Goal: Task Accomplishment & Management: Complete application form

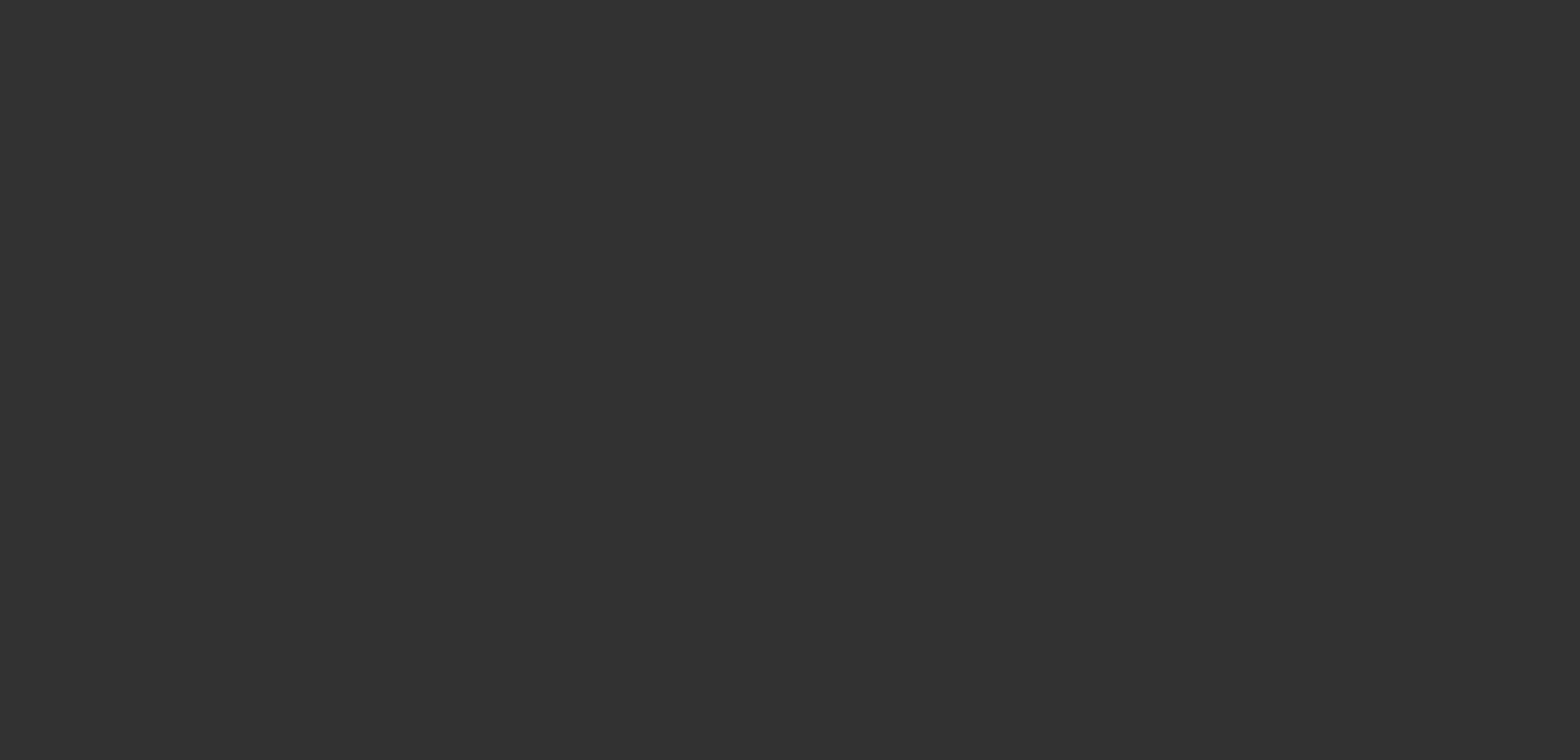
select select "4"
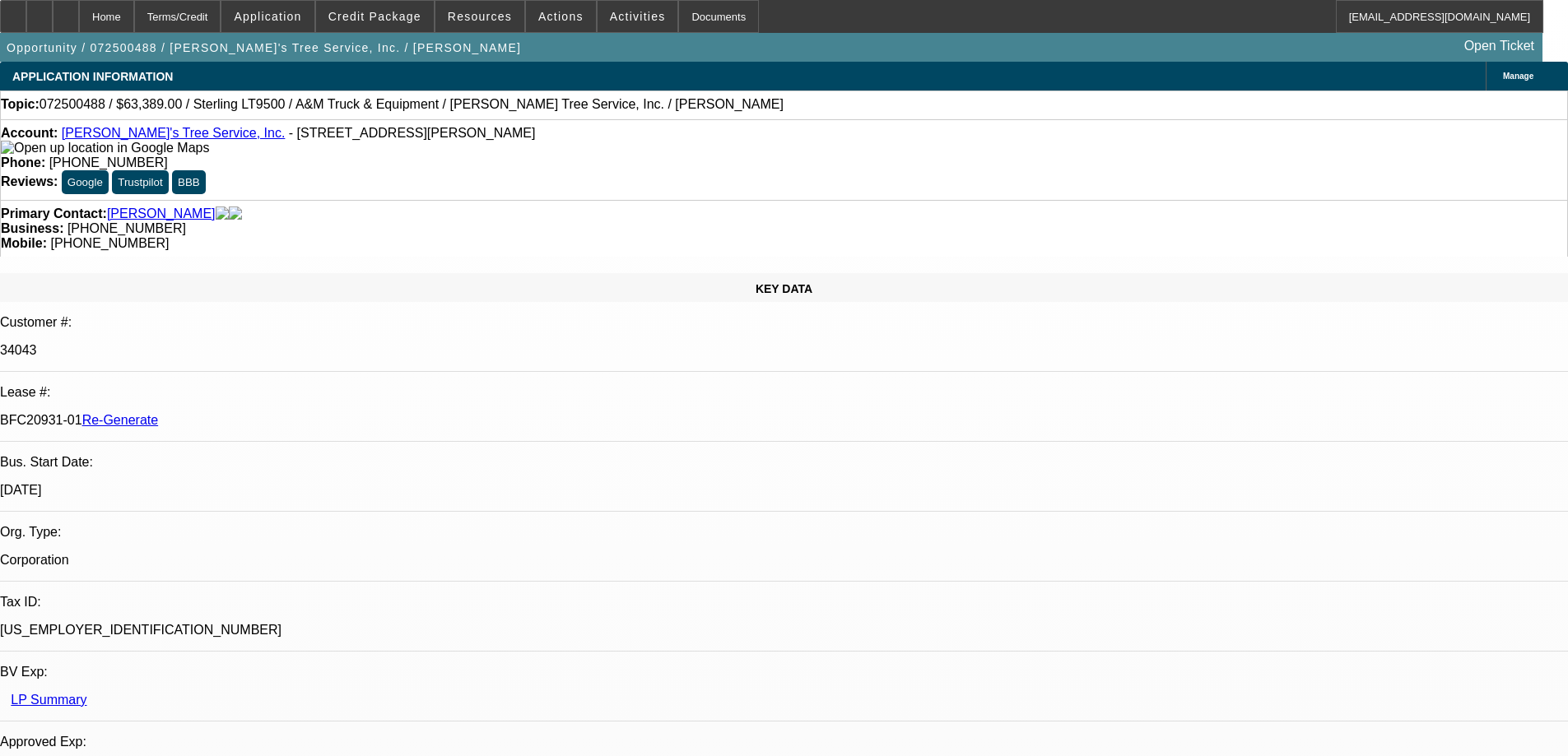
select select "0"
select select "2"
select select "0.1"
select select "4"
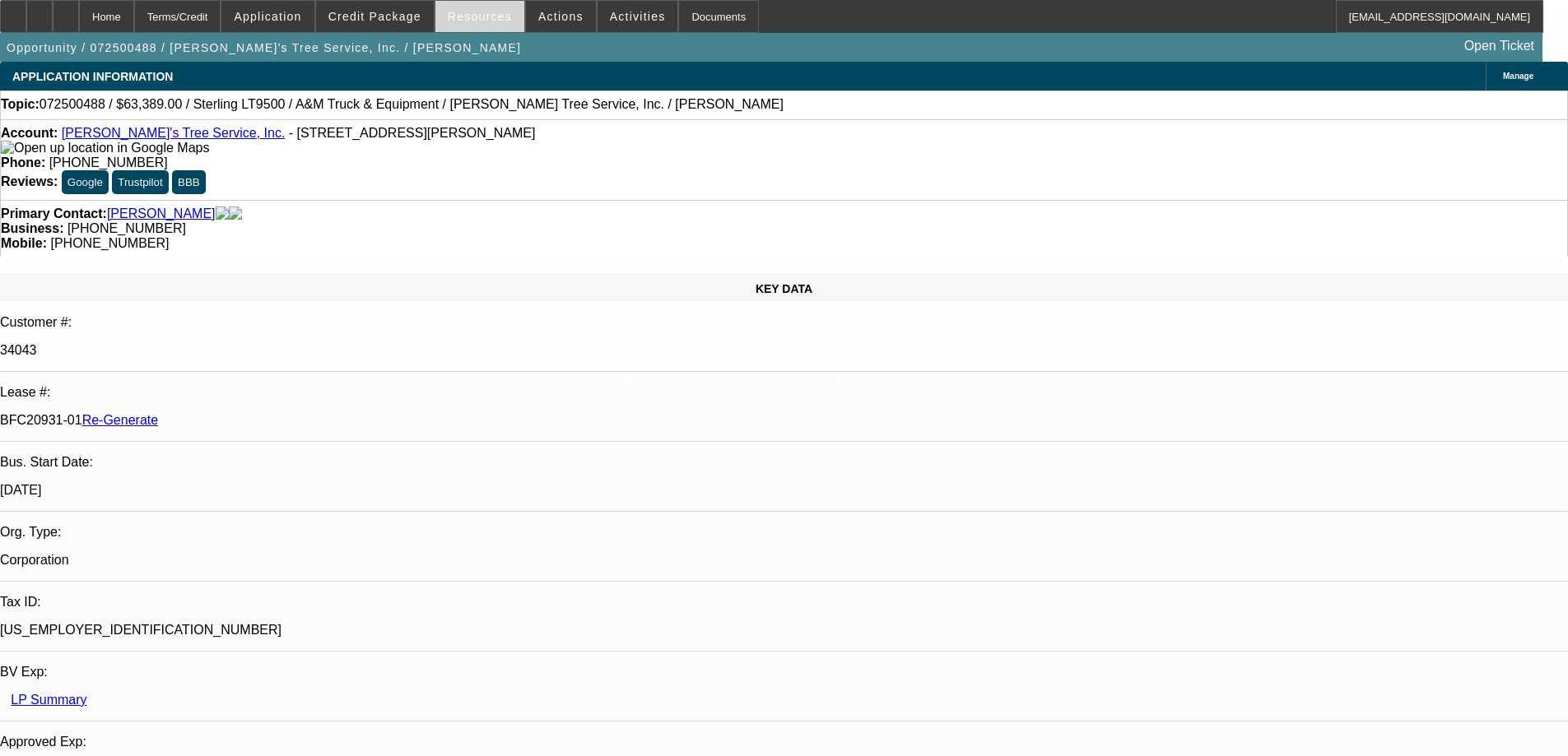
click at [503, 23] on span at bounding box center [480, 16] width 89 height 40
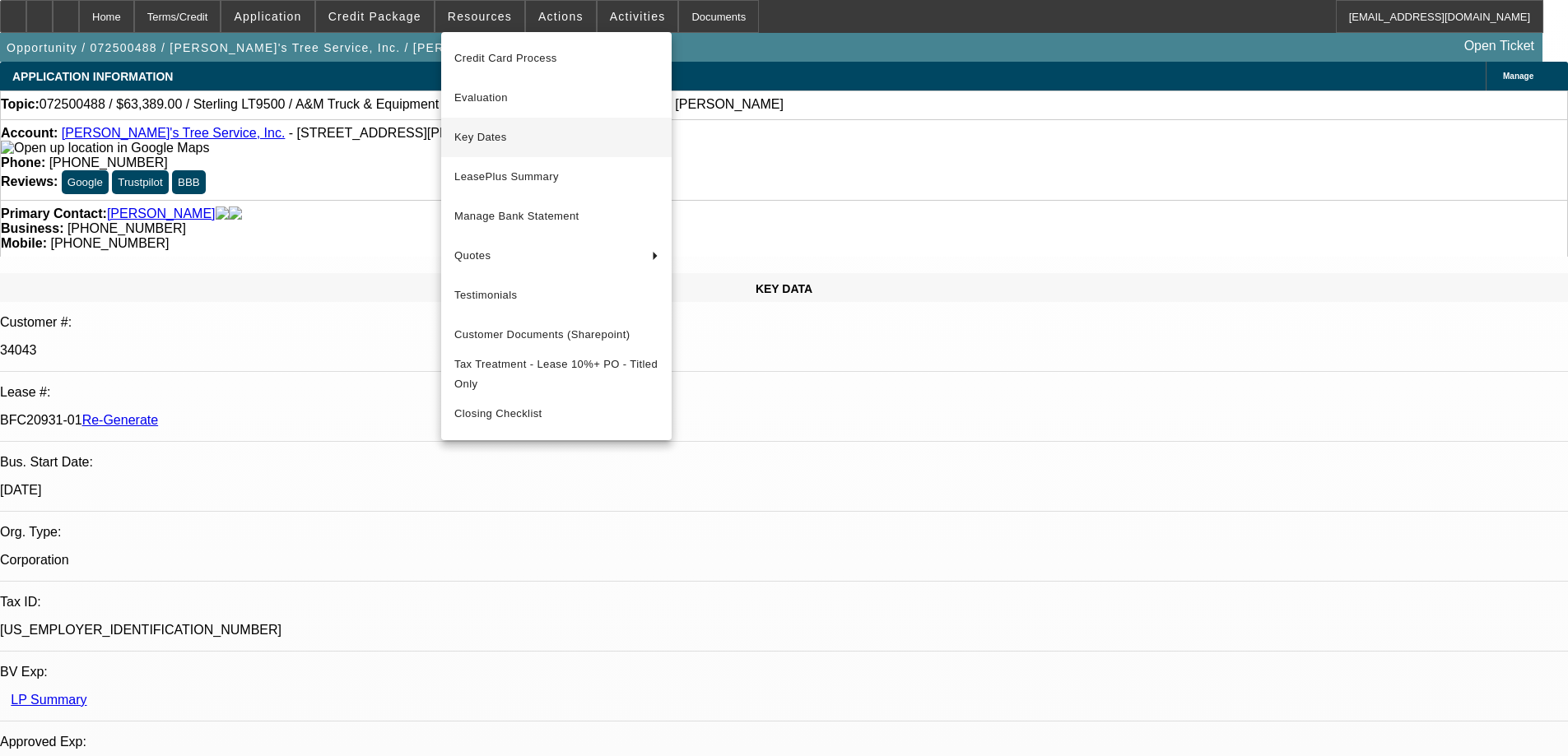
click at [497, 148] on button "Key Dates" at bounding box center [556, 137] width 230 height 40
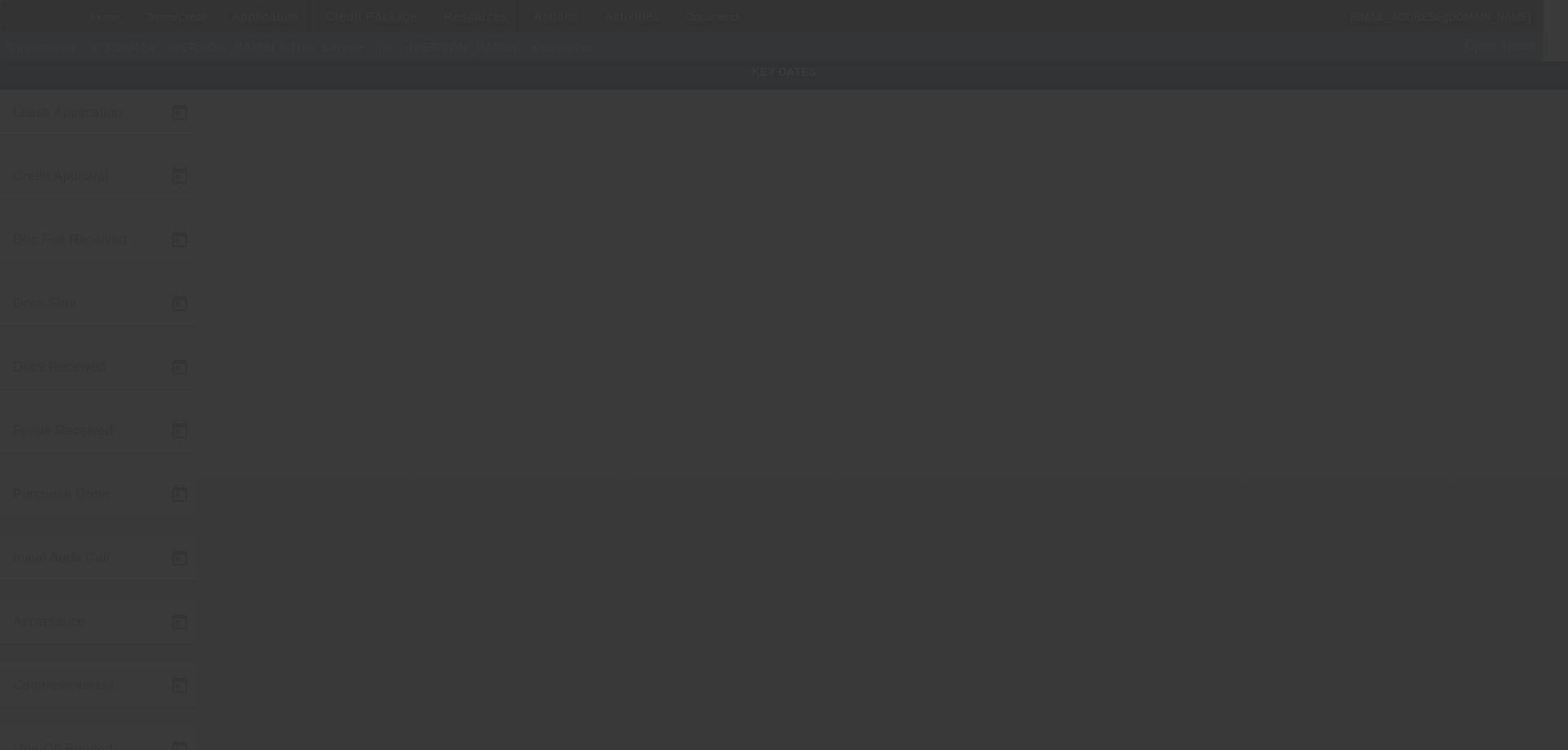
type input "7/21/2025"
type input "7/29/2025"
type input "8/11/2025"
type input "8/12/2025"
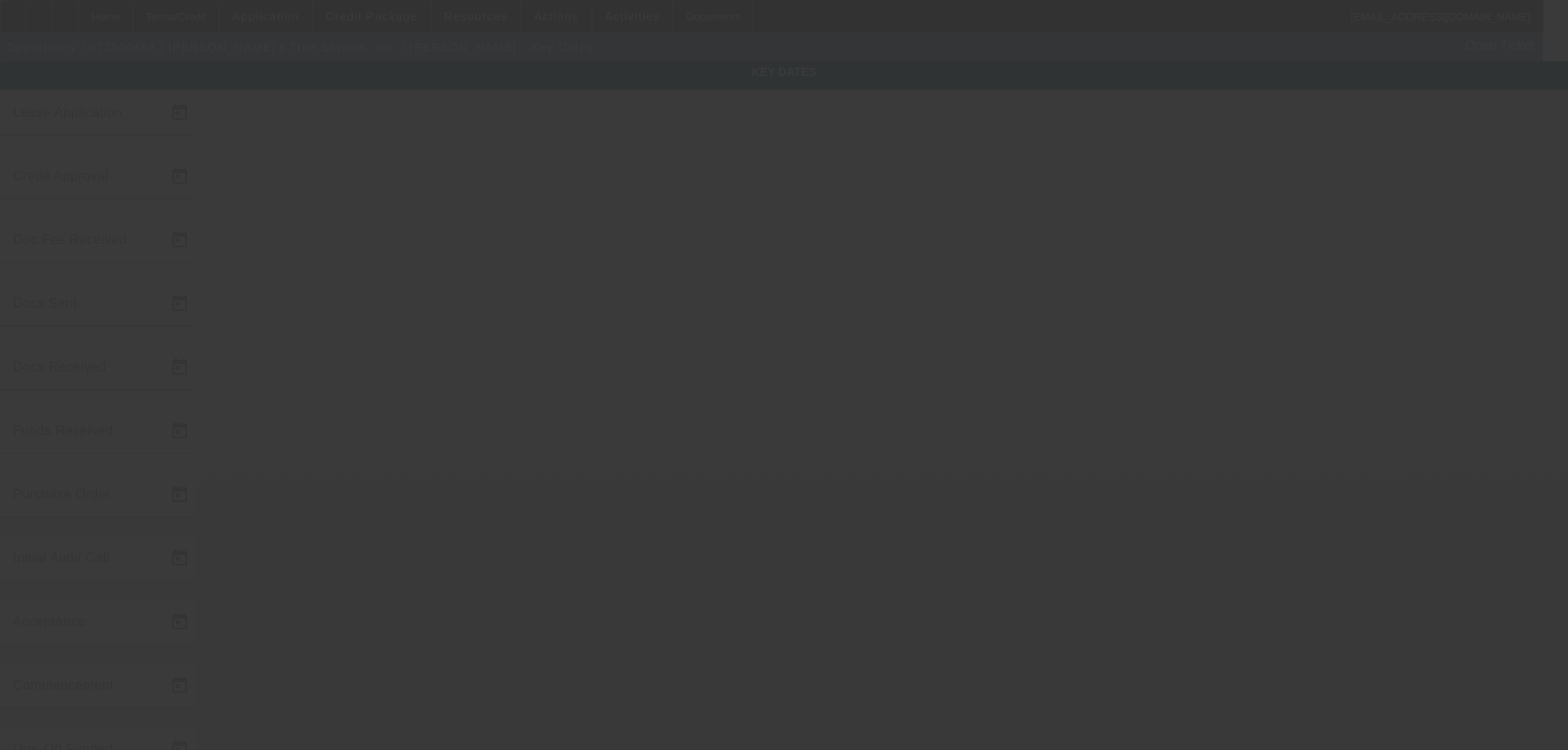
type input "8/14/2025"
type input "9/12/2025"
type input "10/1/2025"
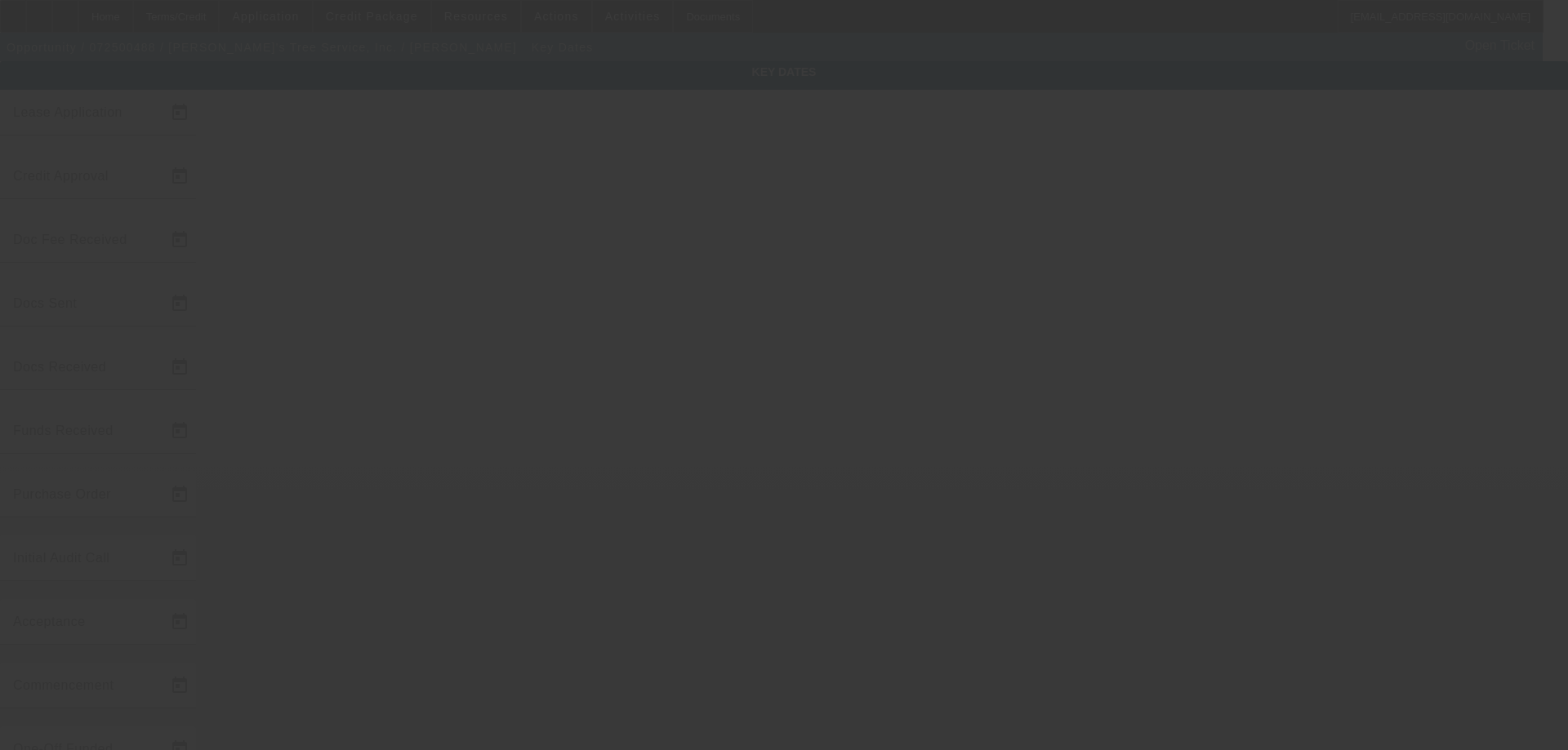
type input "11/1/2025"
type input "[DATE]"
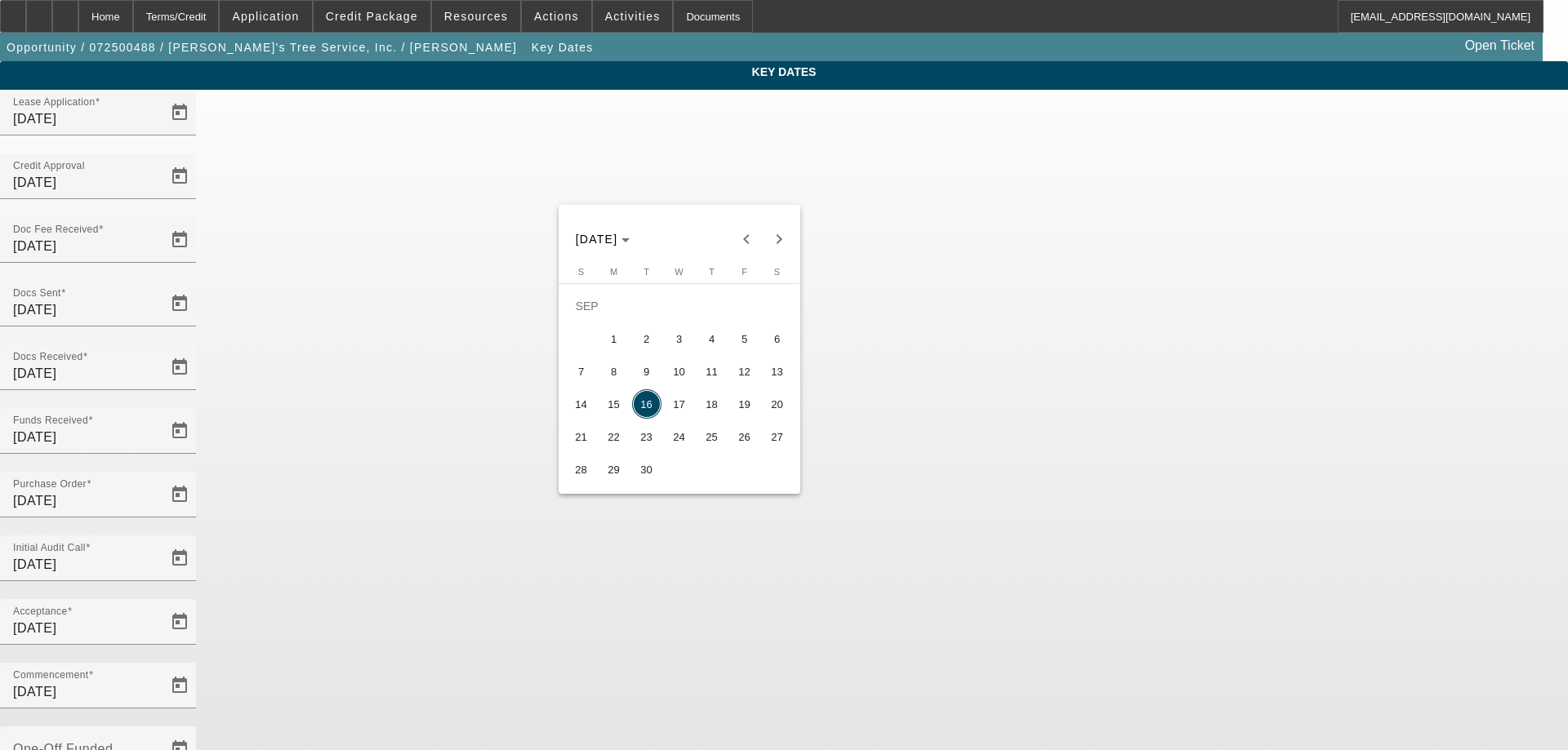
click at [850, 566] on div at bounding box center [784, 375] width 1568 height 750
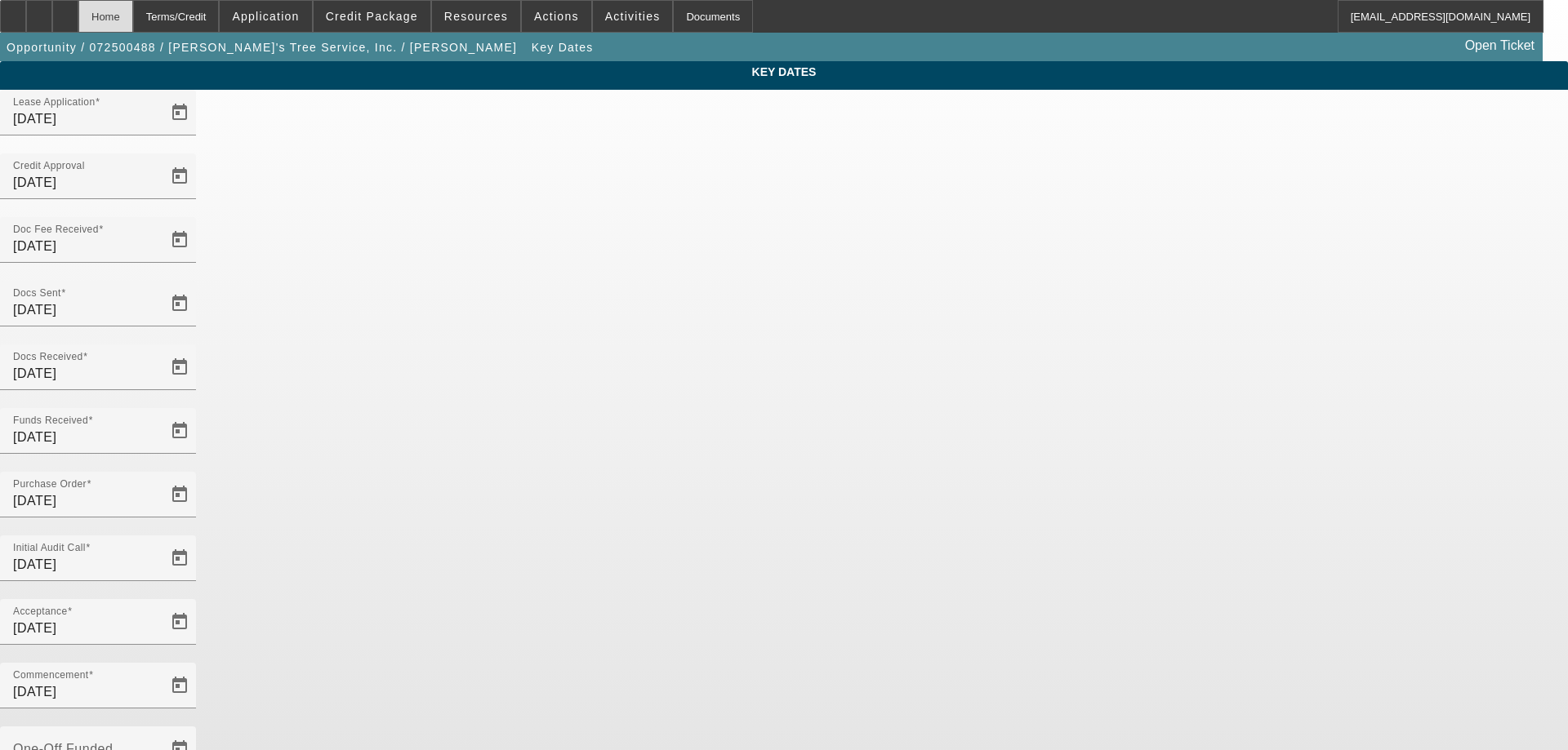
click at [133, 19] on div "Home" at bounding box center [105, 16] width 54 height 33
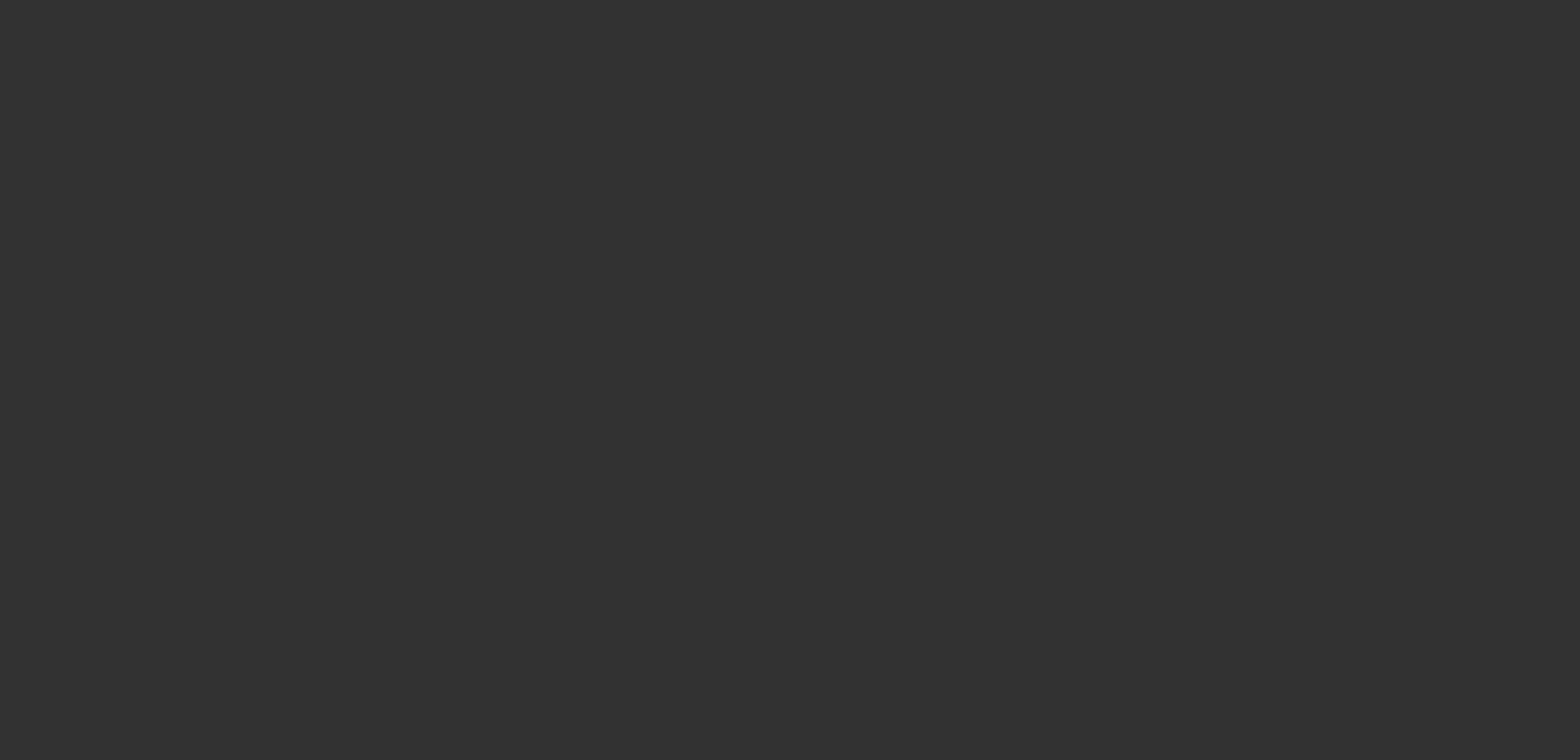
select select "4"
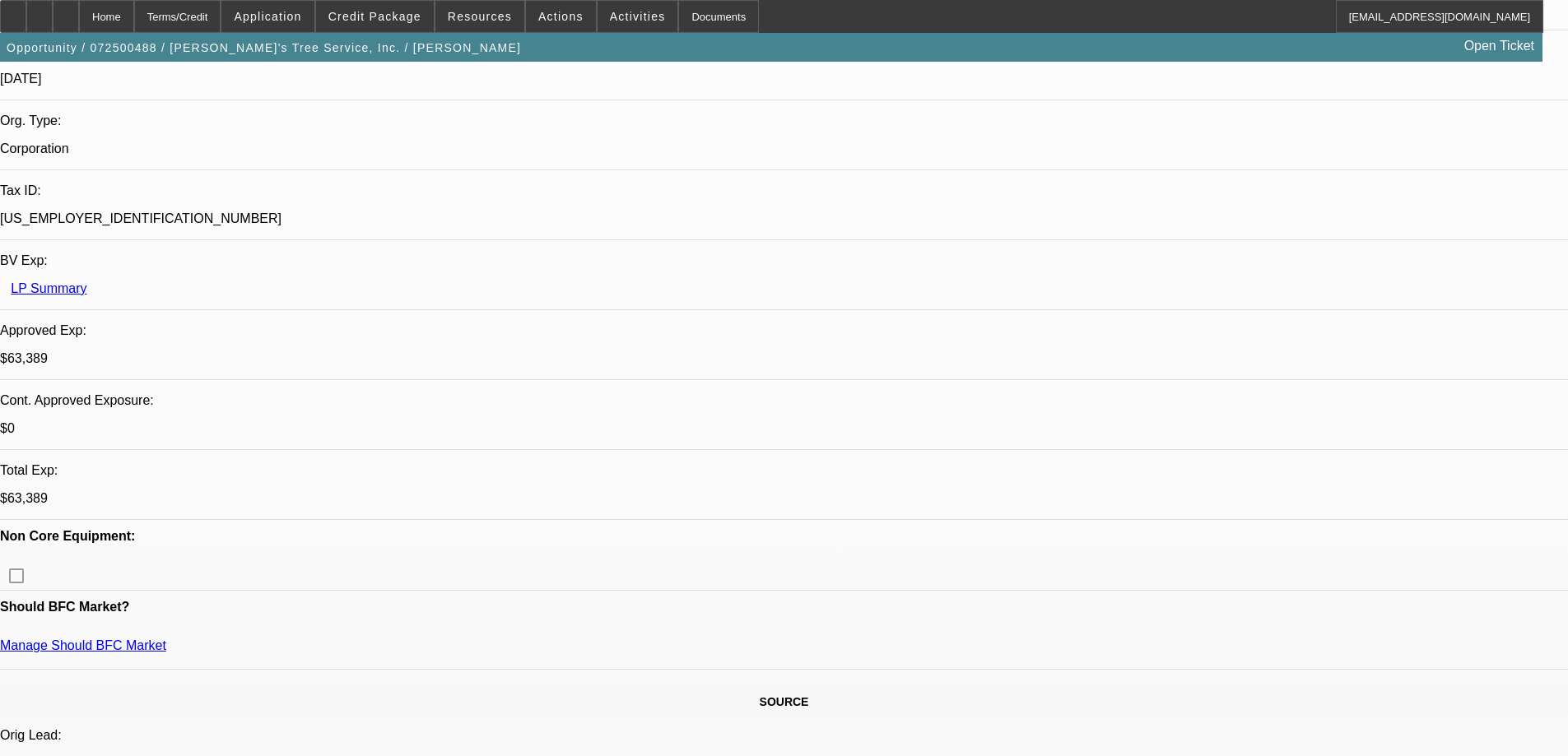
select select "0"
select select "2"
select select "0.1"
select select "4"
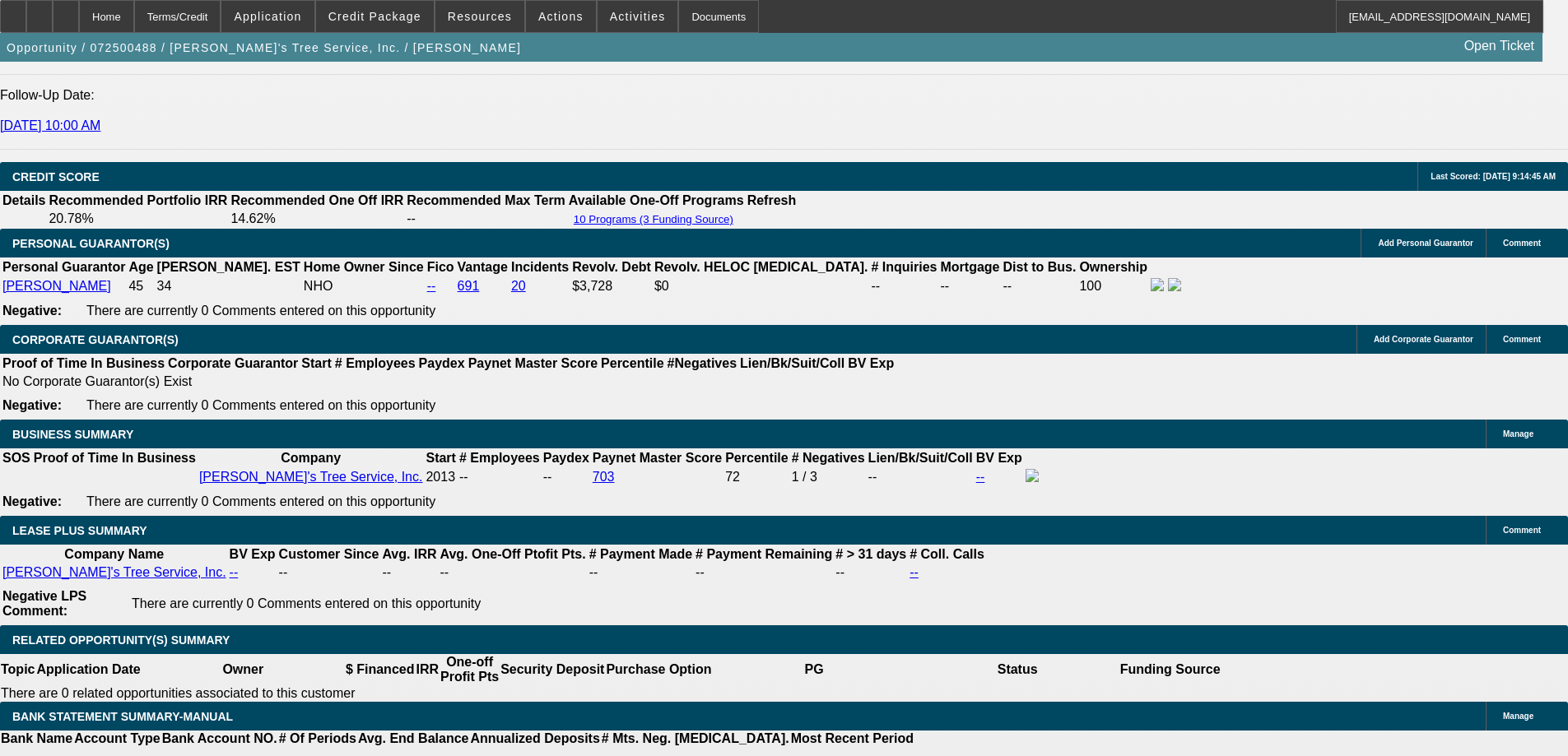
scroll to position [2469, 0]
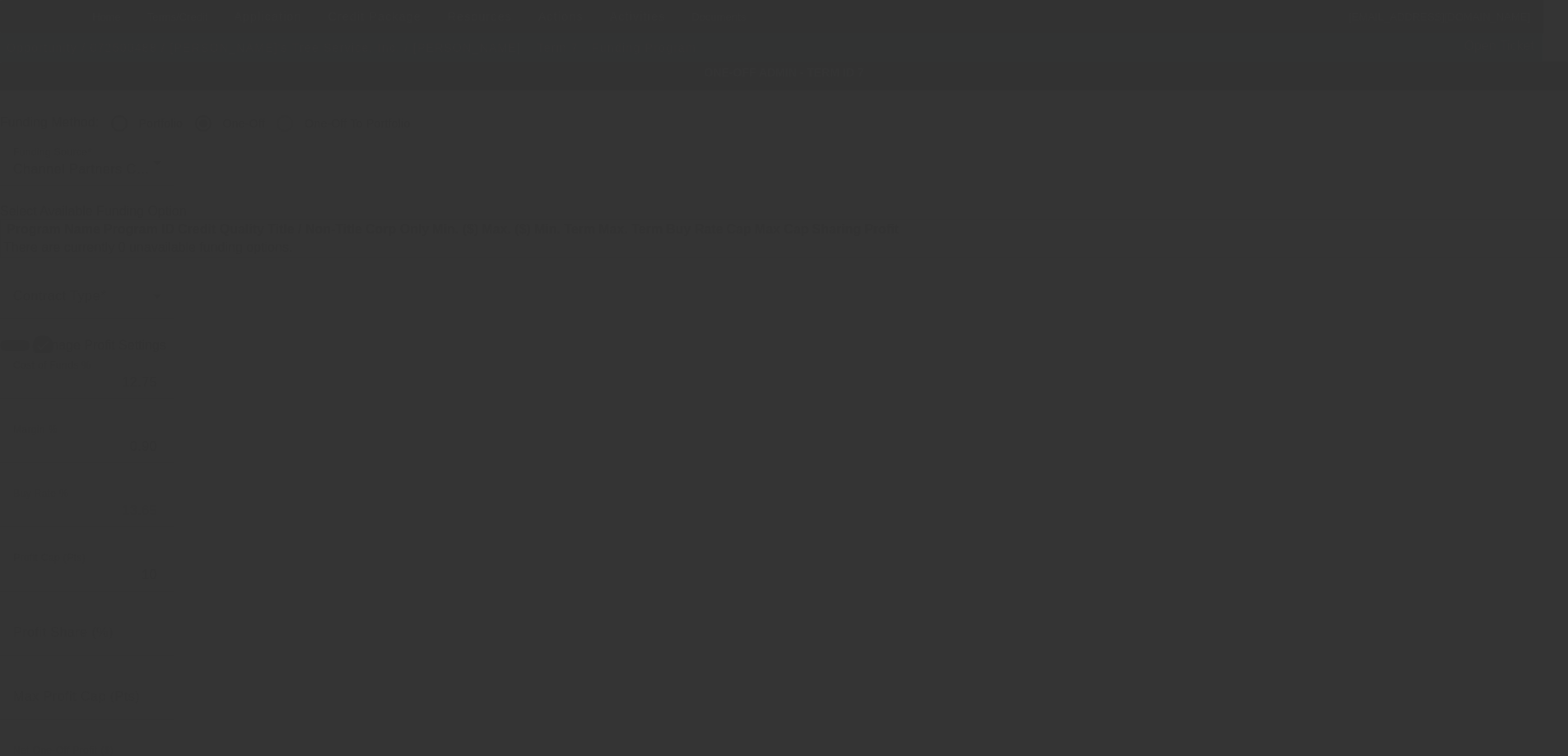
radio input "true"
type input "12"
type input "$25,000.00"
type input "$2,500.00"
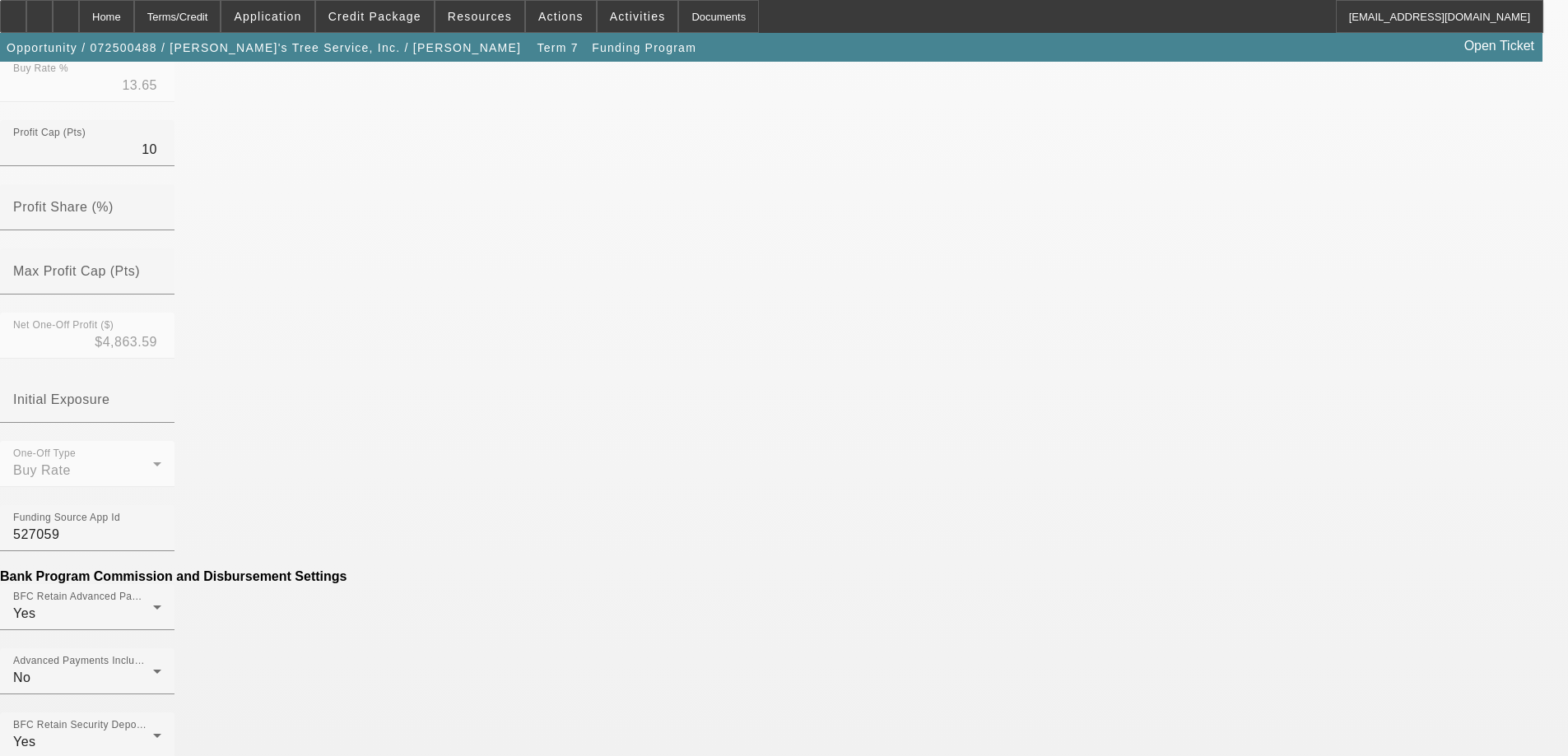
scroll to position [576, 0]
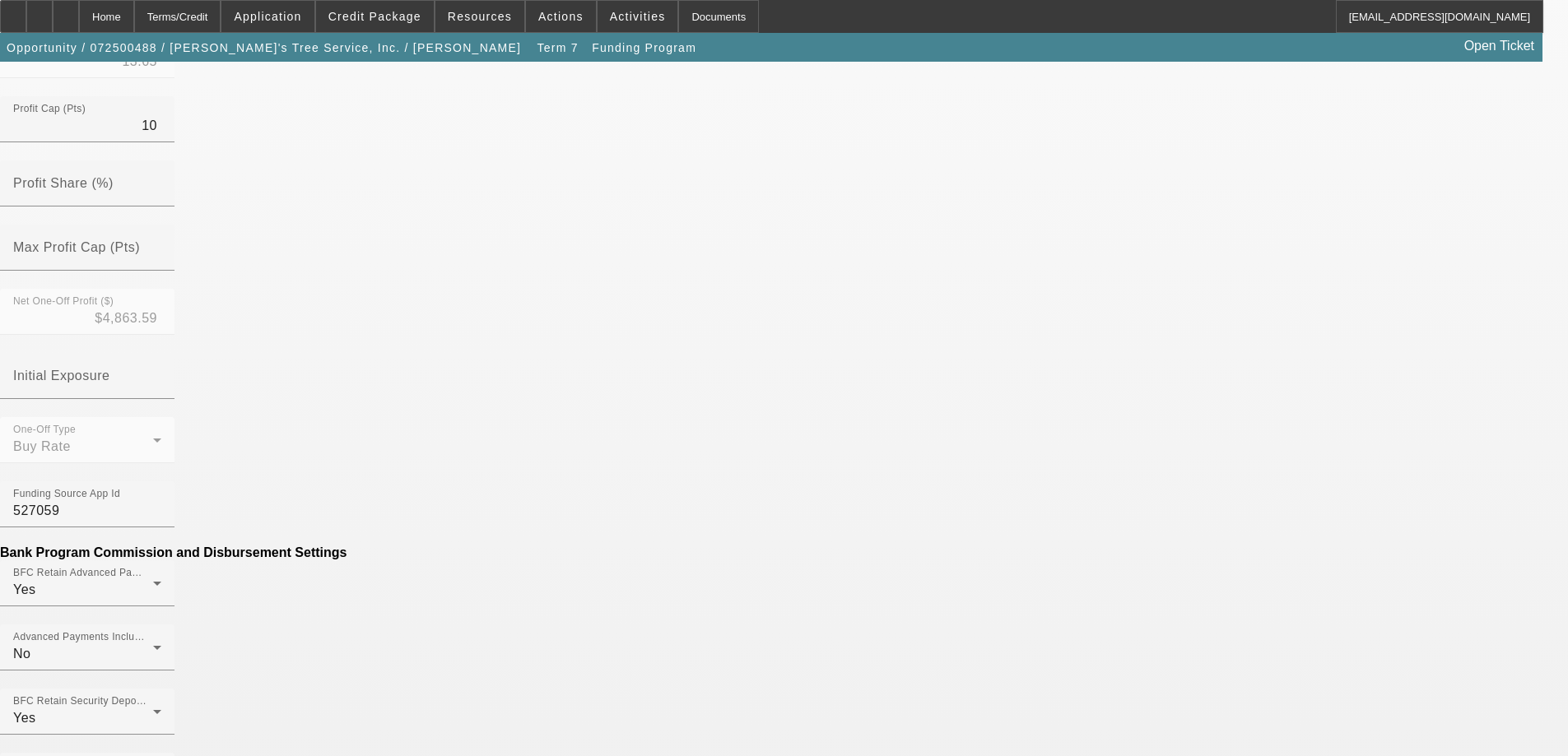
click at [627, 433] on mat-option "No" at bounding box center [664, 428] width 216 height 40
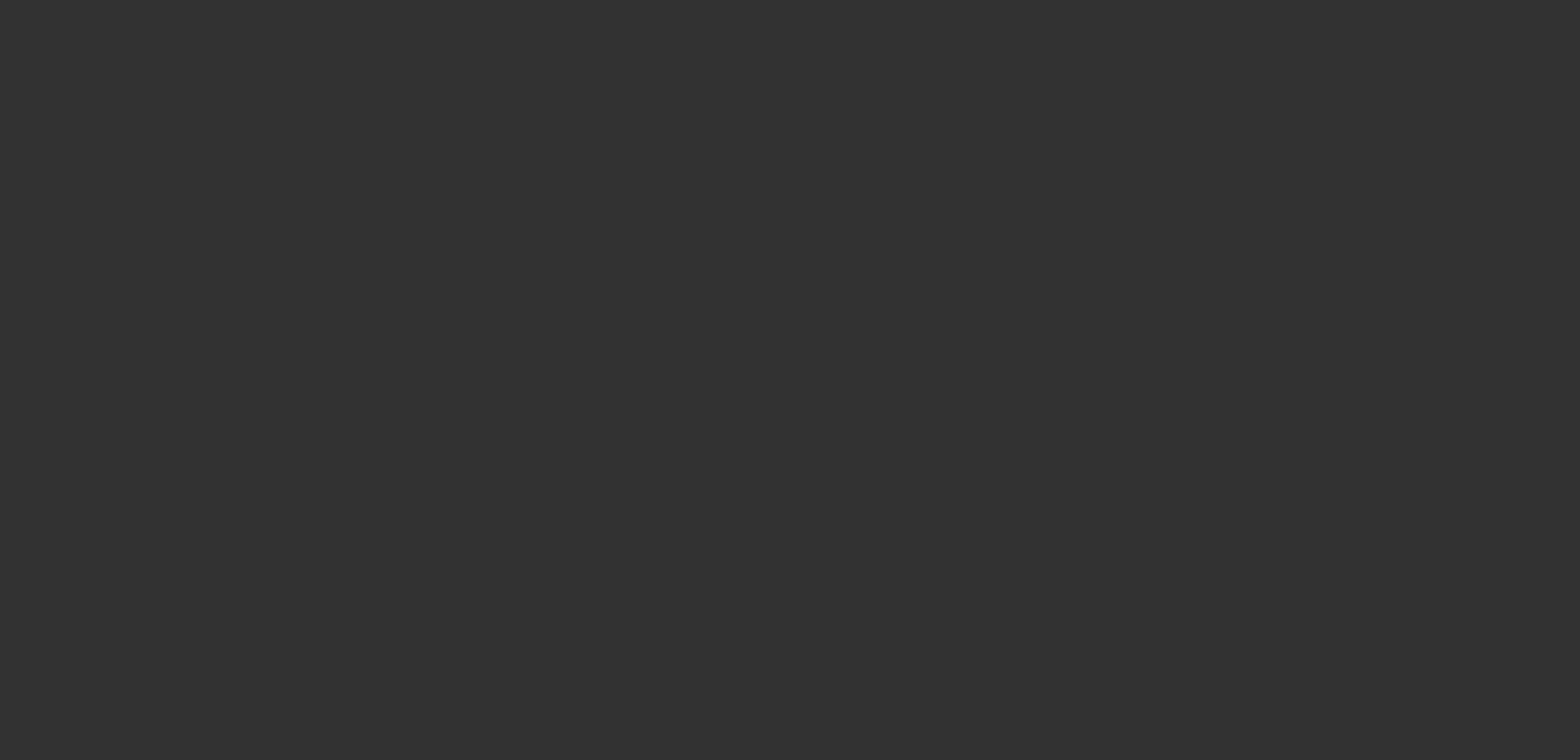
radio input "true"
type input "12"
type input "$25,000.00"
type input "$2,500.00"
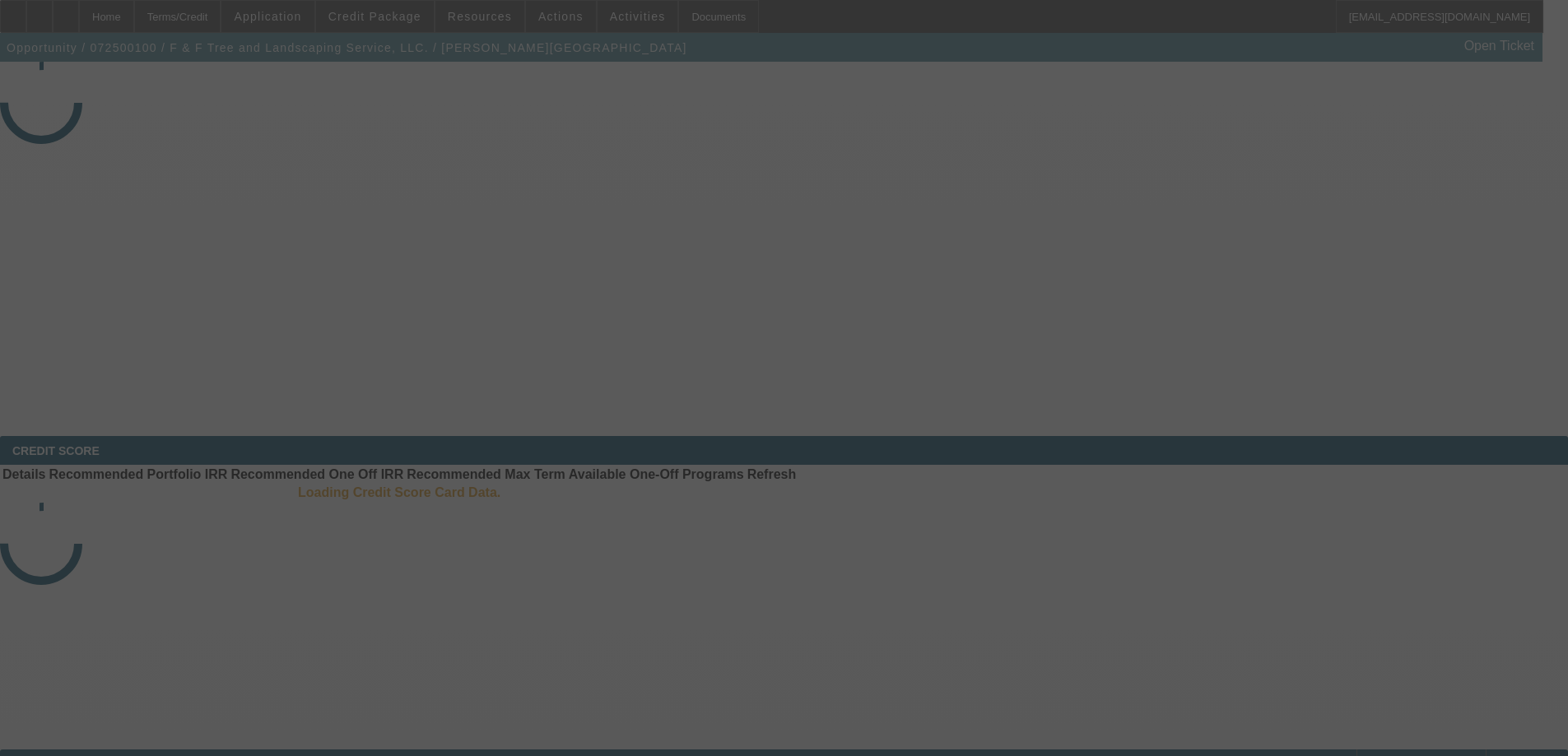
select select "4"
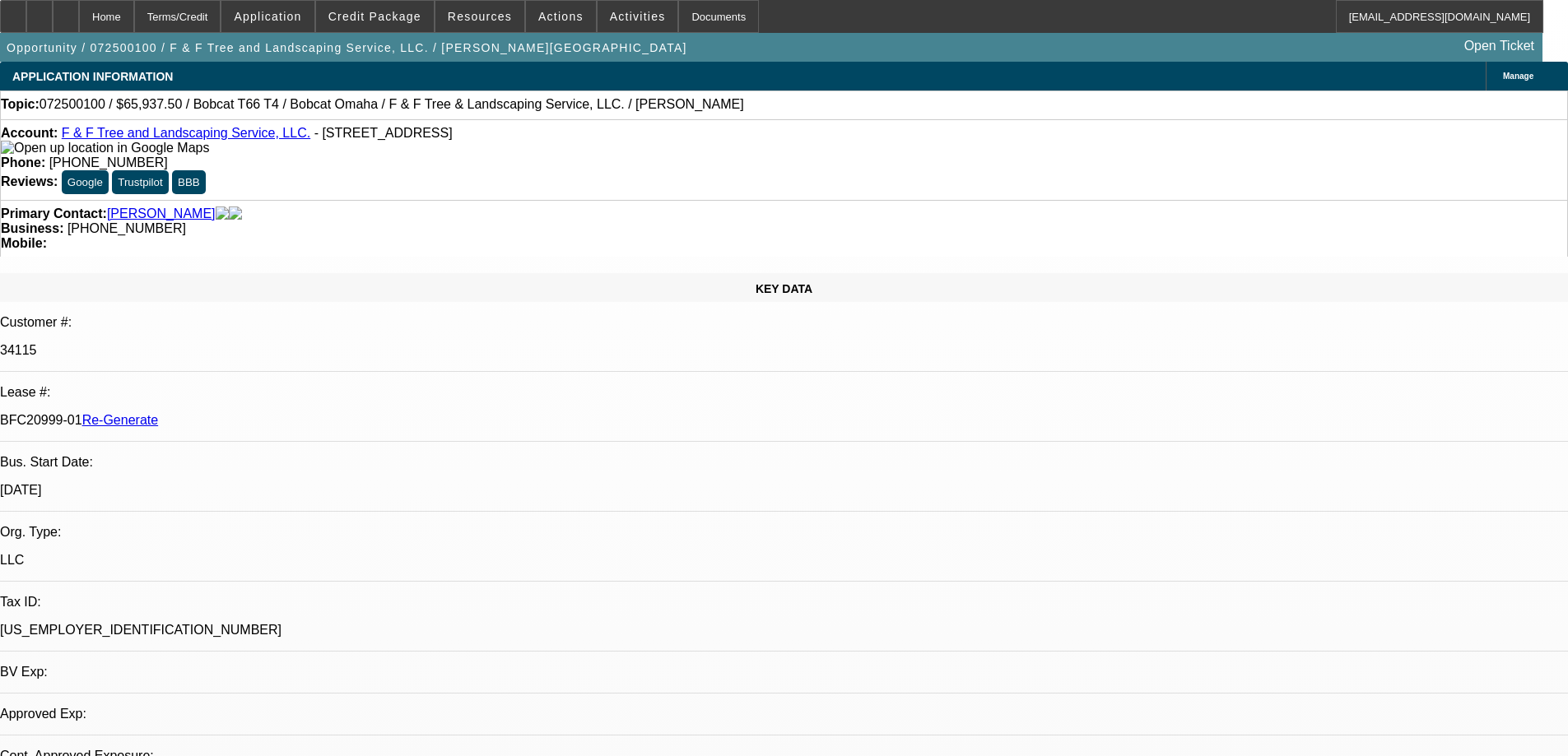
select select "0"
select select "3"
select select "0"
select select "6"
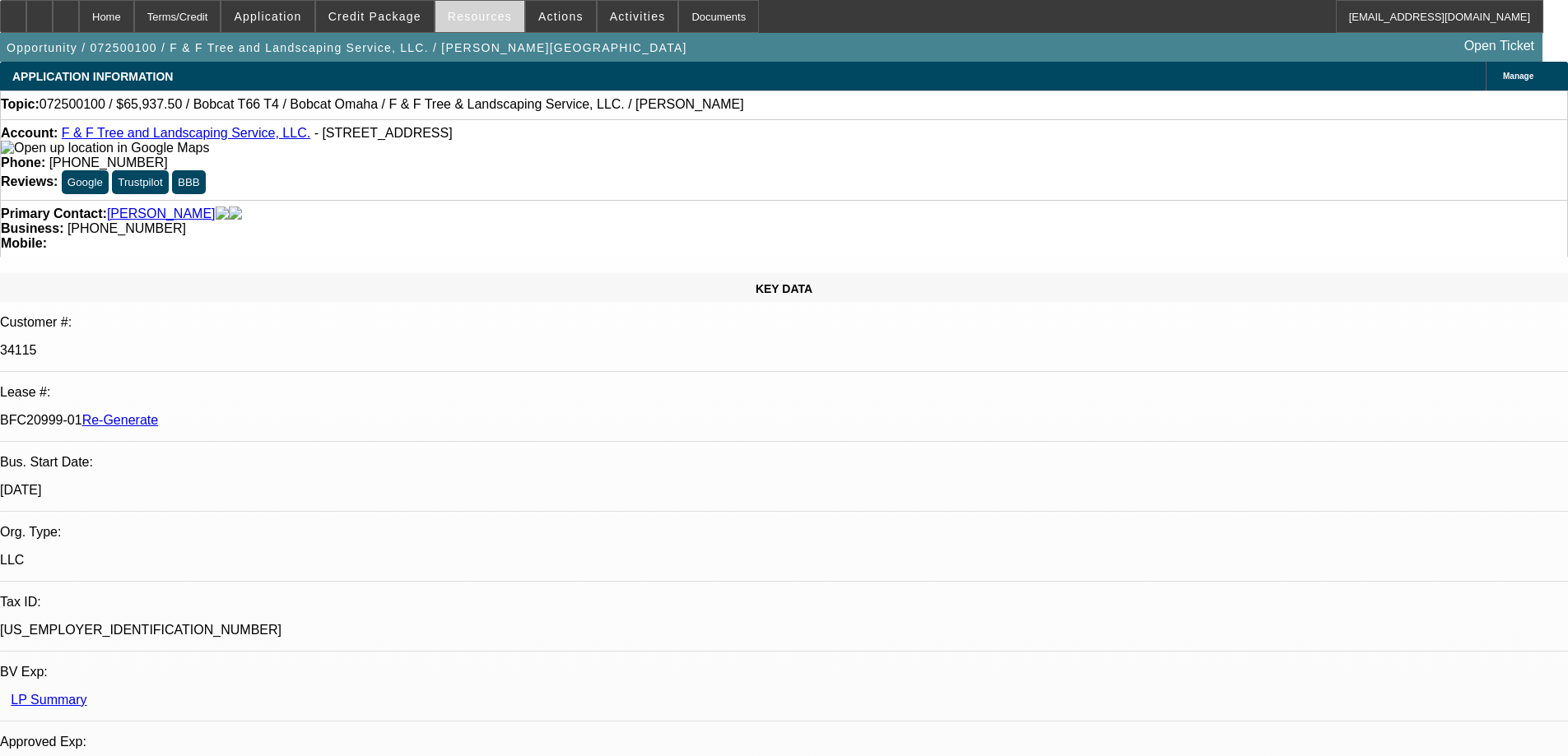
click at [482, 7] on span at bounding box center [480, 16] width 89 height 40
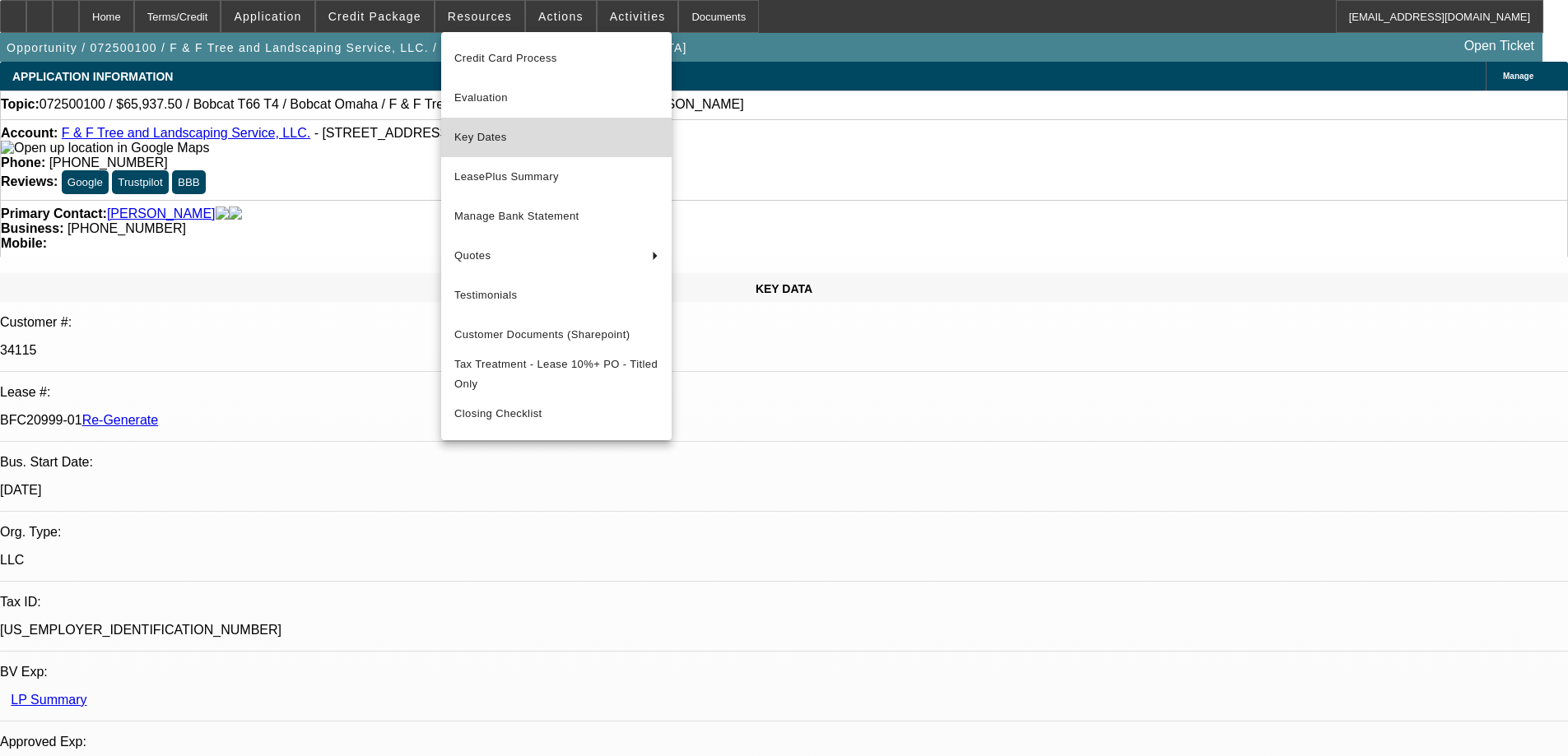
click at [484, 140] on span "Key Dates" at bounding box center [556, 137] width 204 height 19
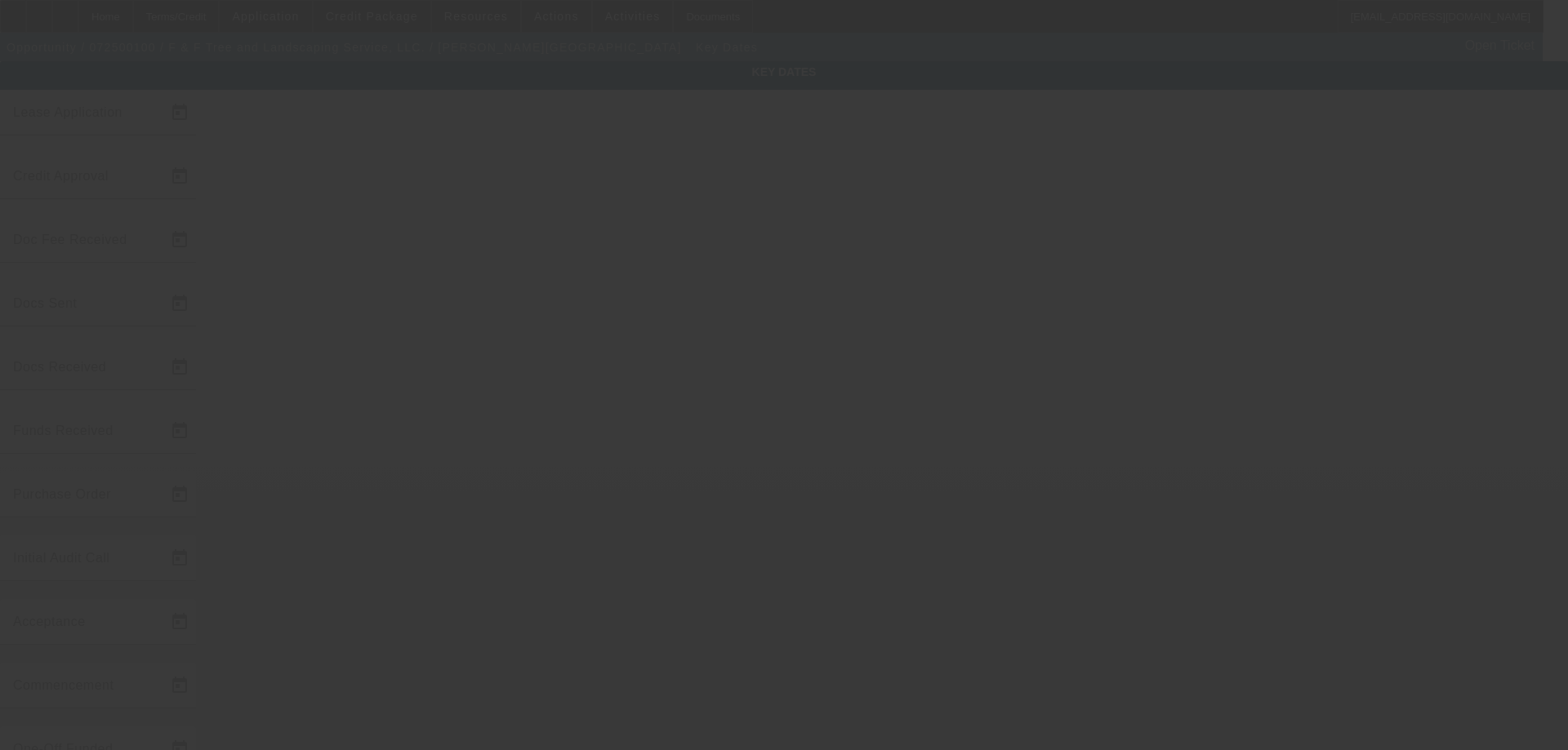
type input "7/4/2025"
type input "9/11/2025"
type input "9/12/2025"
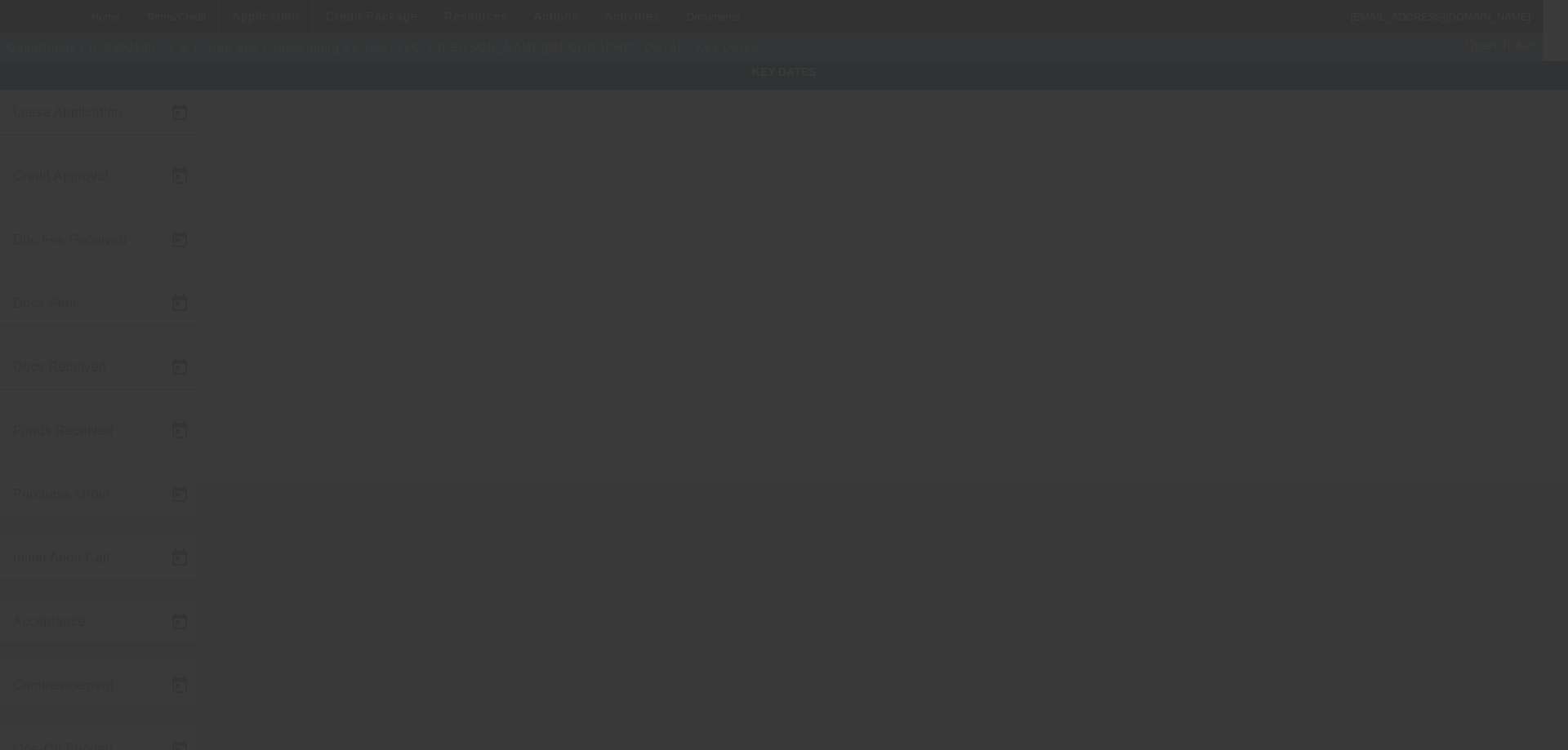
type input "9/12/2025"
type input "9/15/2025"
type input "10/1/2025"
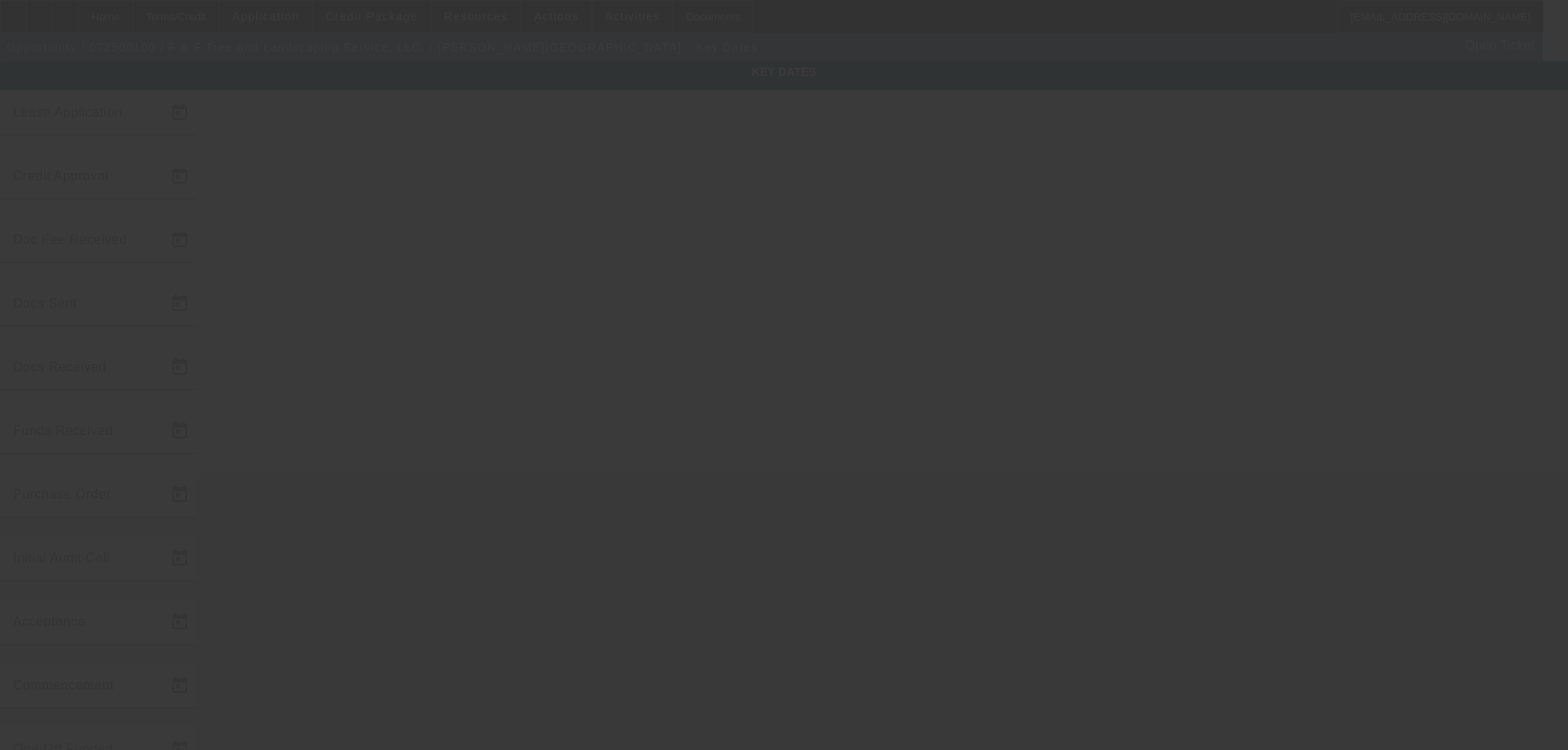
type input "11/1/2025"
type input "9/16/2025"
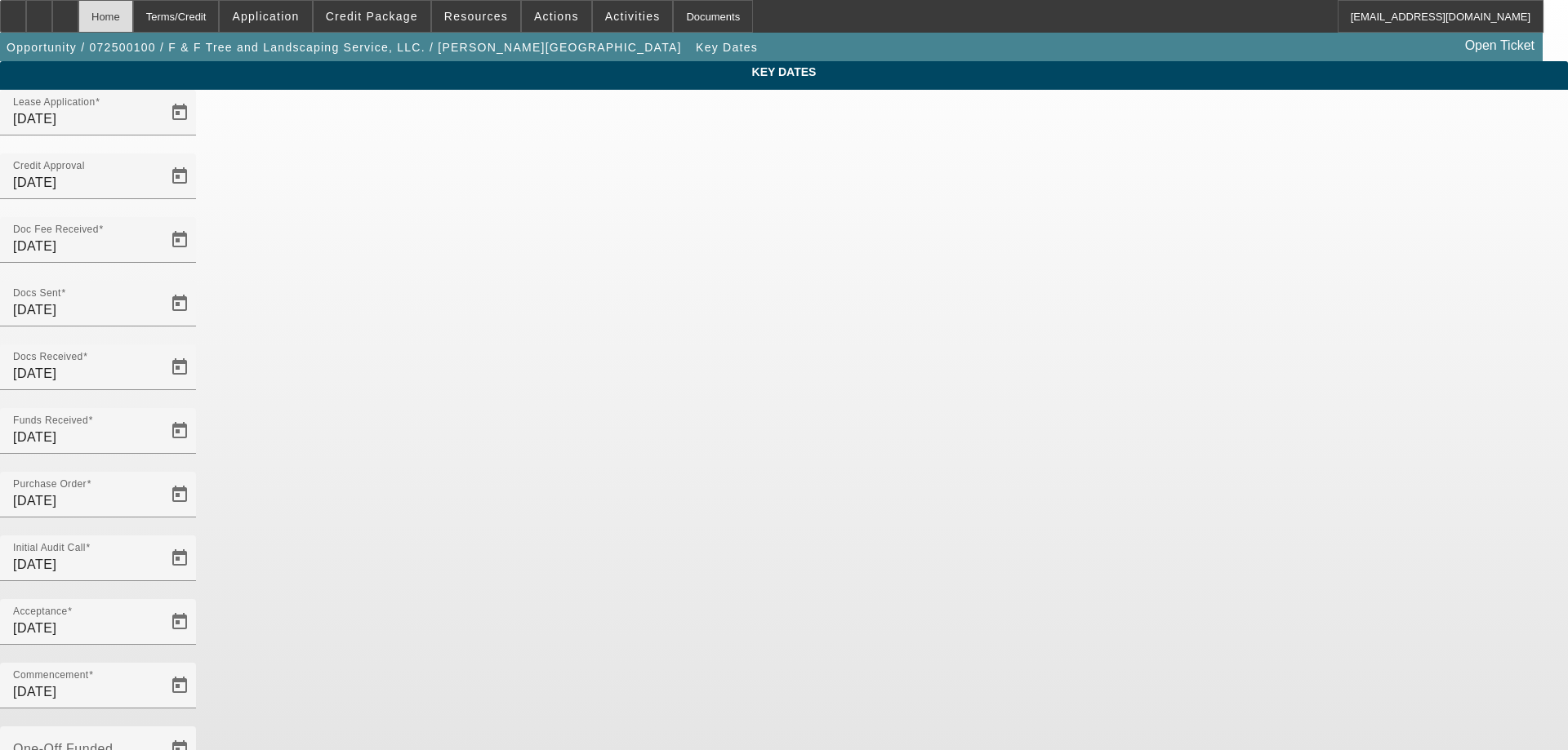
click at [133, 17] on div "Home" at bounding box center [105, 16] width 54 height 33
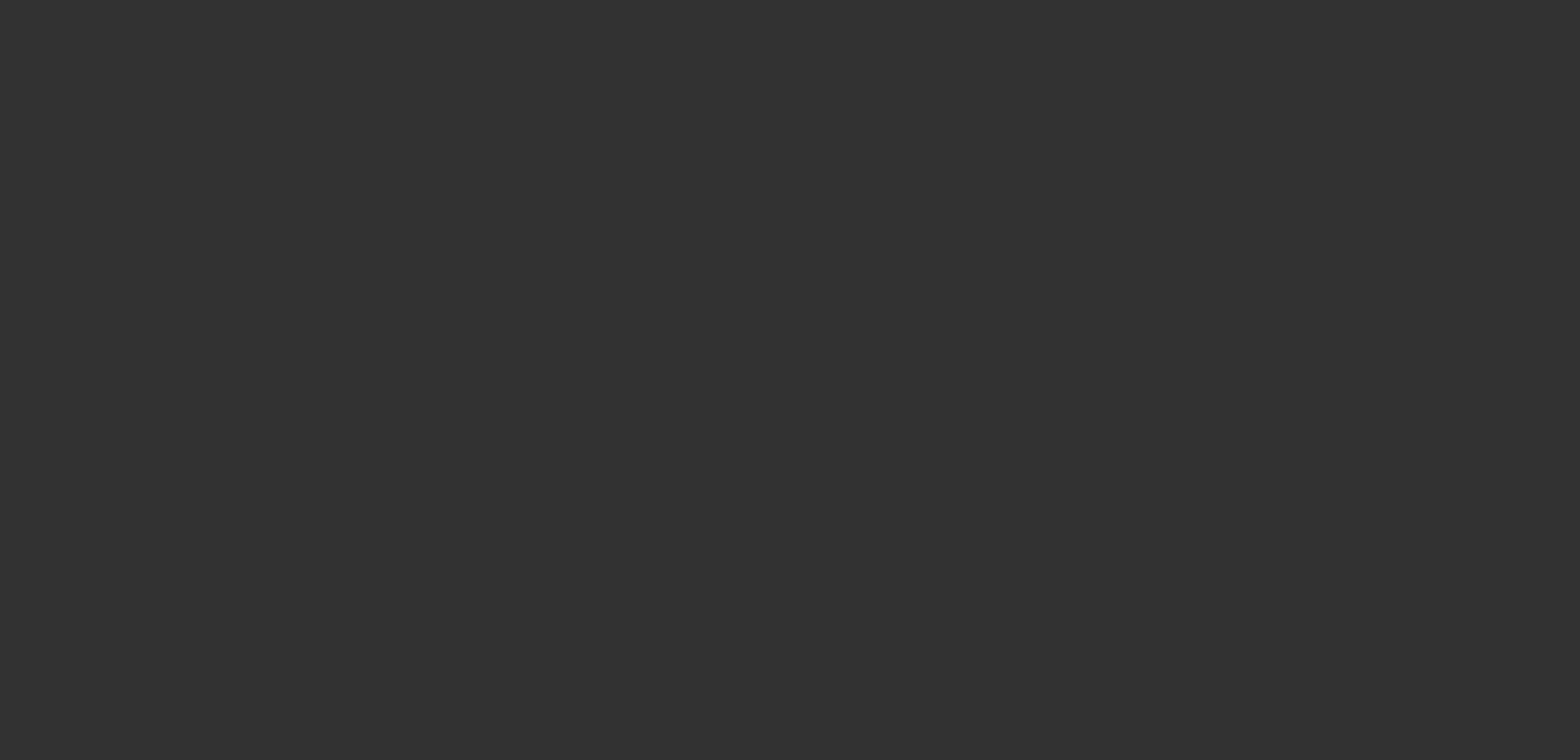
select select "4"
select select "0"
select select "3"
select select "0"
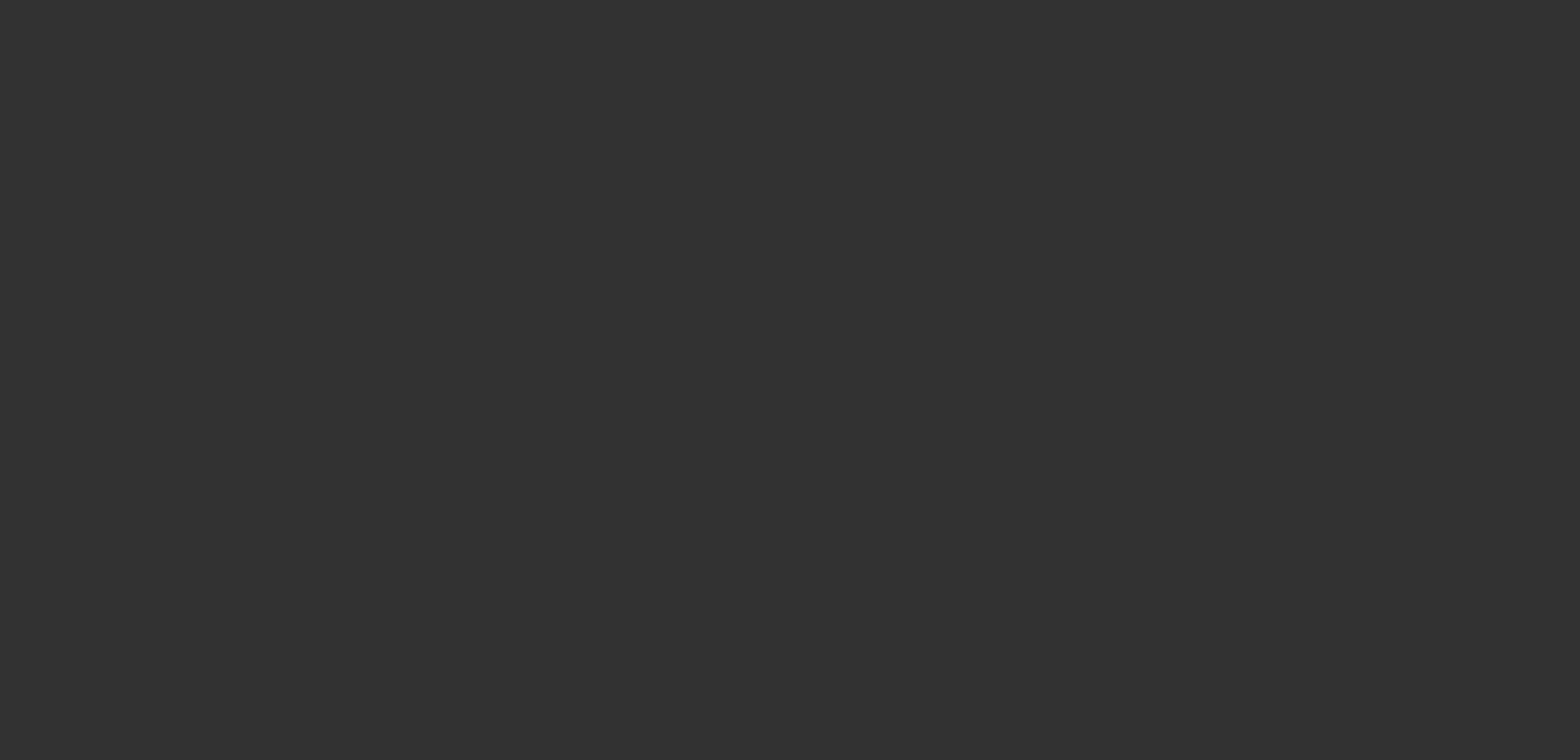
select select "6"
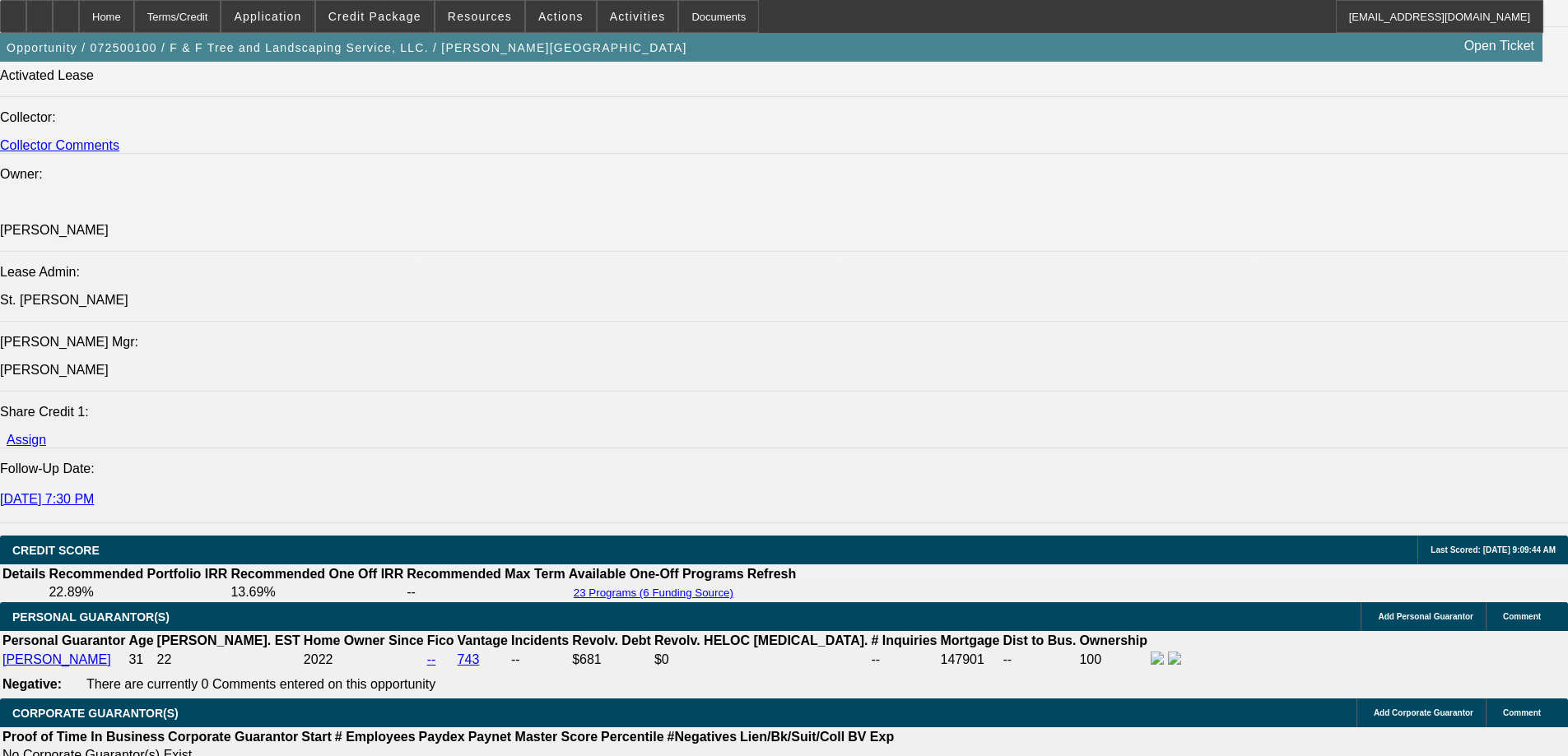
scroll to position [2215, 0]
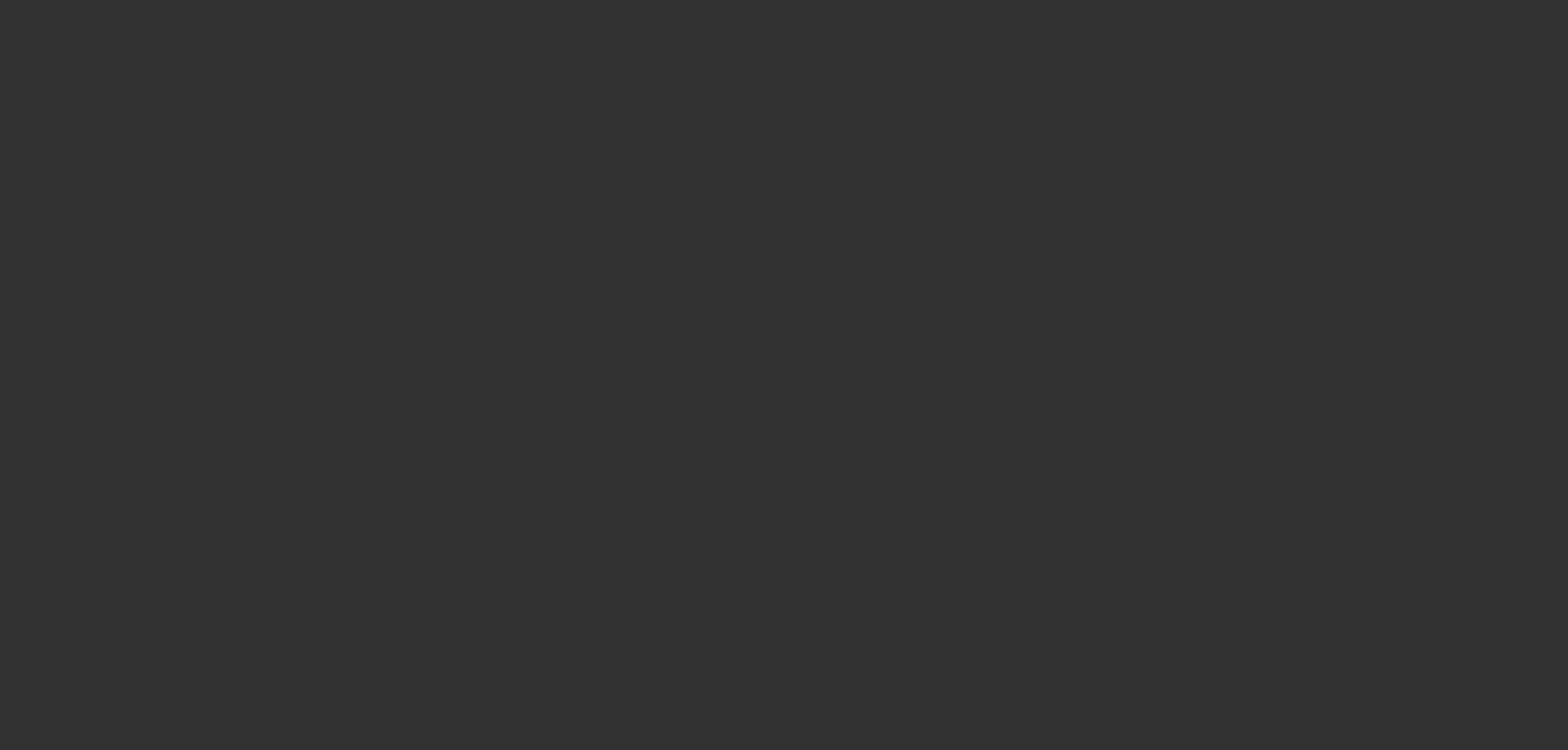
radio input "true"
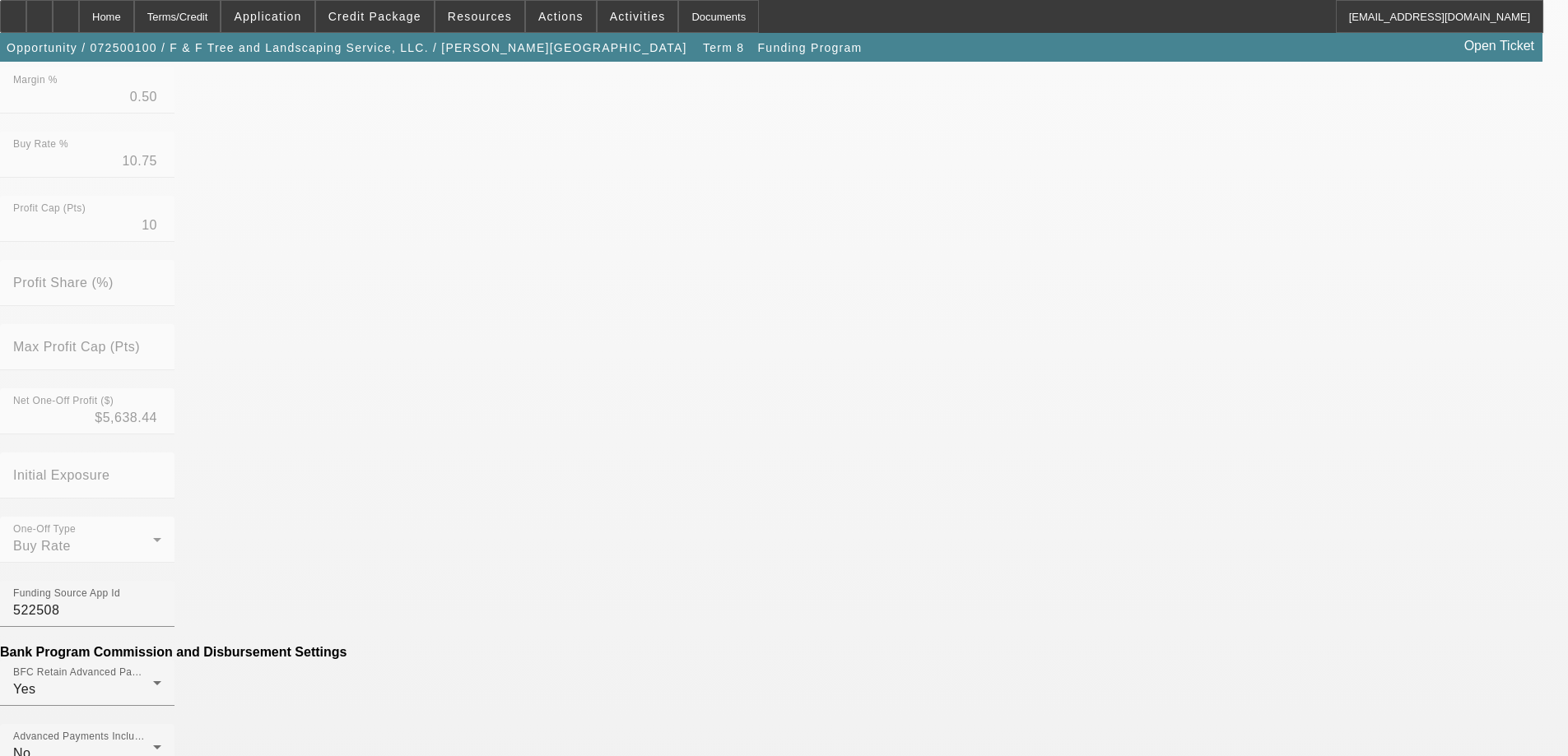
scroll to position [658, 0]
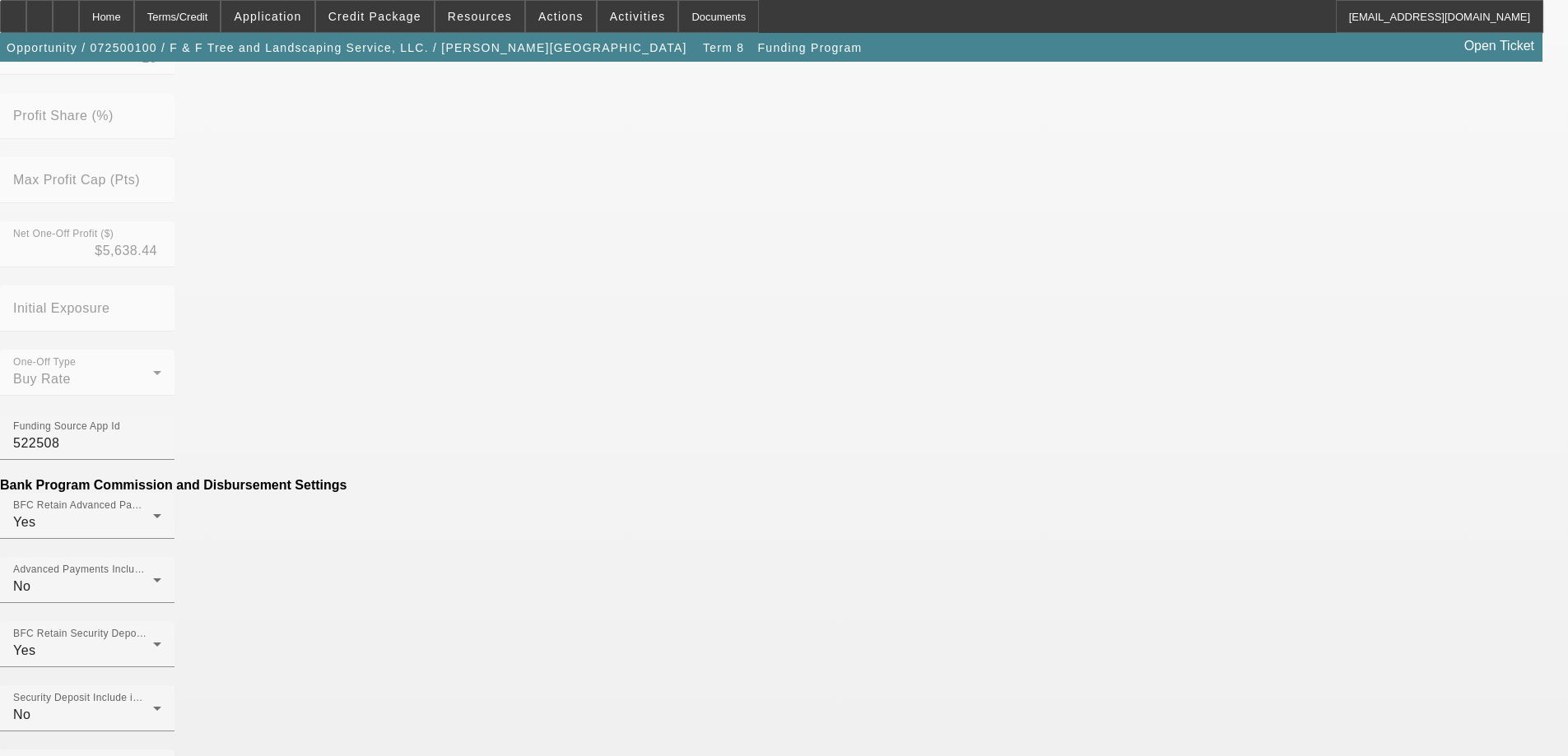
click at [670, 349] on mat-option "No" at bounding box center [664, 346] width 216 height 40
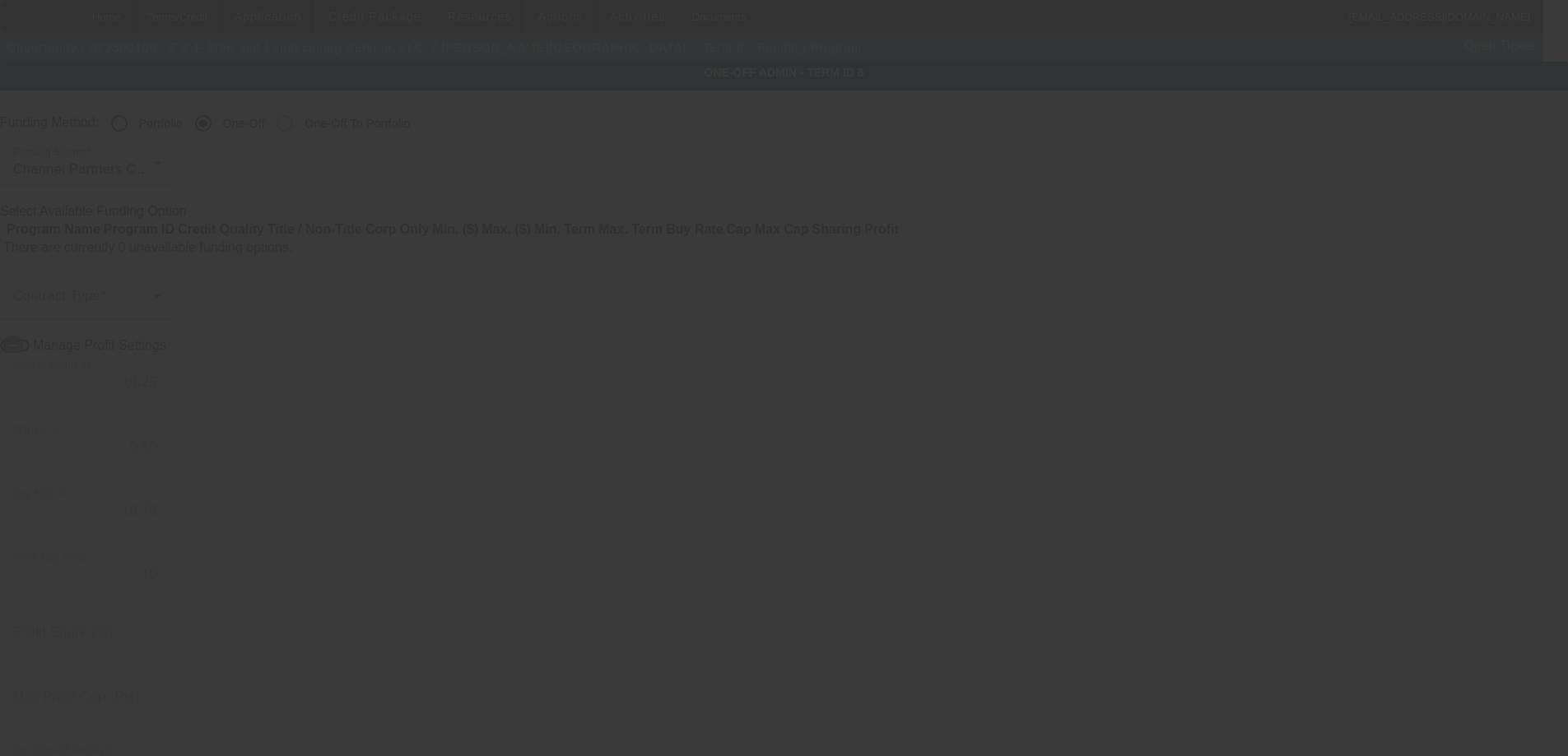
radio input "true"
select select "4"
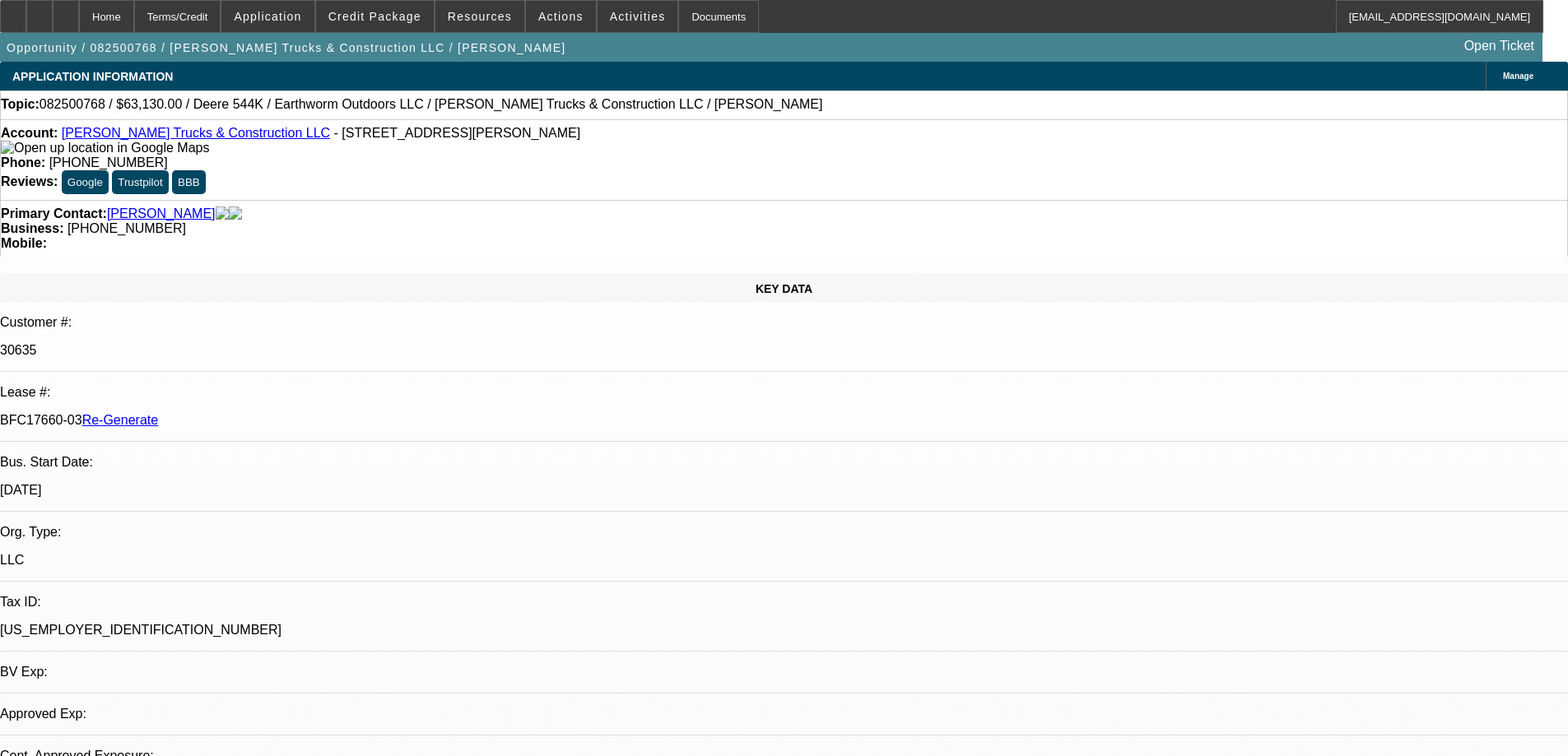
select select "0"
select select "1"
select select "2"
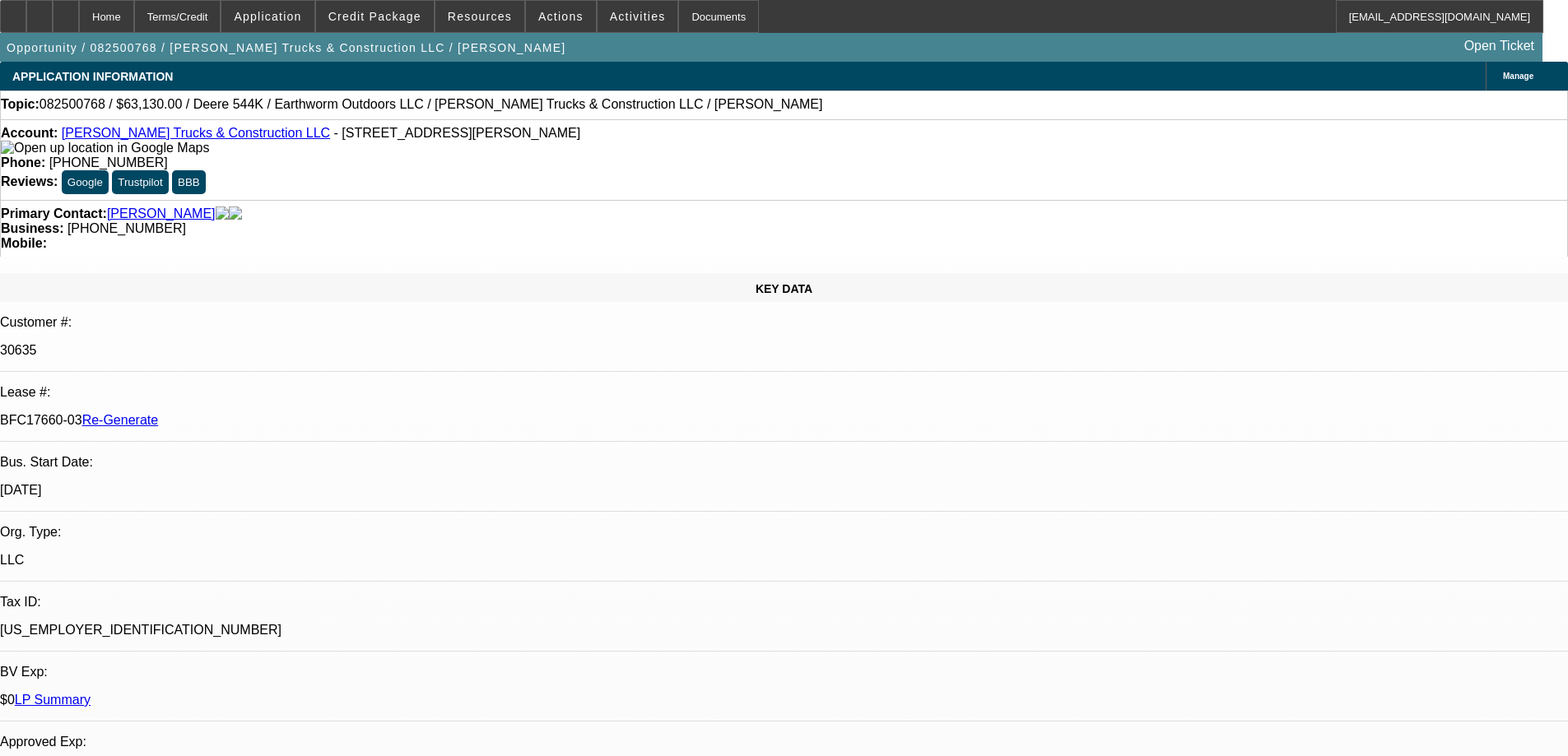
select select "6"
click at [481, 19] on span "Resources" at bounding box center [480, 17] width 64 height 13
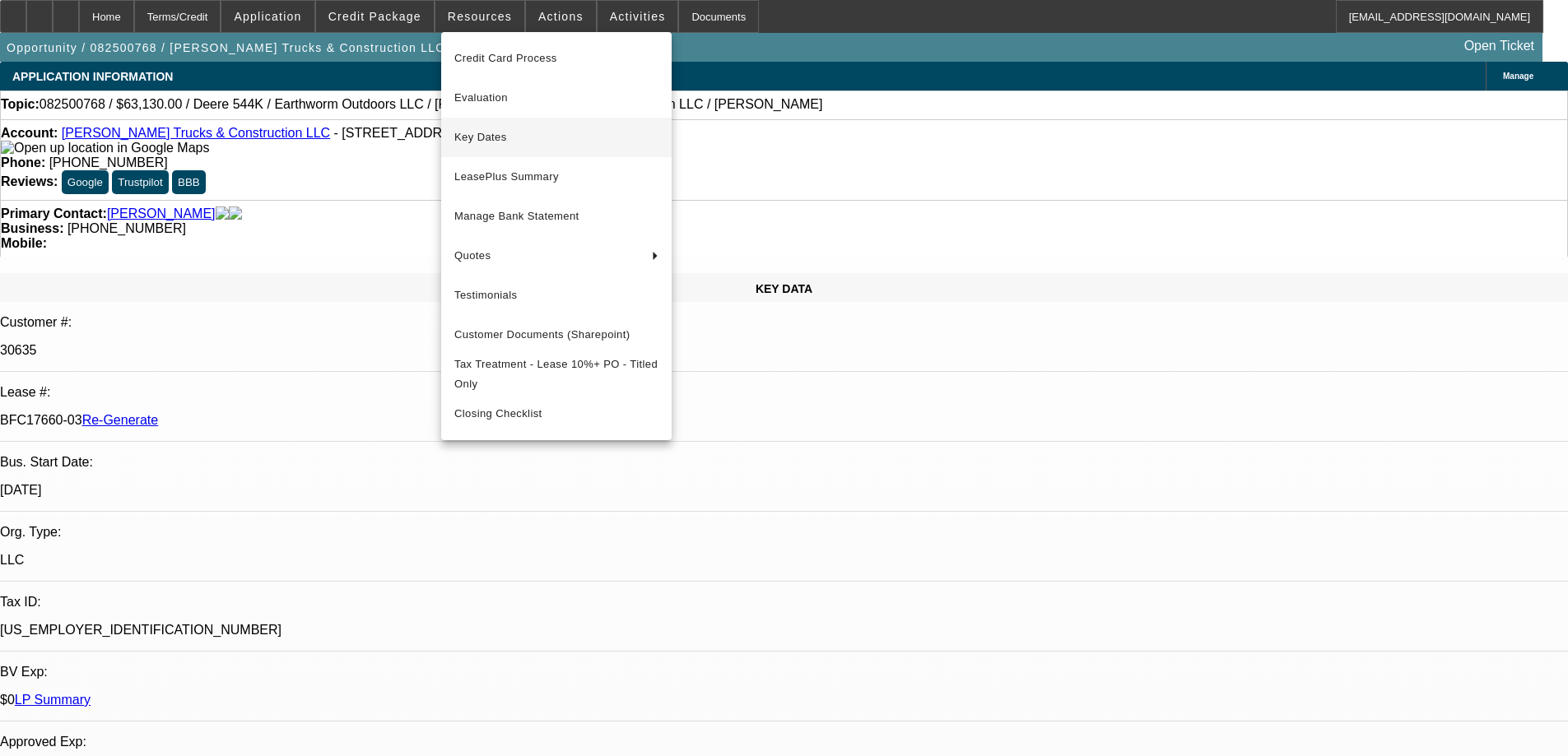
click at [487, 140] on span "Key Dates" at bounding box center [556, 137] width 204 height 19
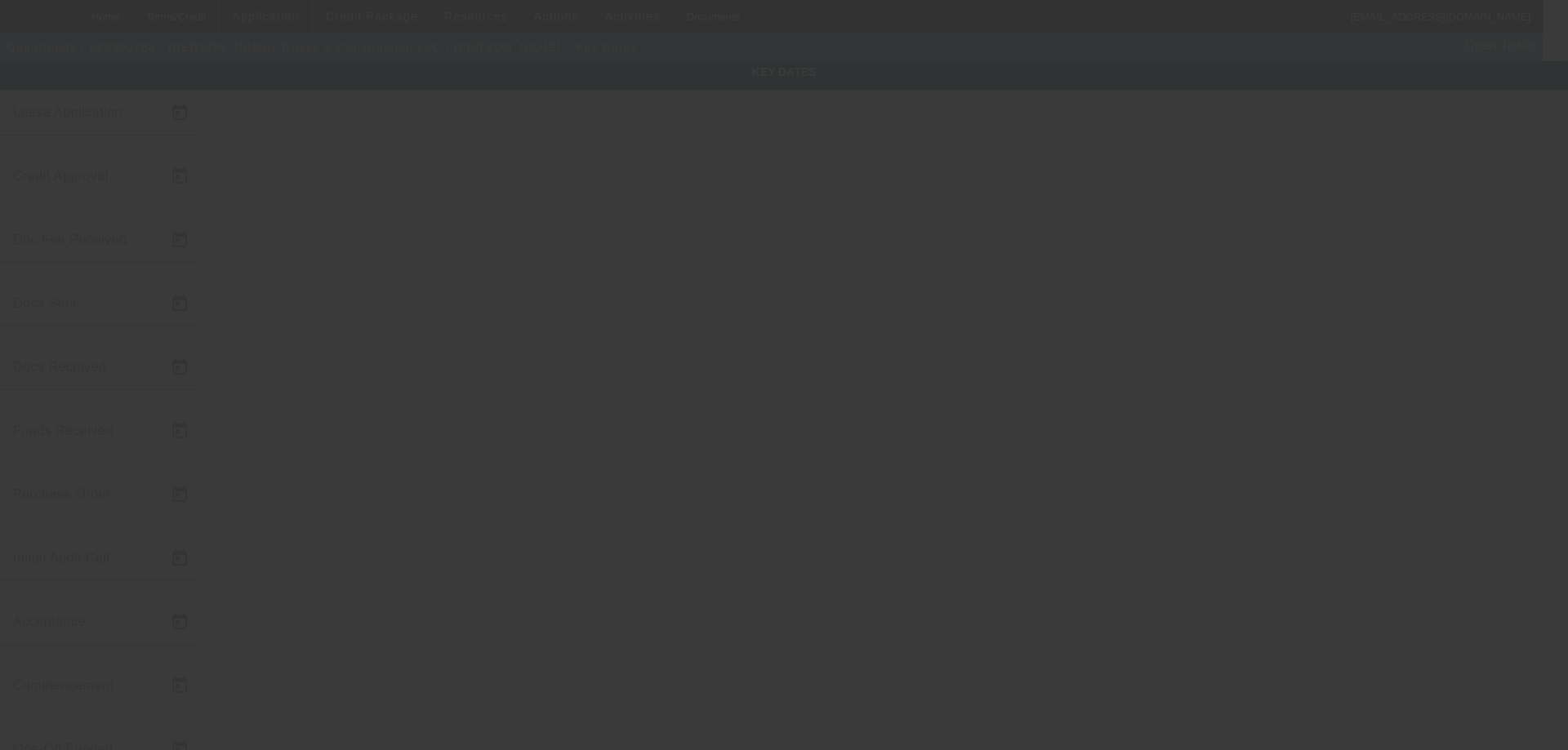
type input "8/28/2025"
type input "9/8/2025"
type input "9/10/2025"
type input "9/8/2025"
type input "9/10/2025"
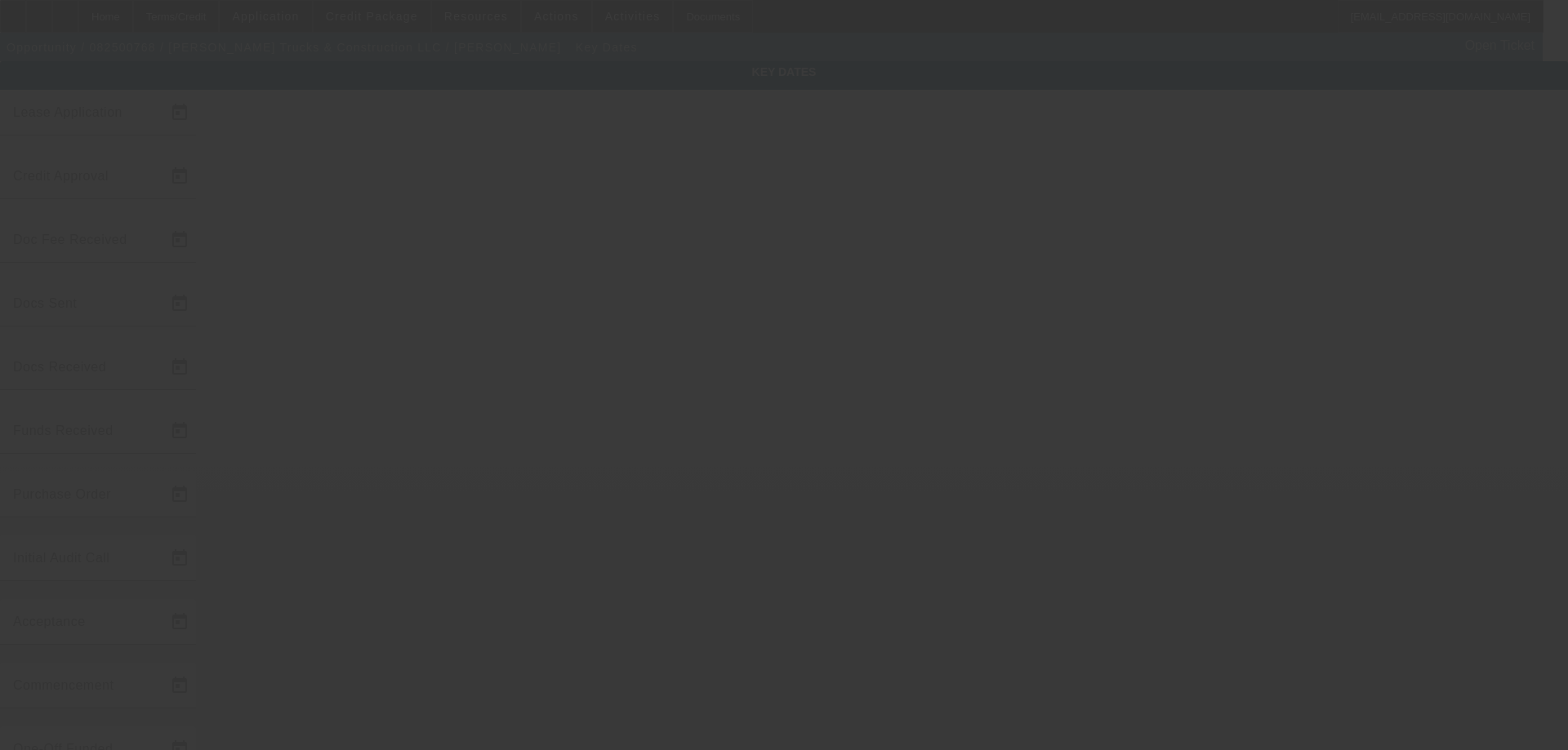
type input "9/10/2025"
type input "9/12/2025"
type input "9/15/2025"
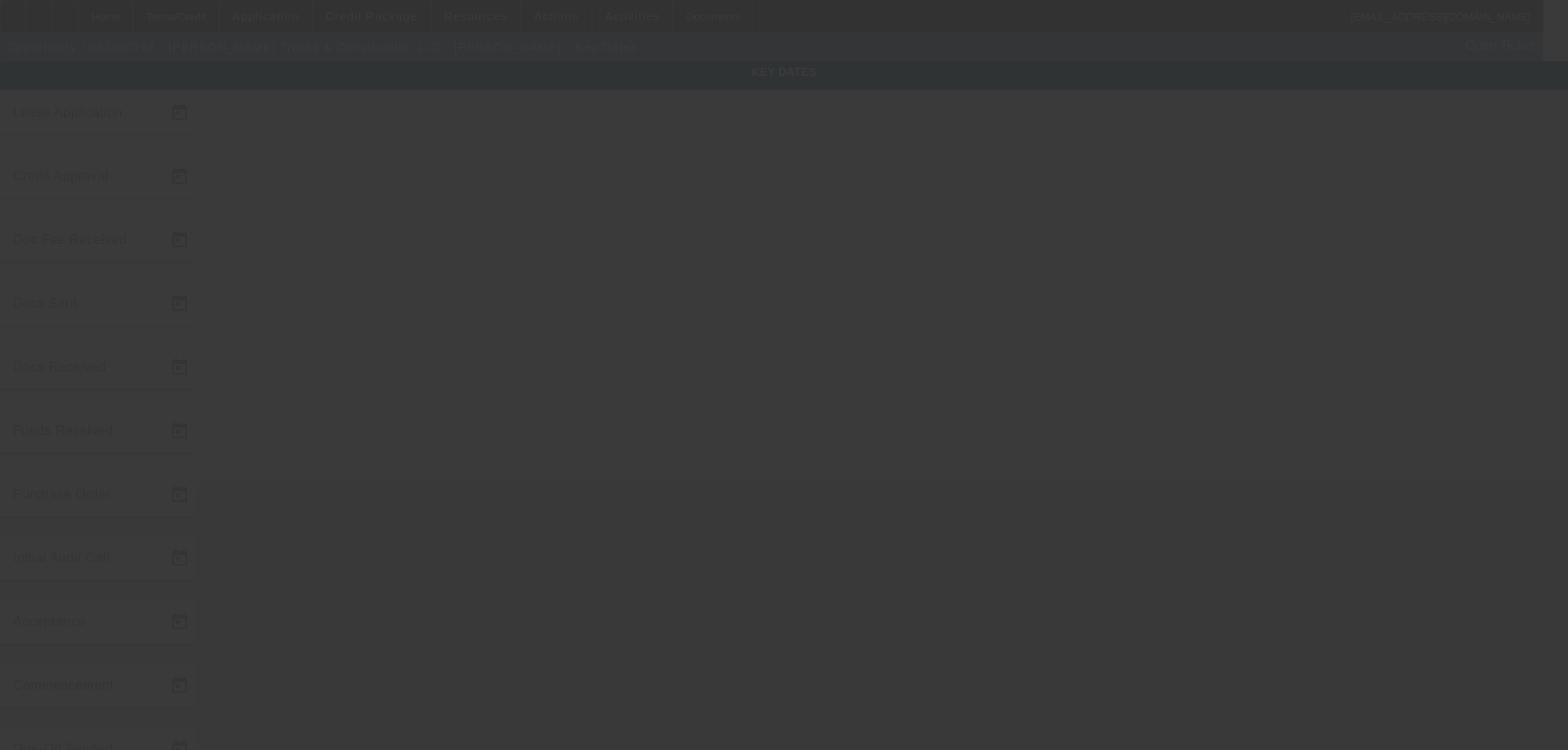
type input "10/15/2025"
type input "9/16/2025"
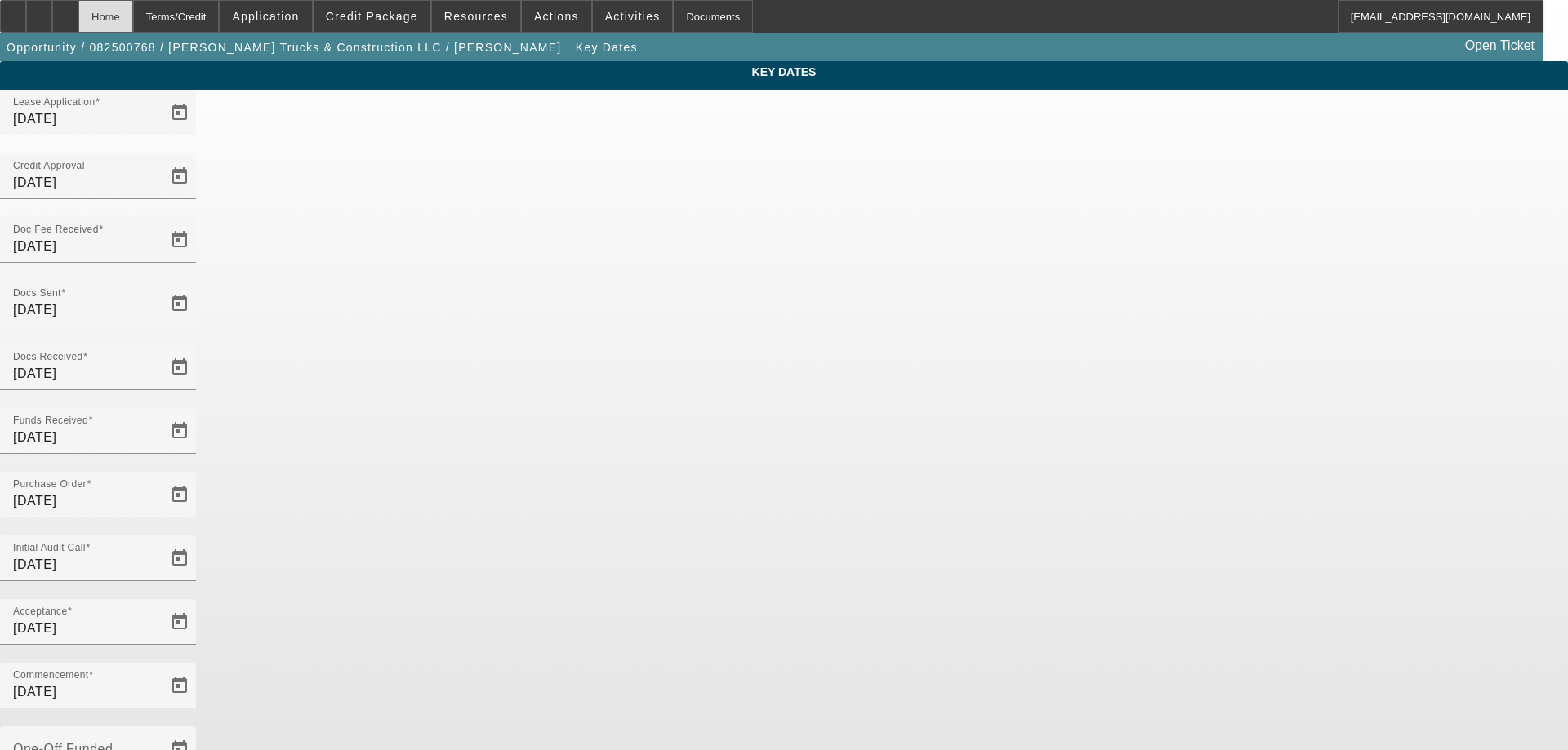
click at [133, 13] on div "Home" at bounding box center [105, 16] width 54 height 33
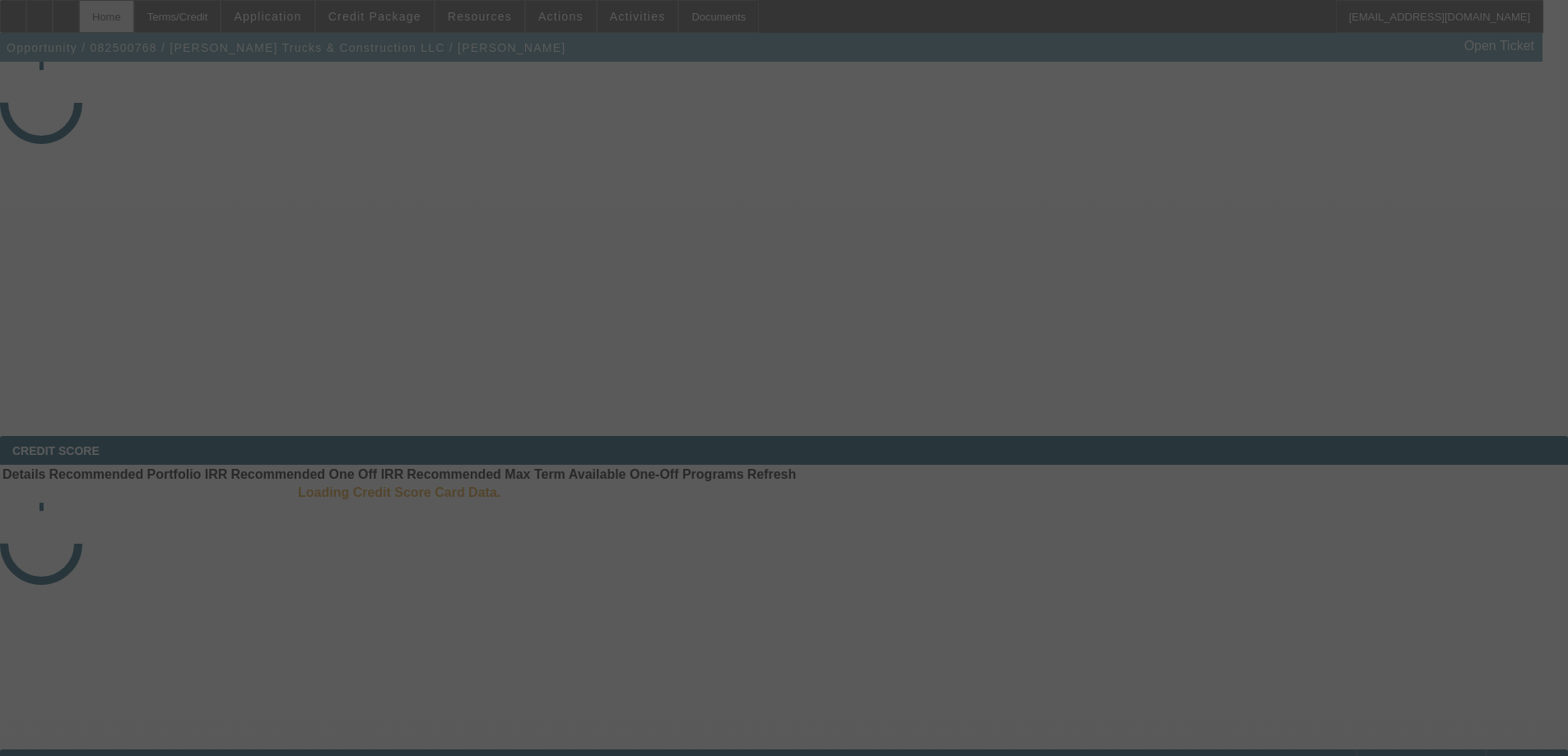
select select "4"
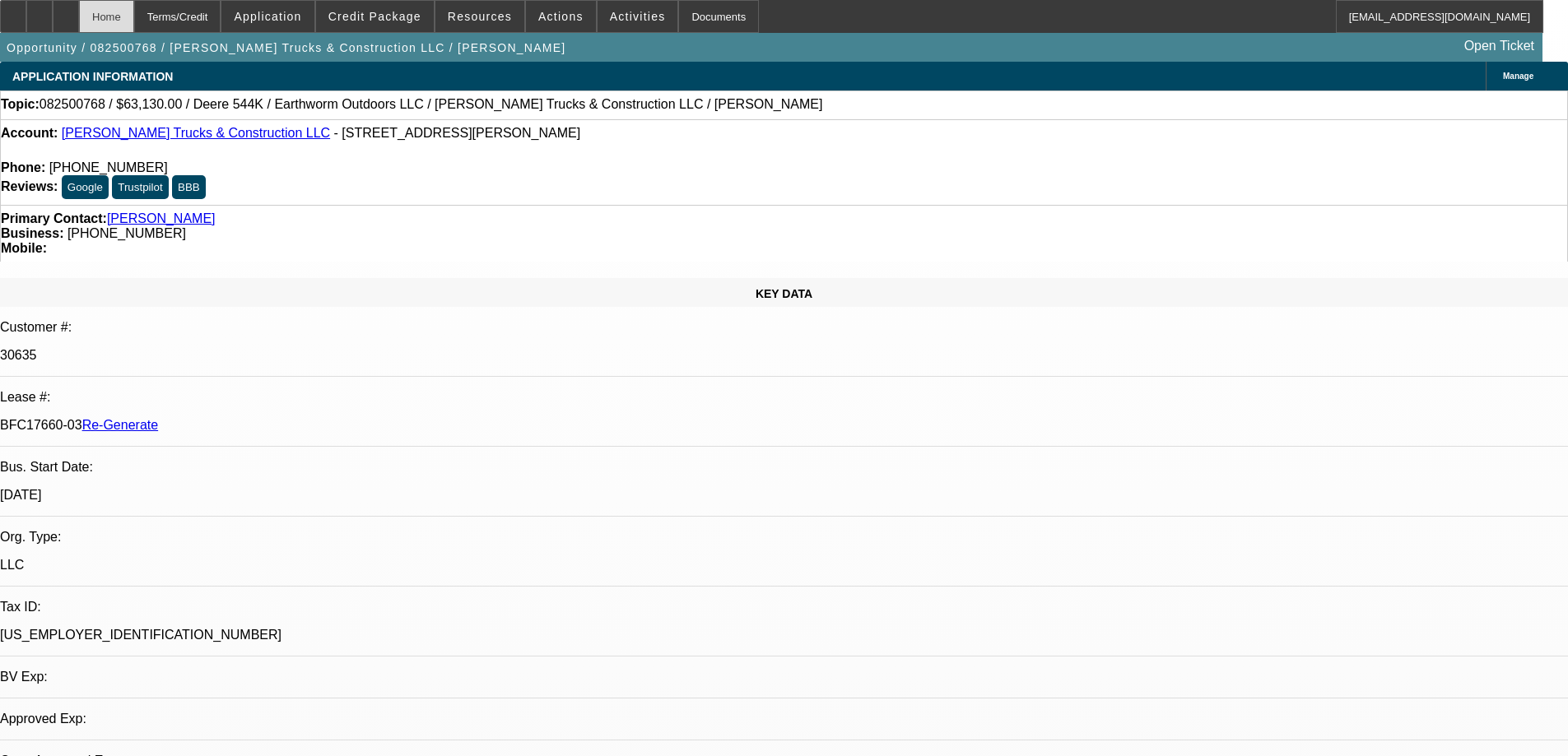
select select "0"
select select "2"
select select "0"
select select "6"
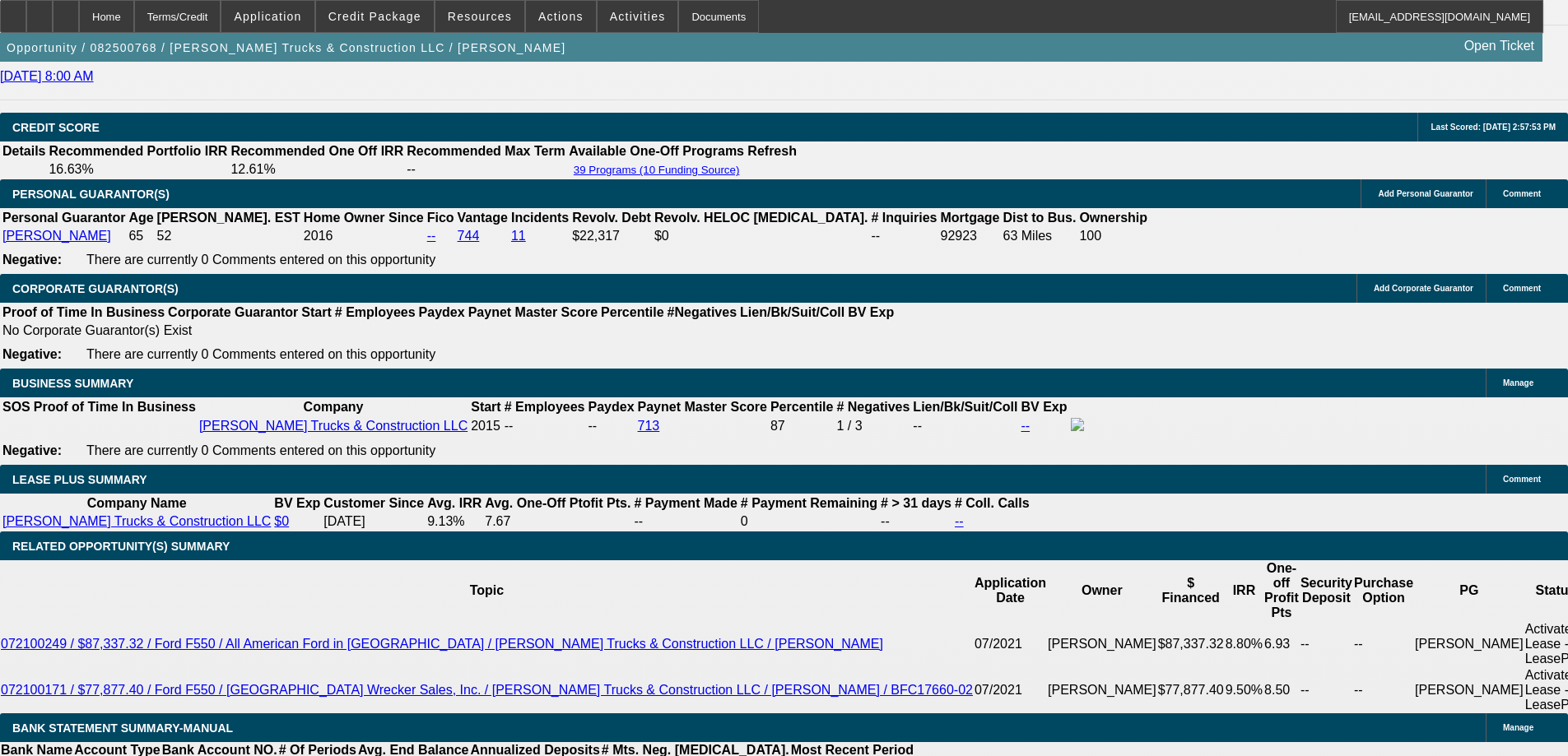
scroll to position [2551, 0]
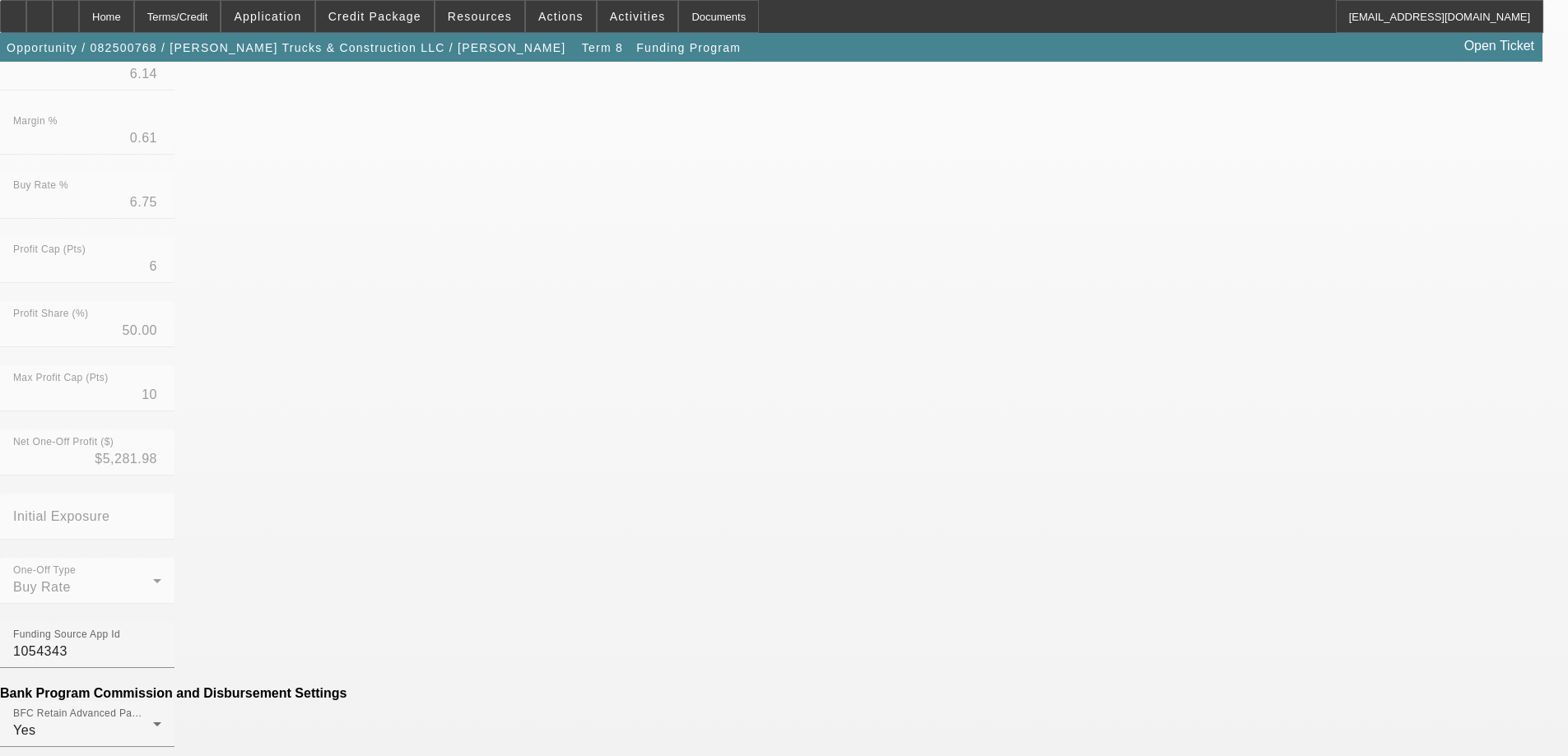
scroll to position [330, 0]
click at [666, 579] on mat-option "No" at bounding box center [664, 579] width 216 height 40
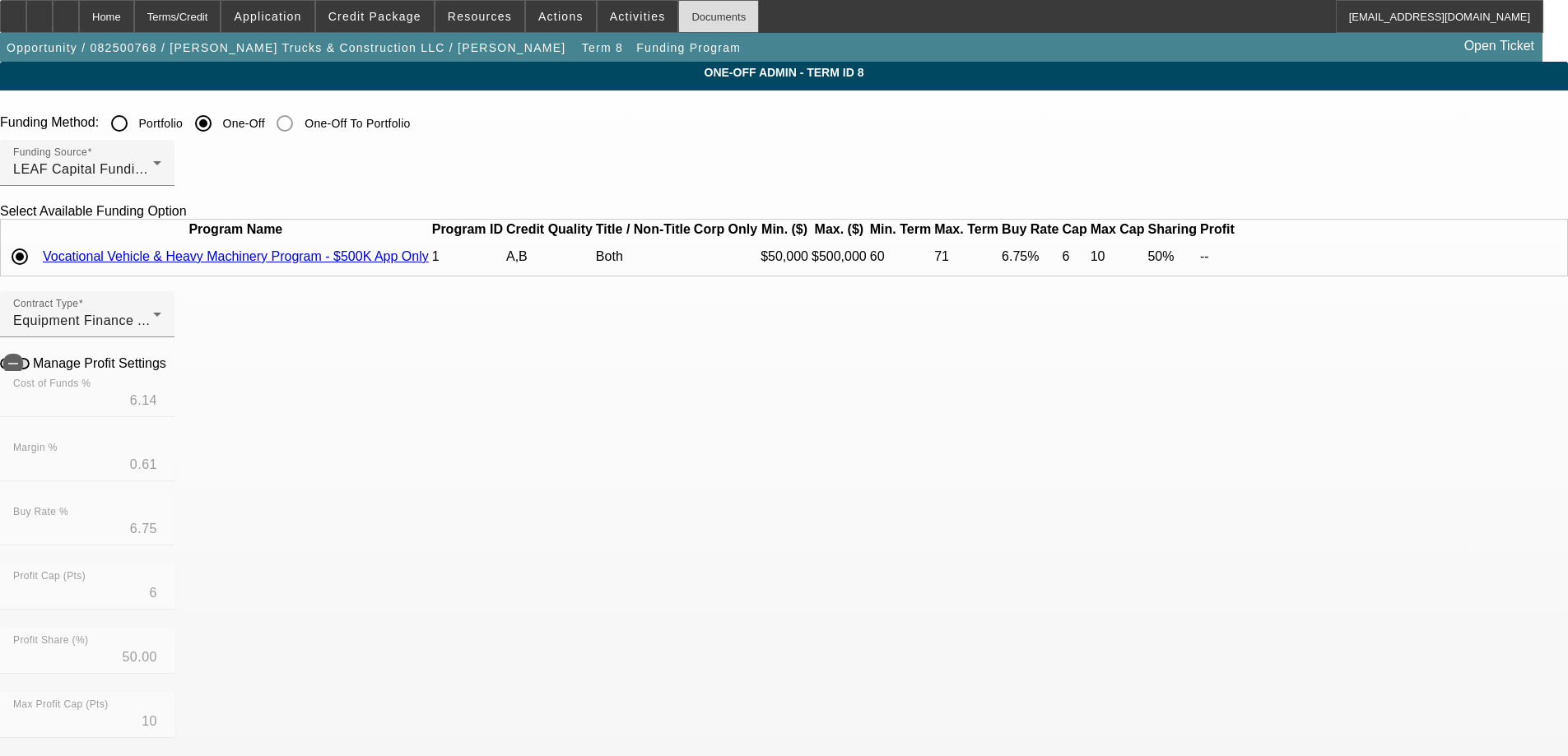
click at [679, 8] on div "Documents" at bounding box center [719, 16] width 81 height 33
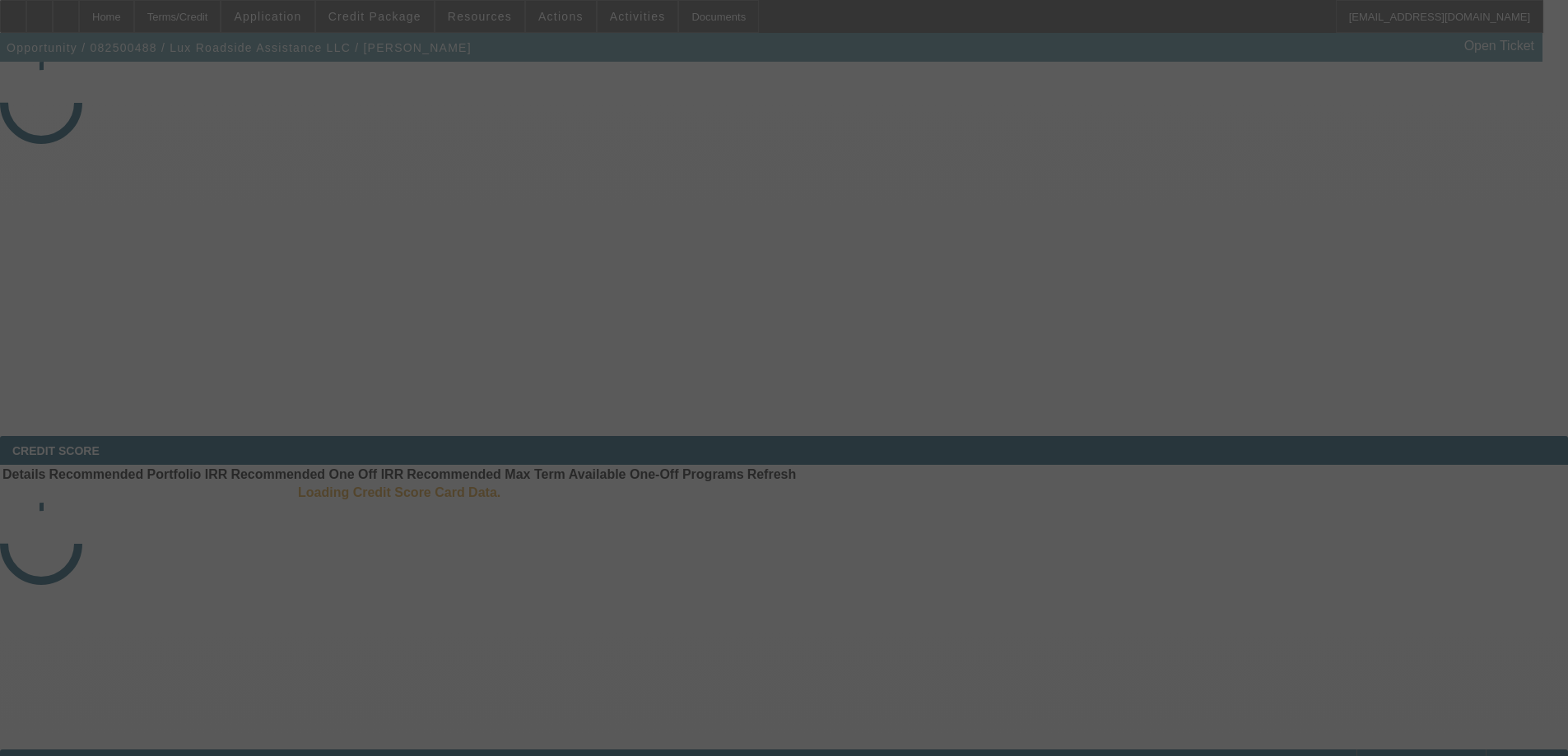
select select "4"
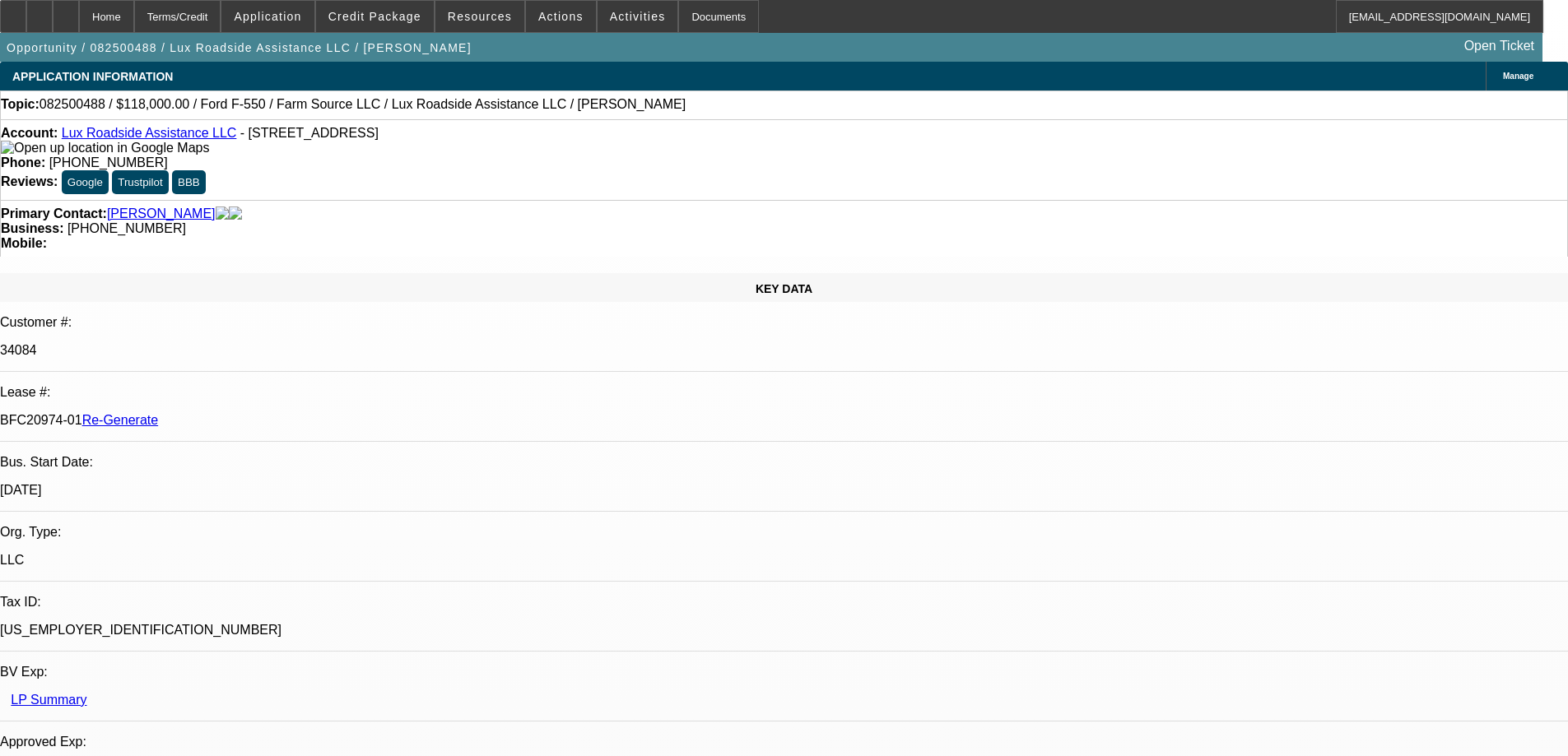
select select "0"
select select "6"
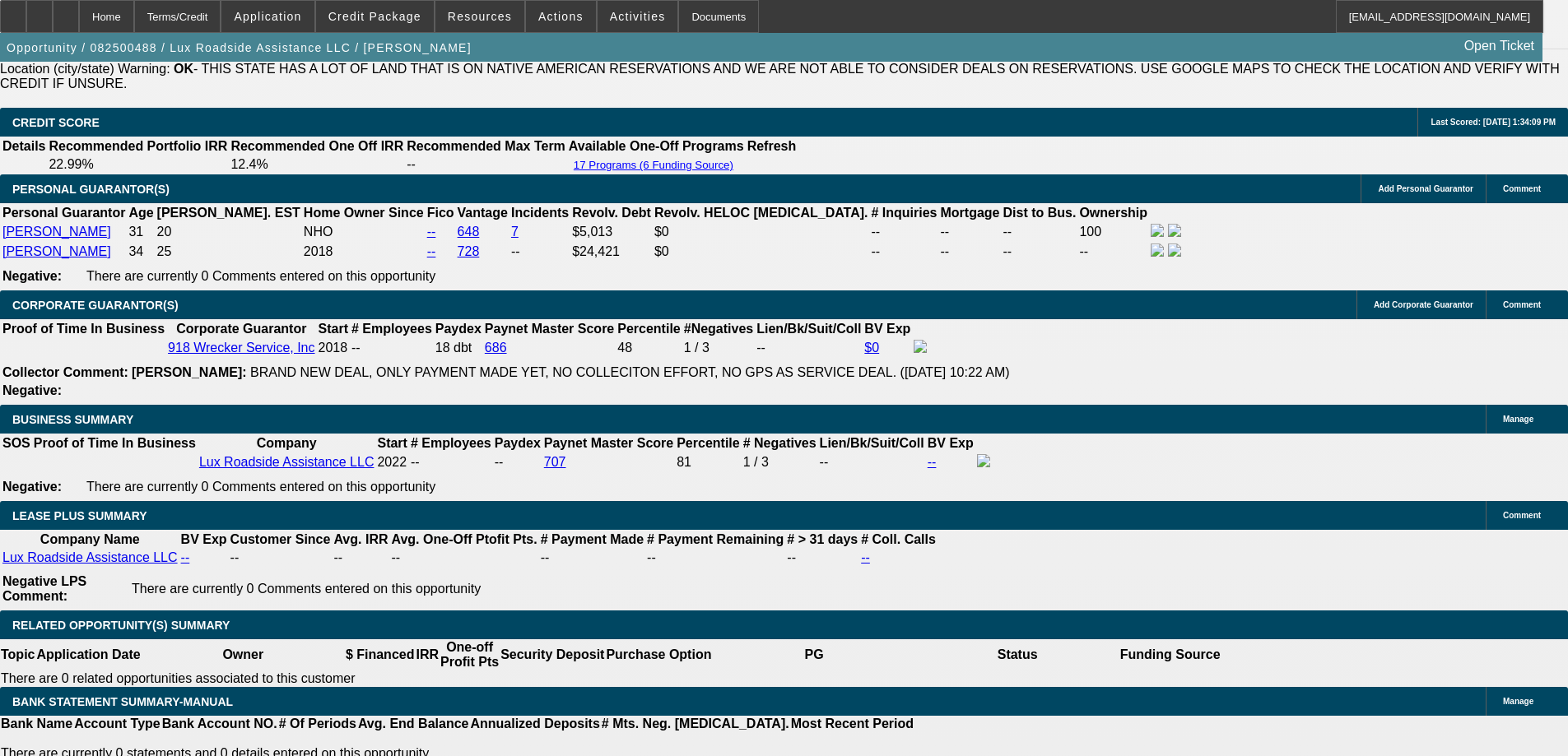
scroll to position [2469, 0]
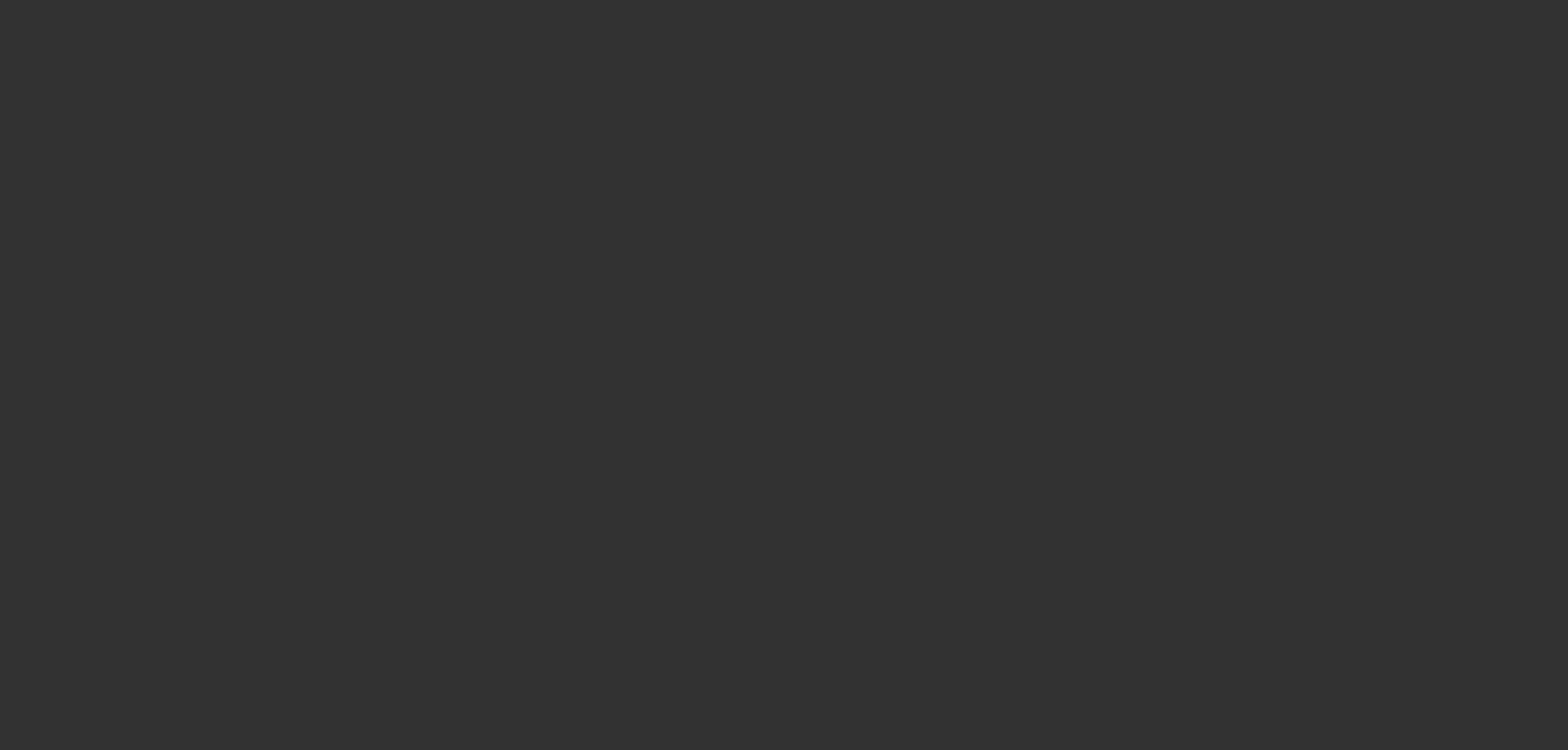
radio input "true"
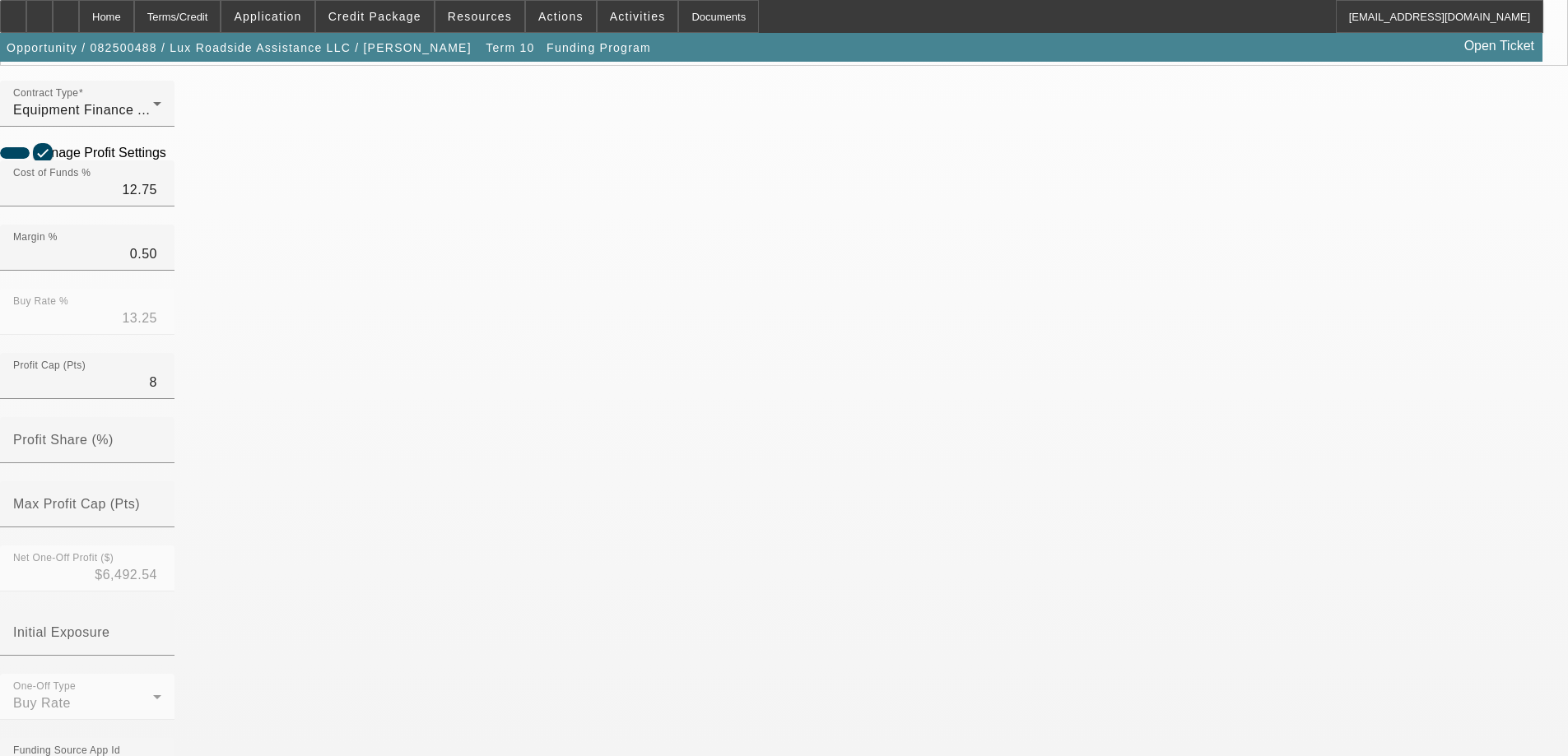
scroll to position [576, 0]
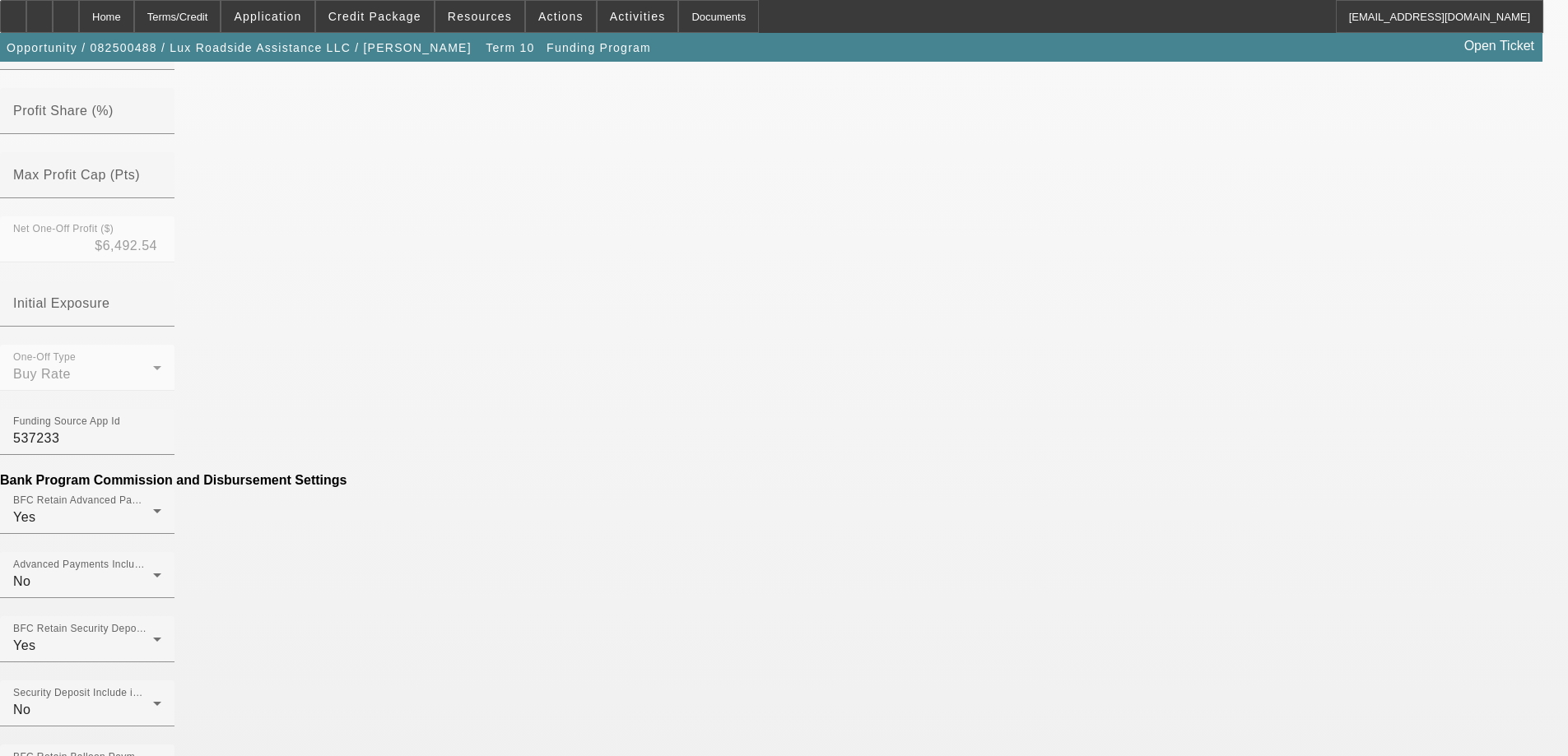
click at [622, 368] on mat-option "No" at bounding box center [664, 374] width 216 height 40
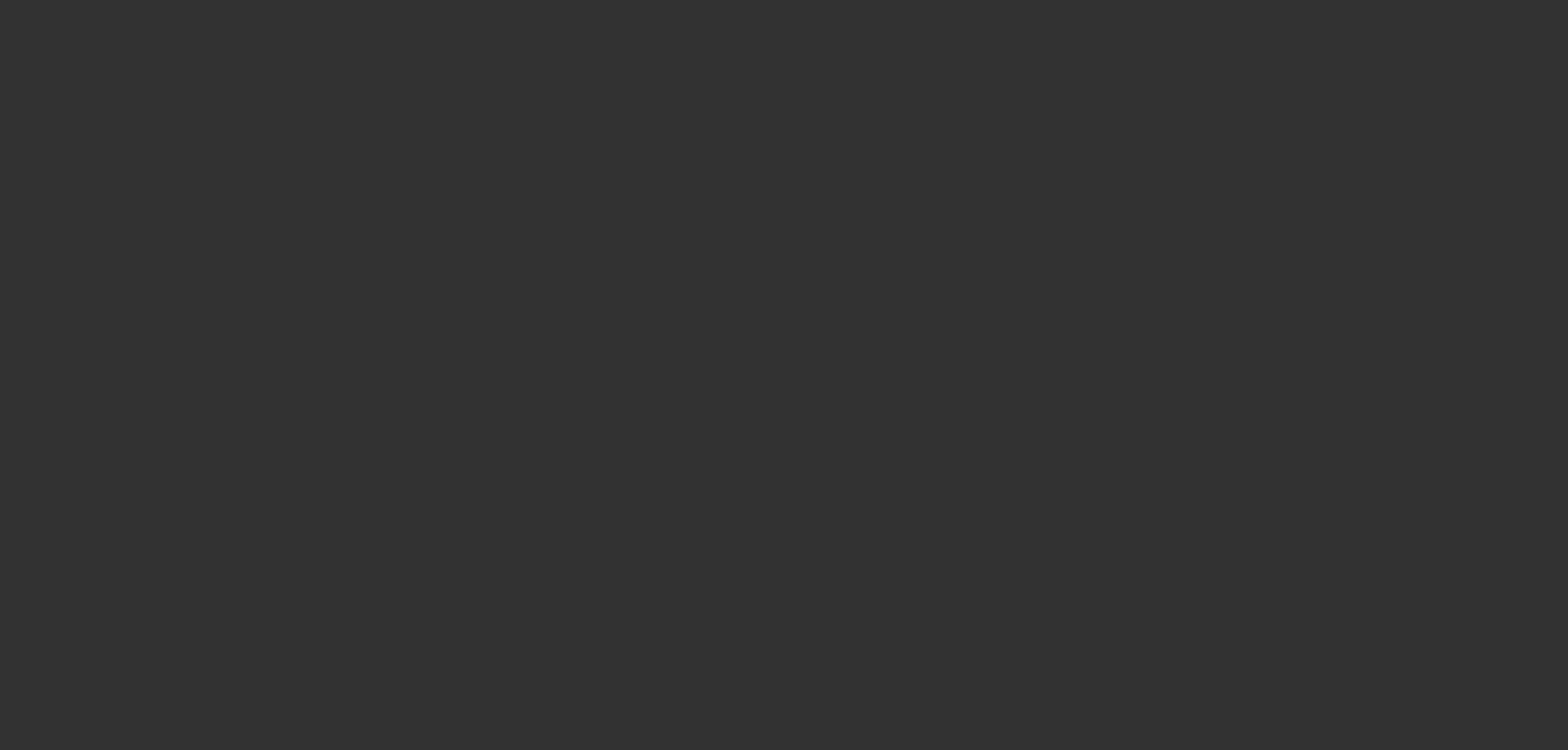
radio input "true"
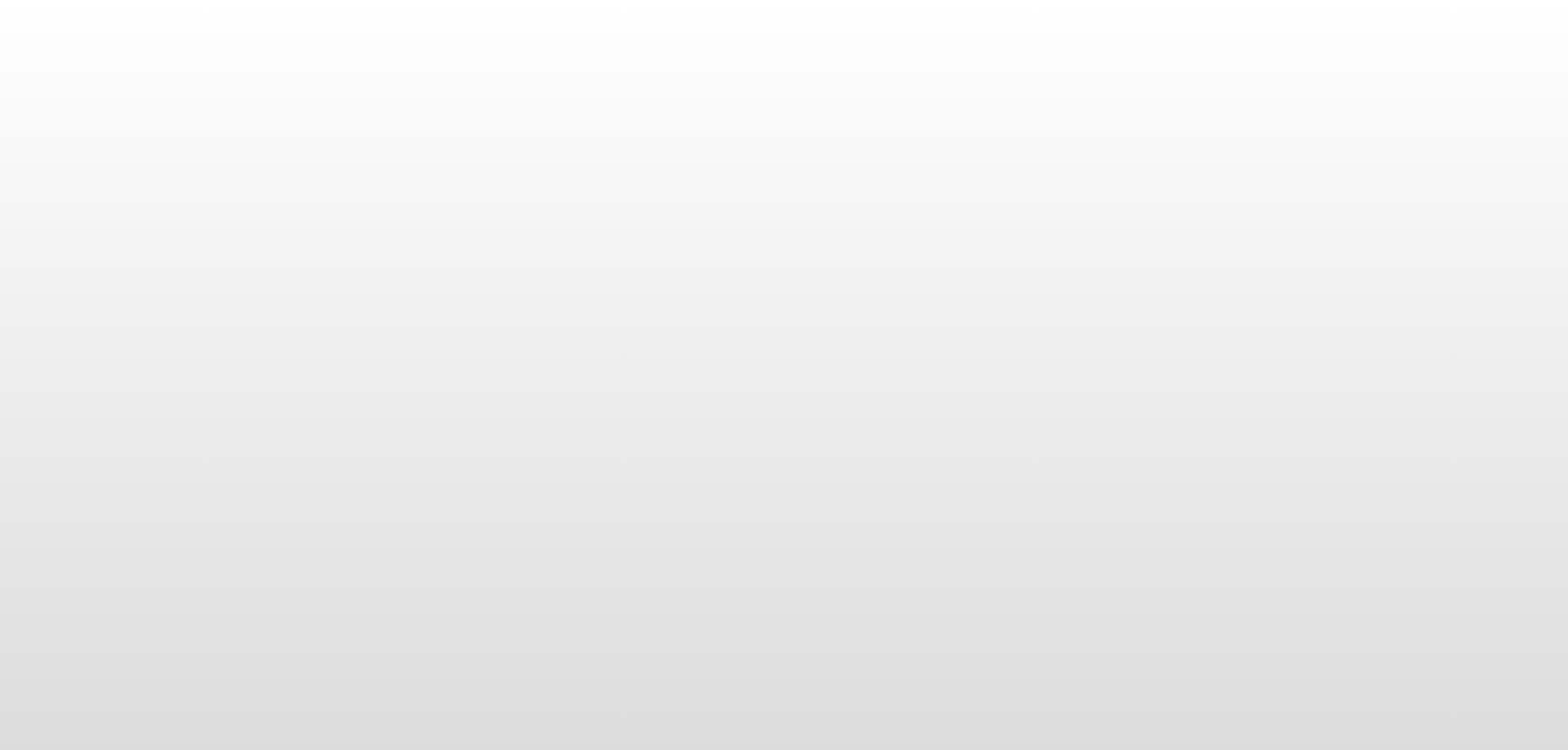
select select "3"
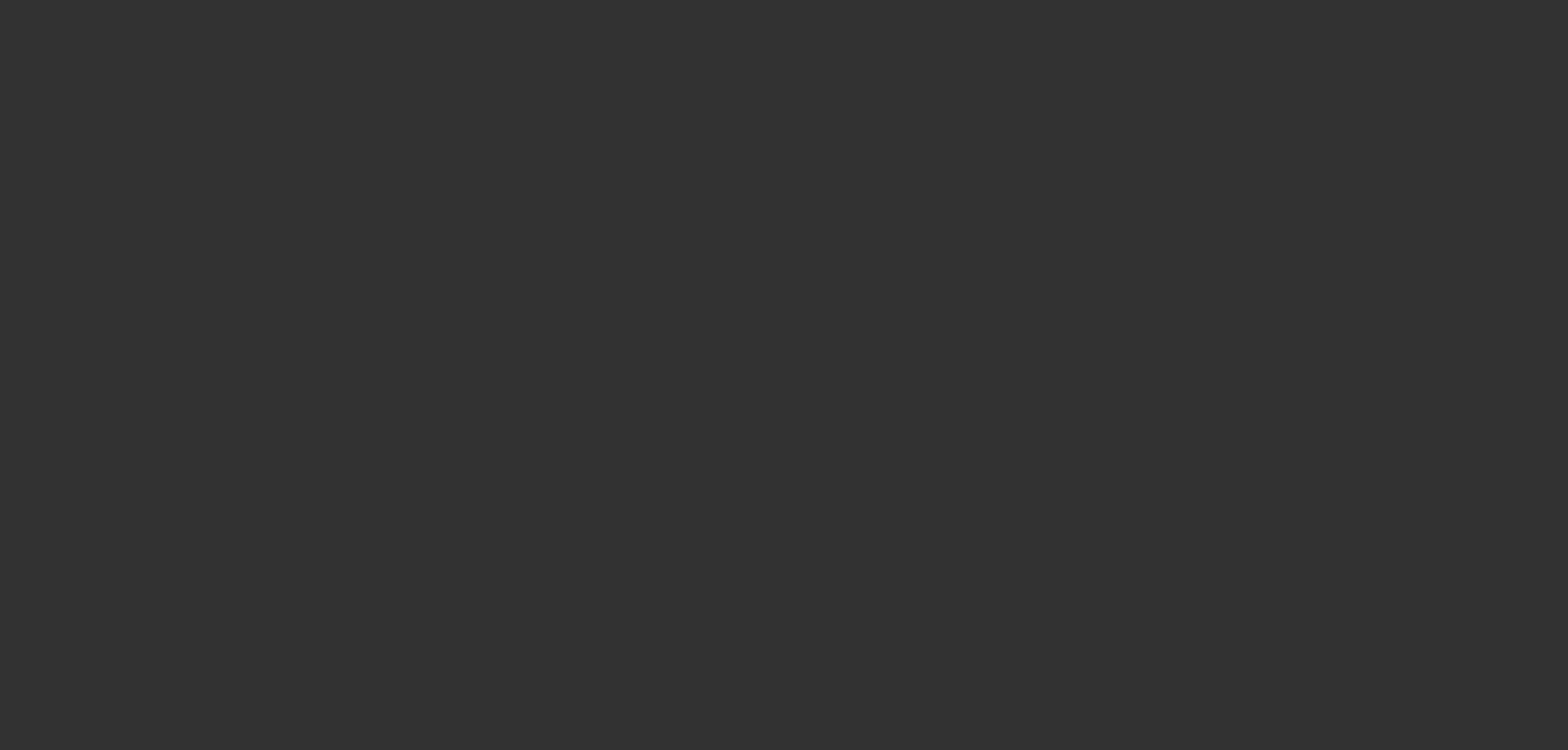
select select "0"
select select "3"
select select "0"
select select "6"
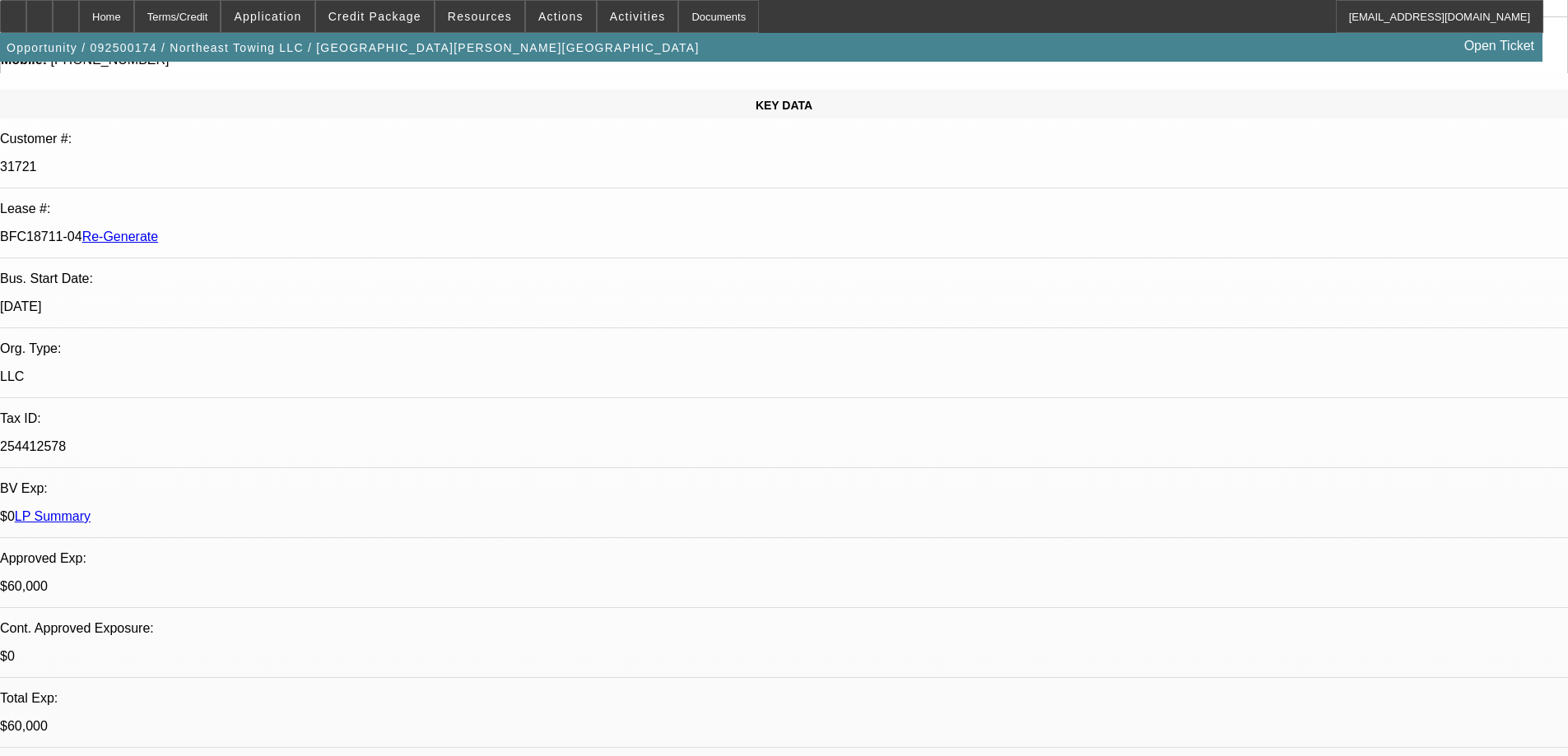
scroll to position [330, 0]
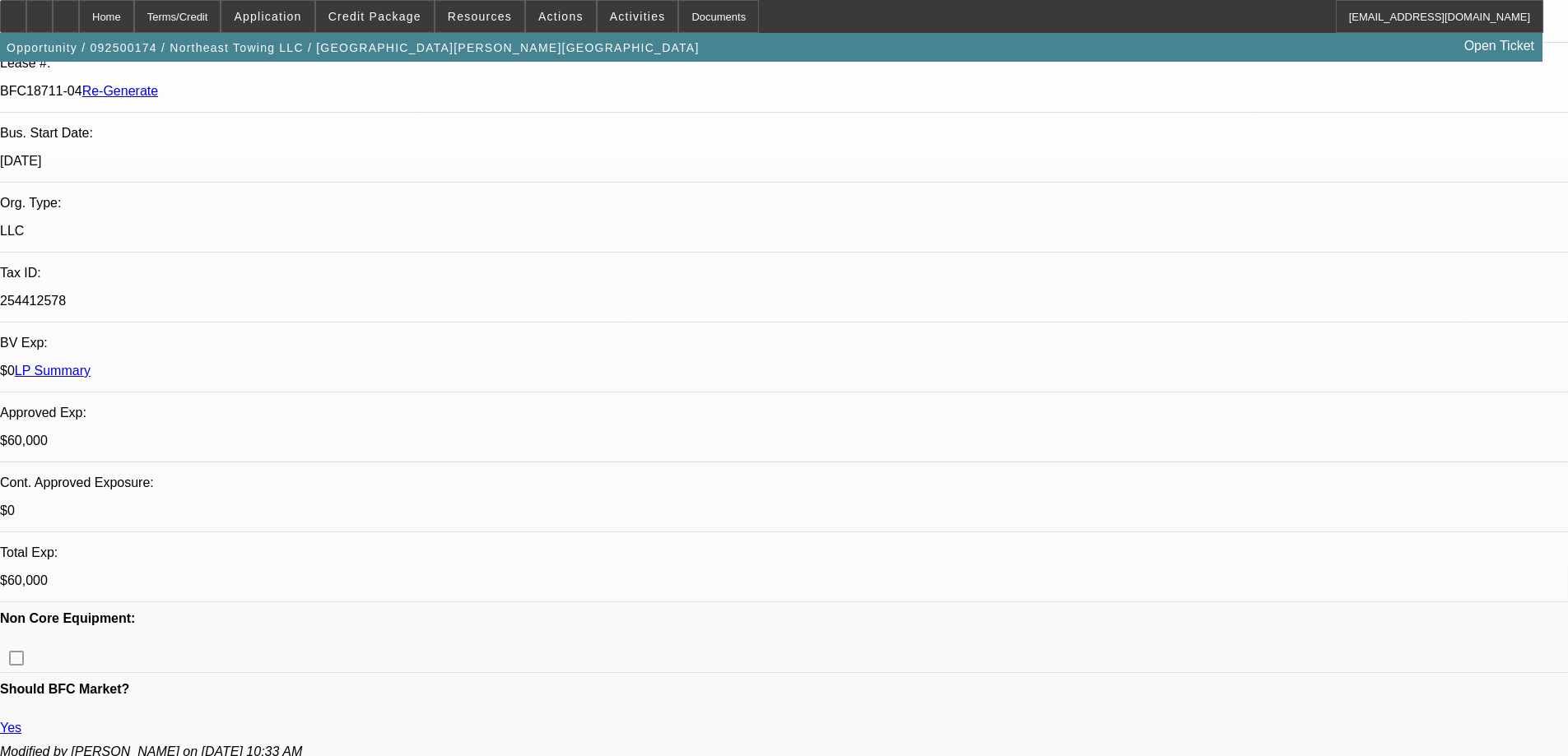
click at [704, 14] on div "Documents" at bounding box center [719, 16] width 81 height 33
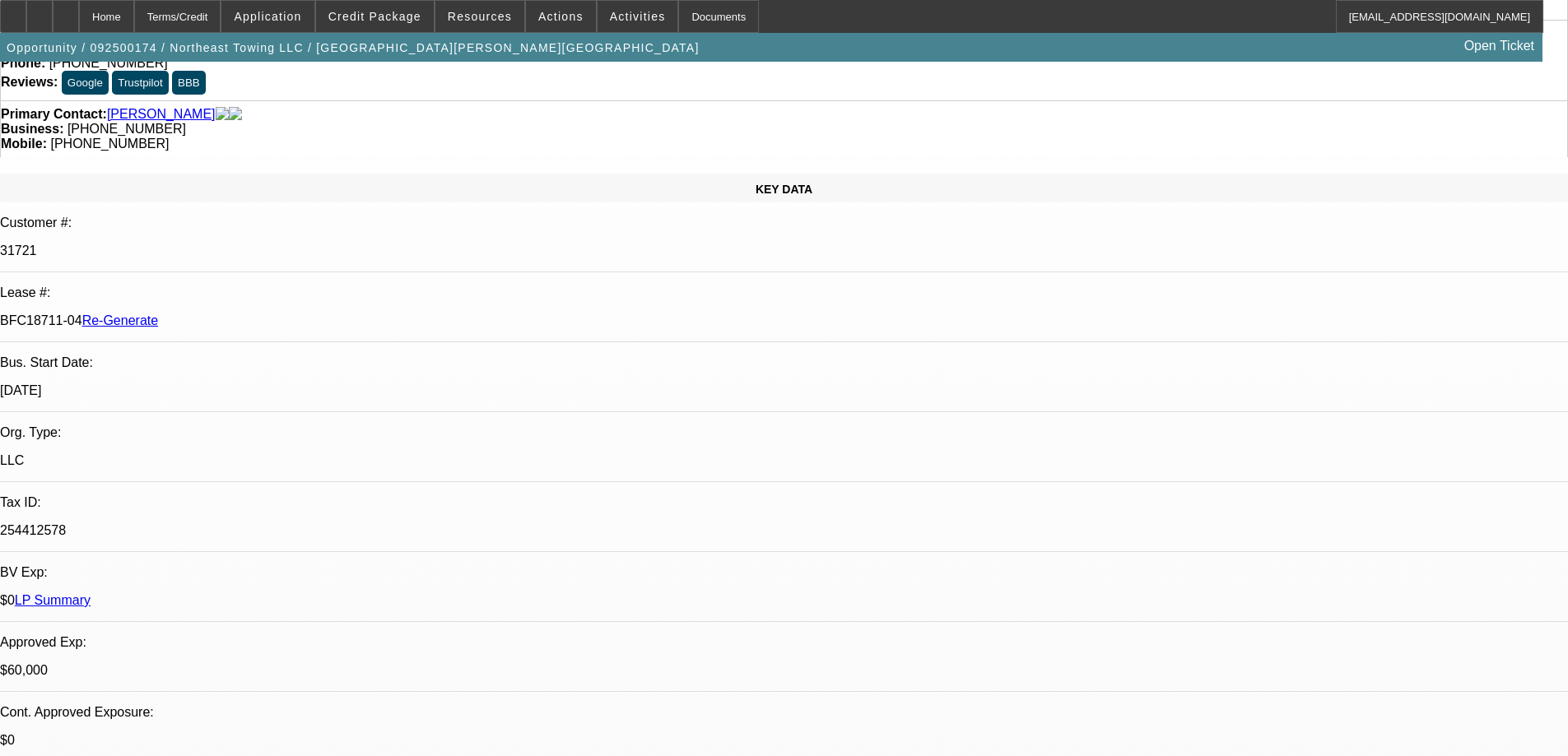
scroll to position [0, 0]
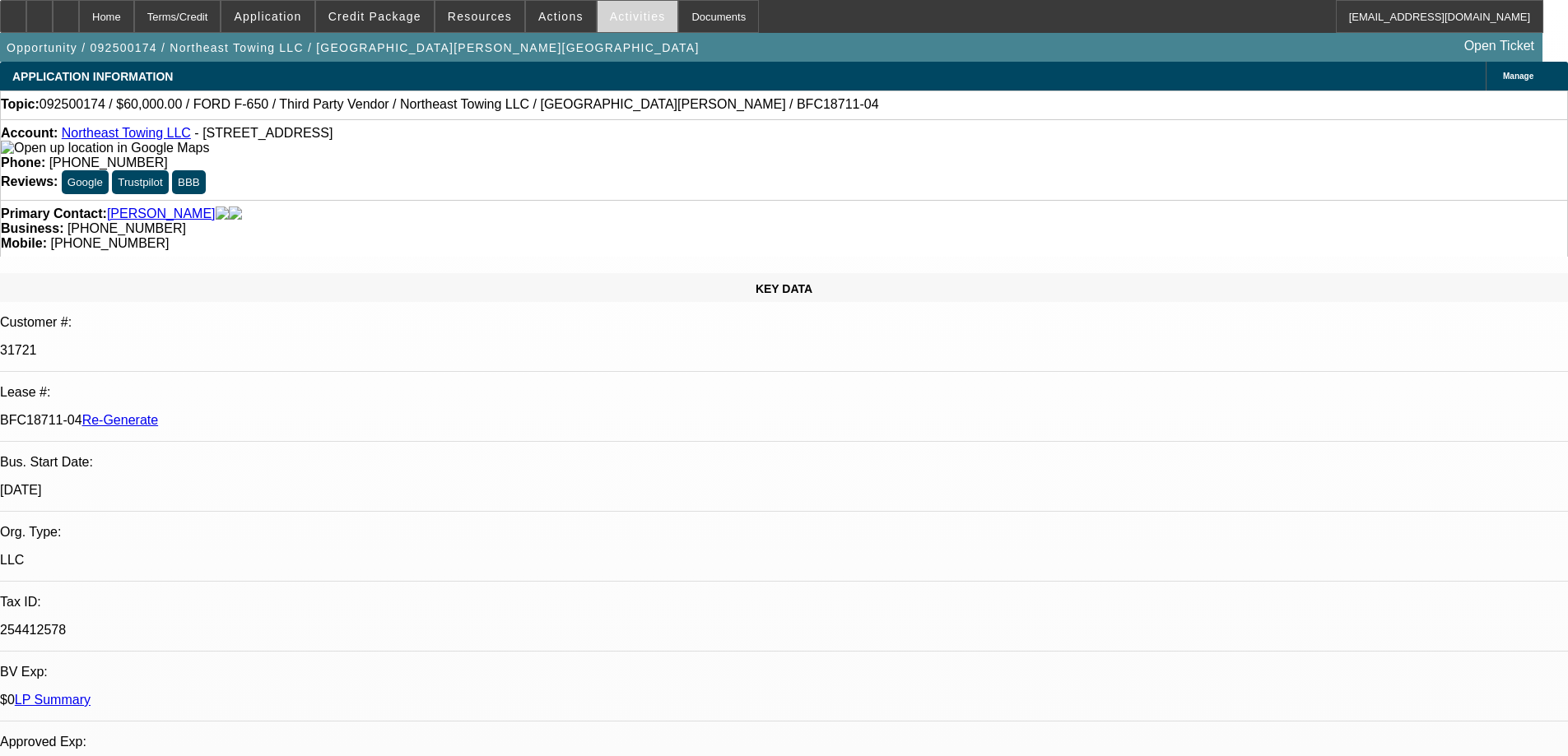
click at [598, 16] on span at bounding box center [638, 16] width 81 height 40
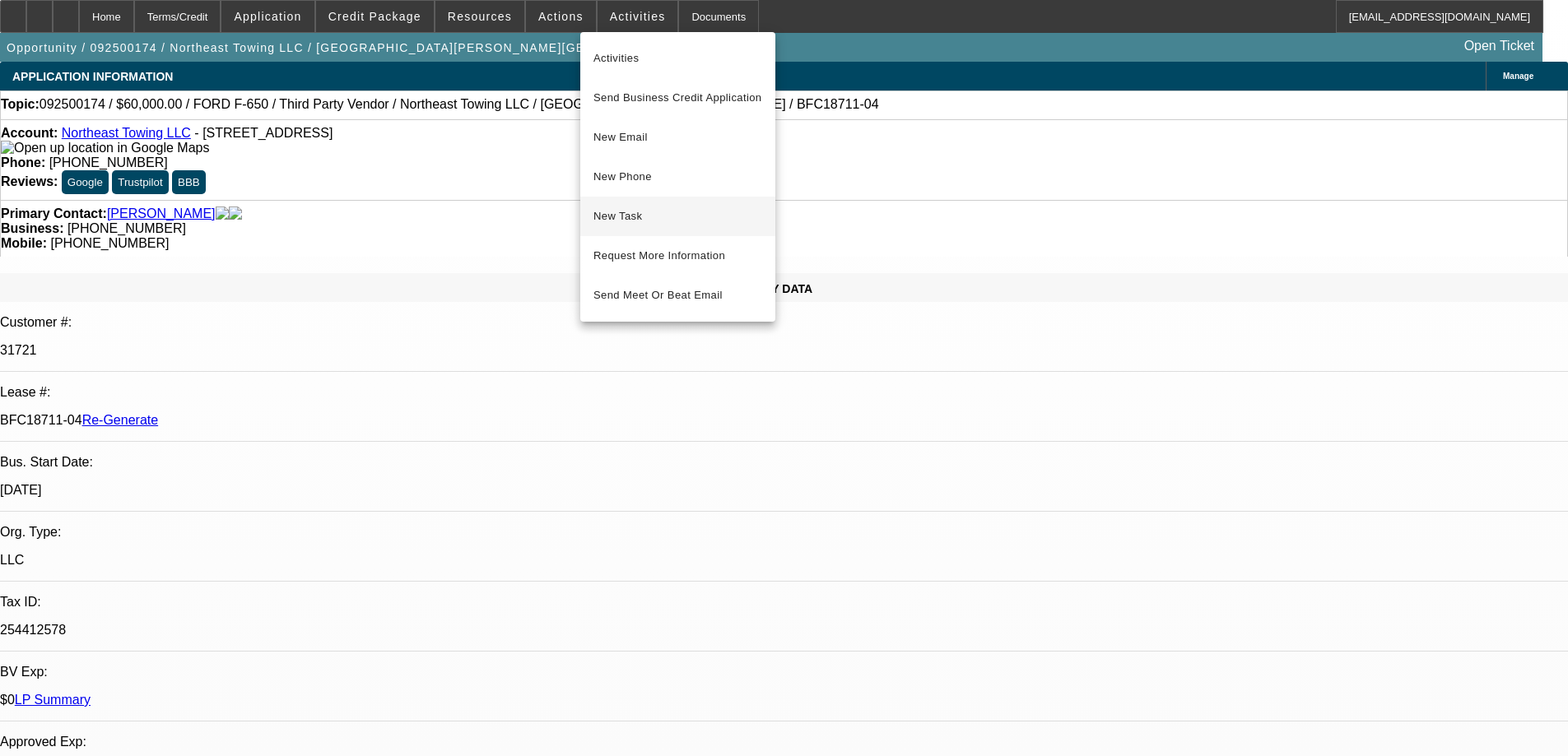
click at [642, 216] on span "New Task" at bounding box center [678, 216] width 169 height 19
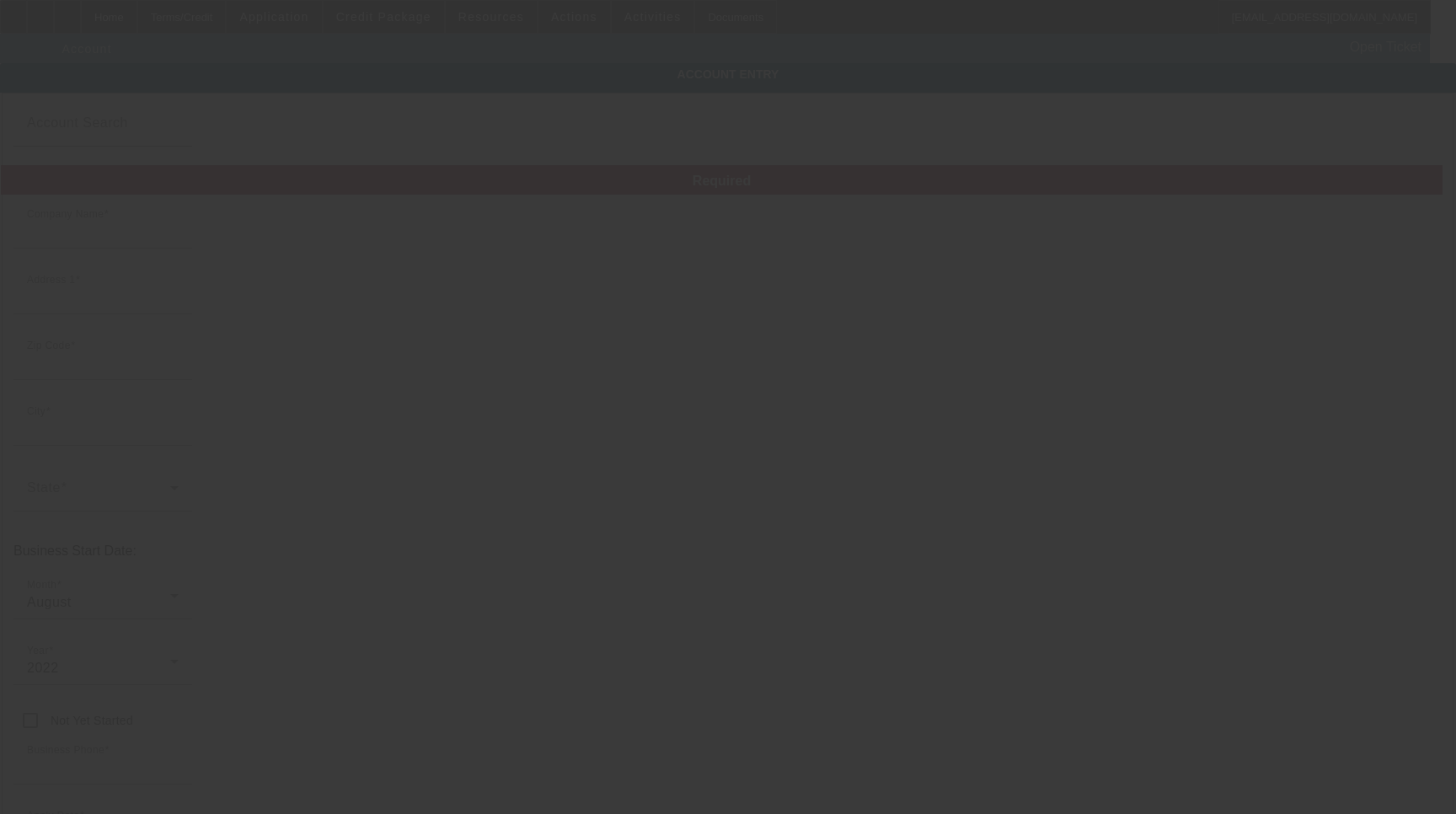
type input "Northeast Towing LLC"
type input "[STREET_ADDRESS]"
type input "54302"
type input "Green Bay"
type input "[PHONE_NUMBER]"
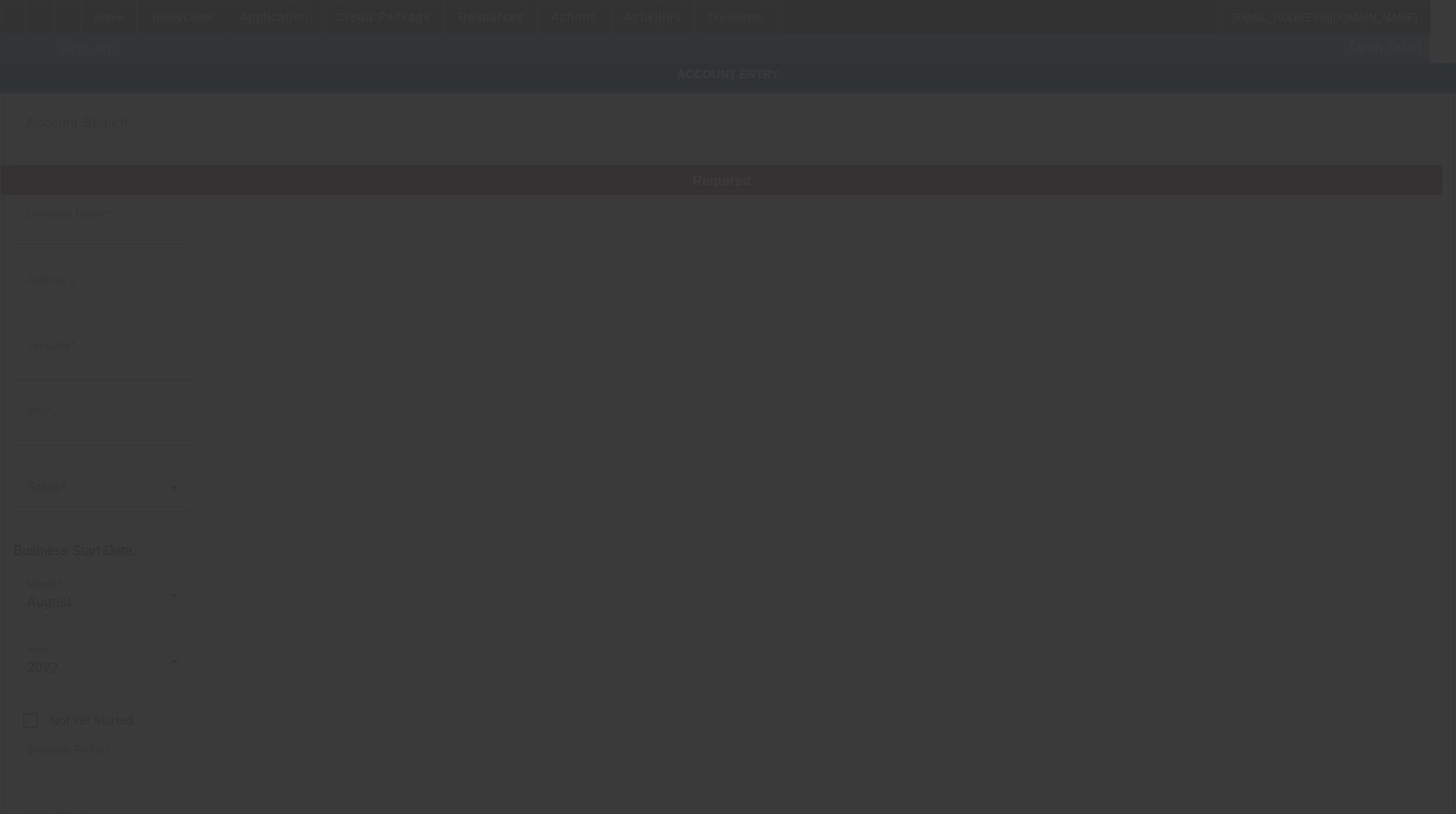
type input "mrtiregb@gmail.com"
type input "Brown"
type input "254412578"
type input "Towing"
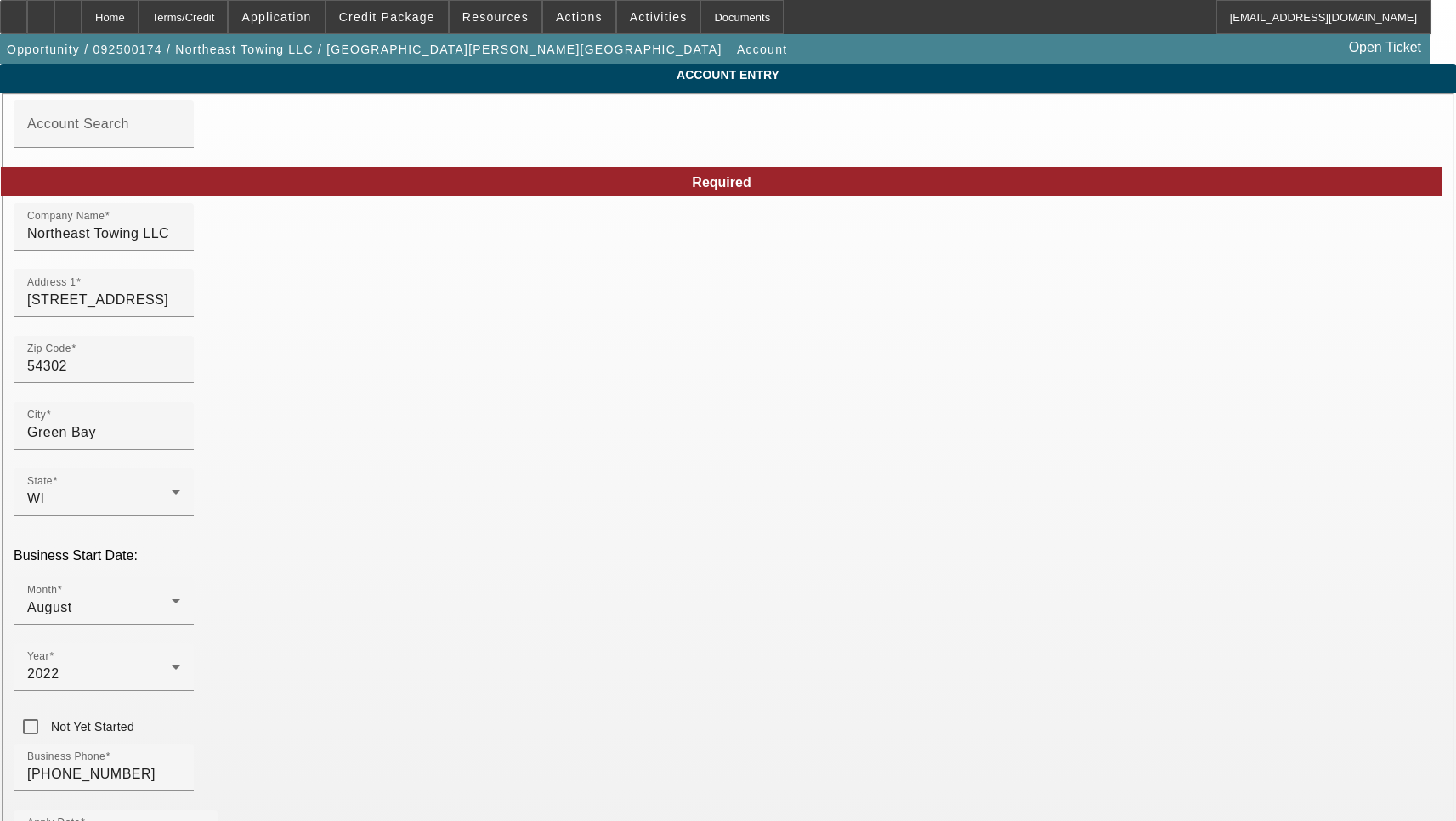
type input "9/9/2025"
click at [180, 310] on input "1734 Main St" at bounding box center [104, 299] width 153 height 20
paste input "reet"
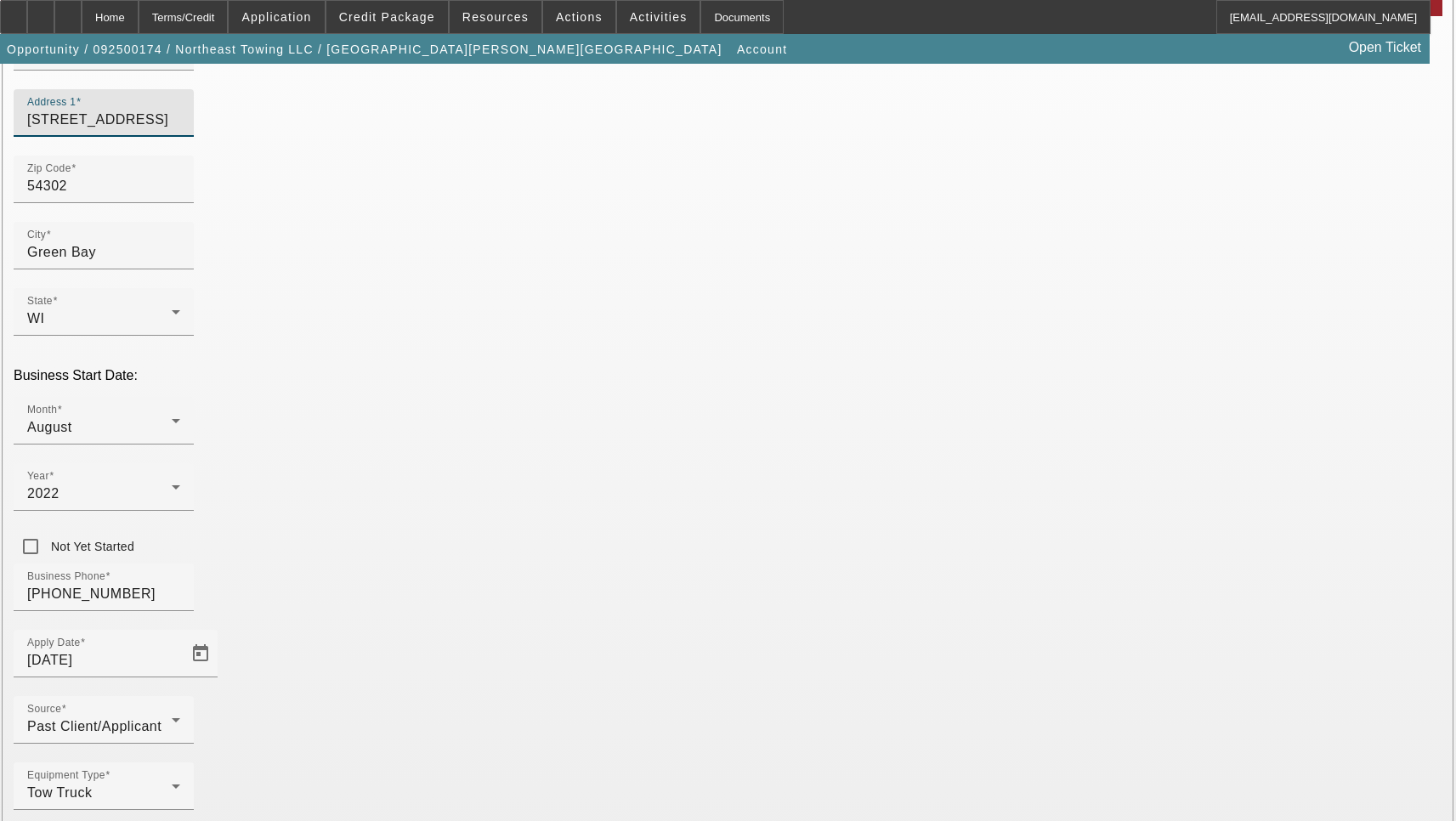
scroll to position [181, 0]
type input "1734 Main Street"
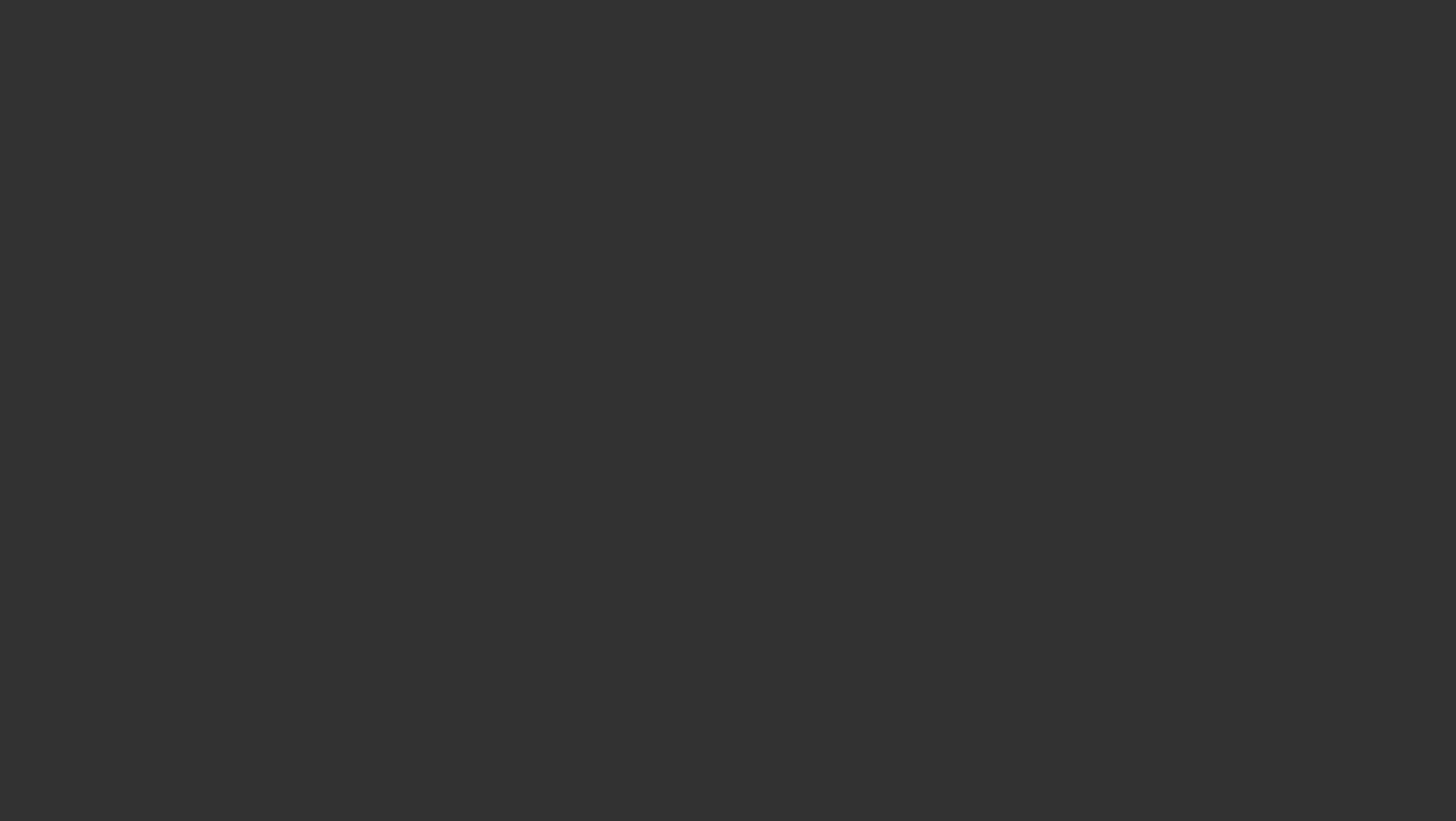
select select "3"
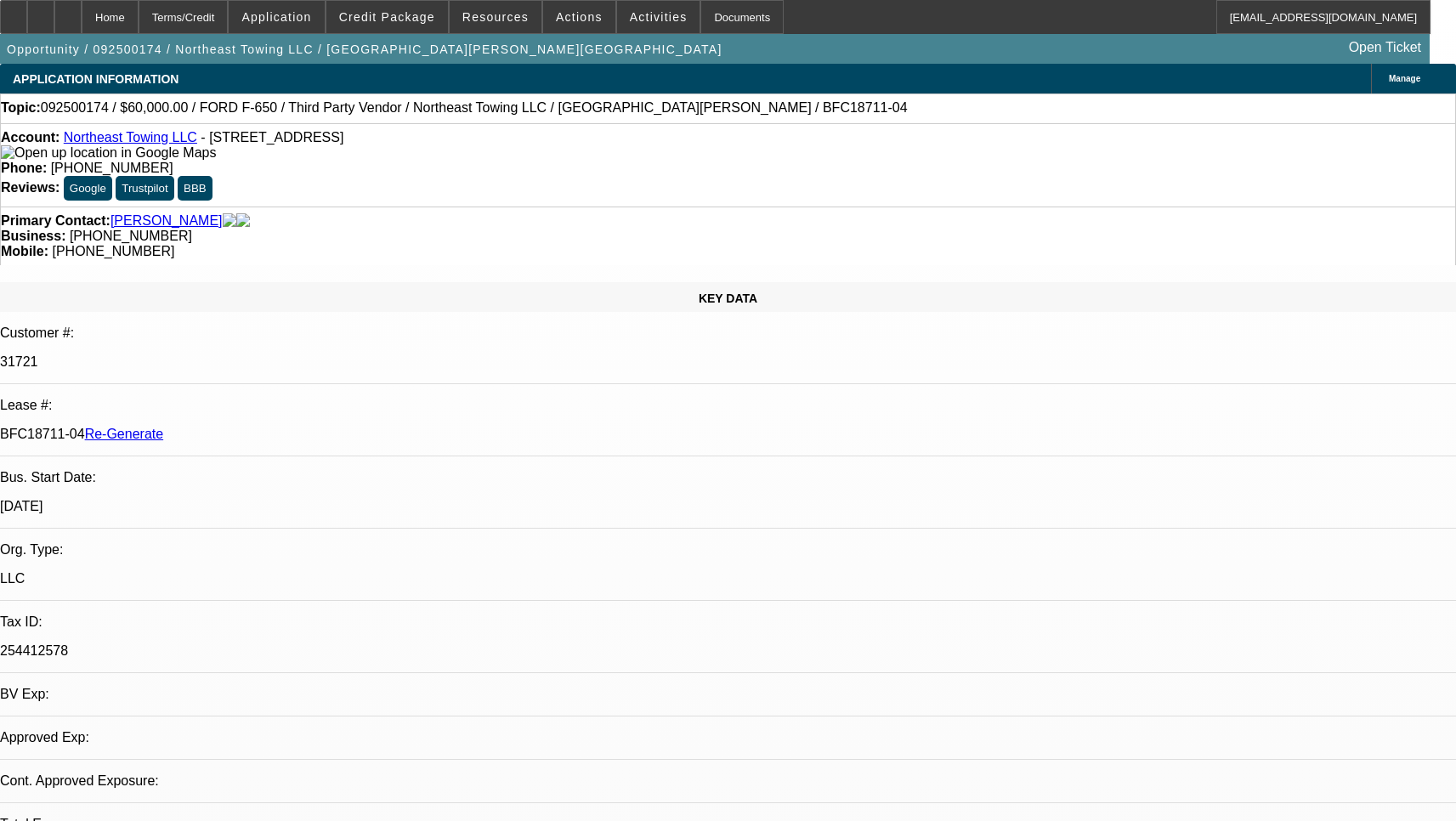
select select "0"
select select "3"
select select "0"
select select "6"
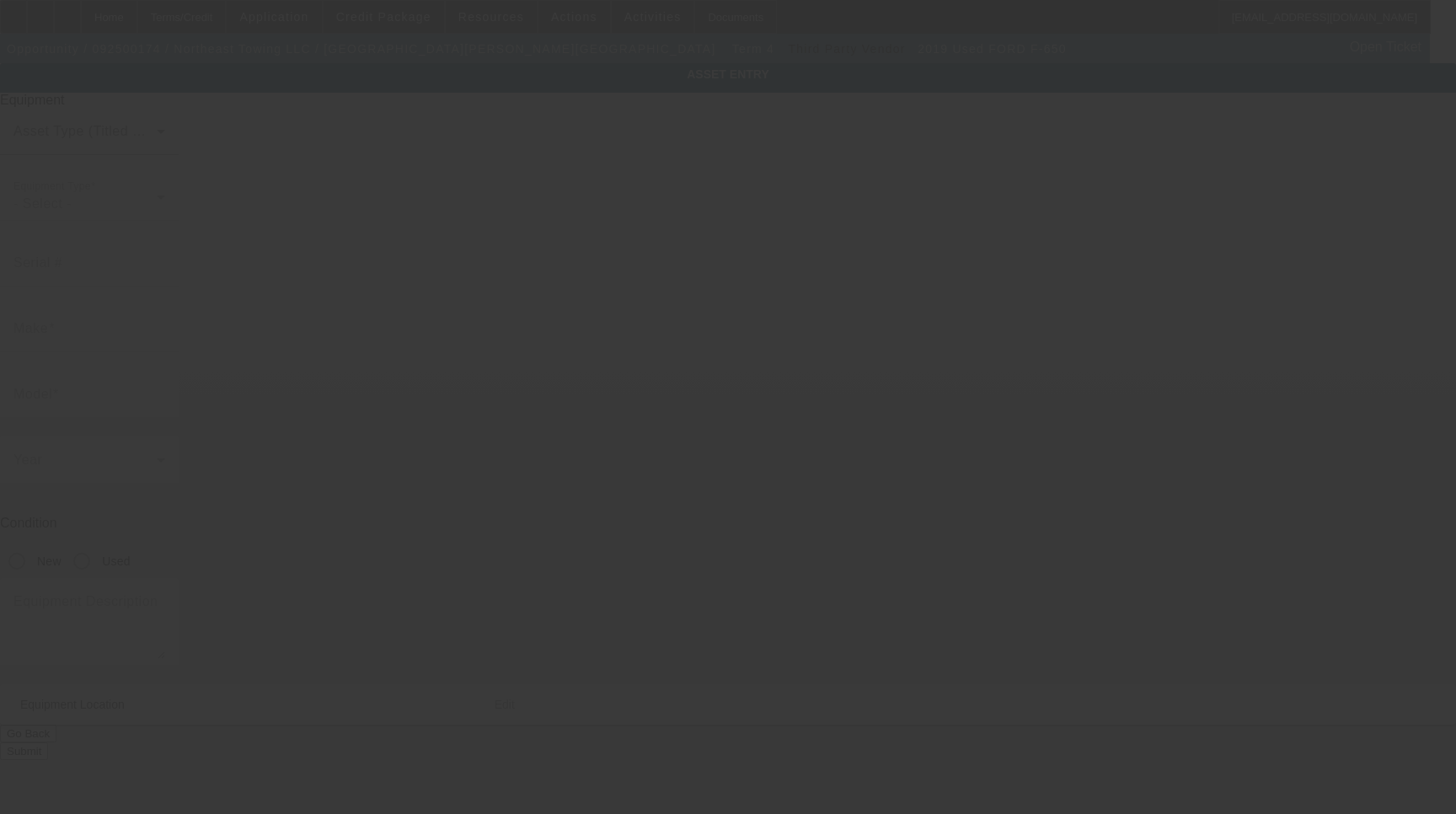
type input "[US_VEHICLE_IDENTIFICATION_NUMBER]"
type input "Ford"
type input "F-650"
radio input "true"
type input "[STREET_ADDRESS]"
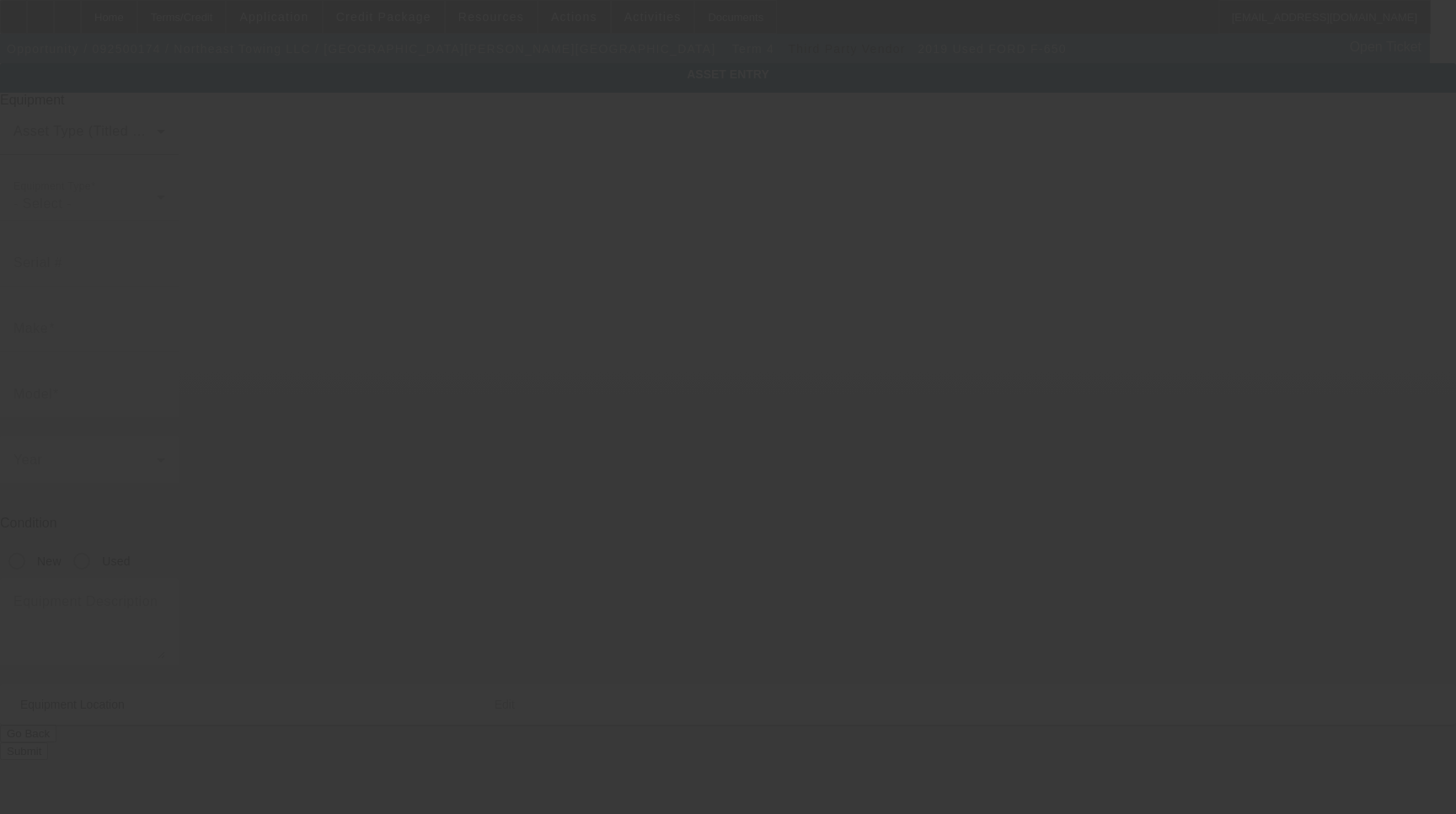
type input "Green Bay"
type input "54302"
type input "Brown"
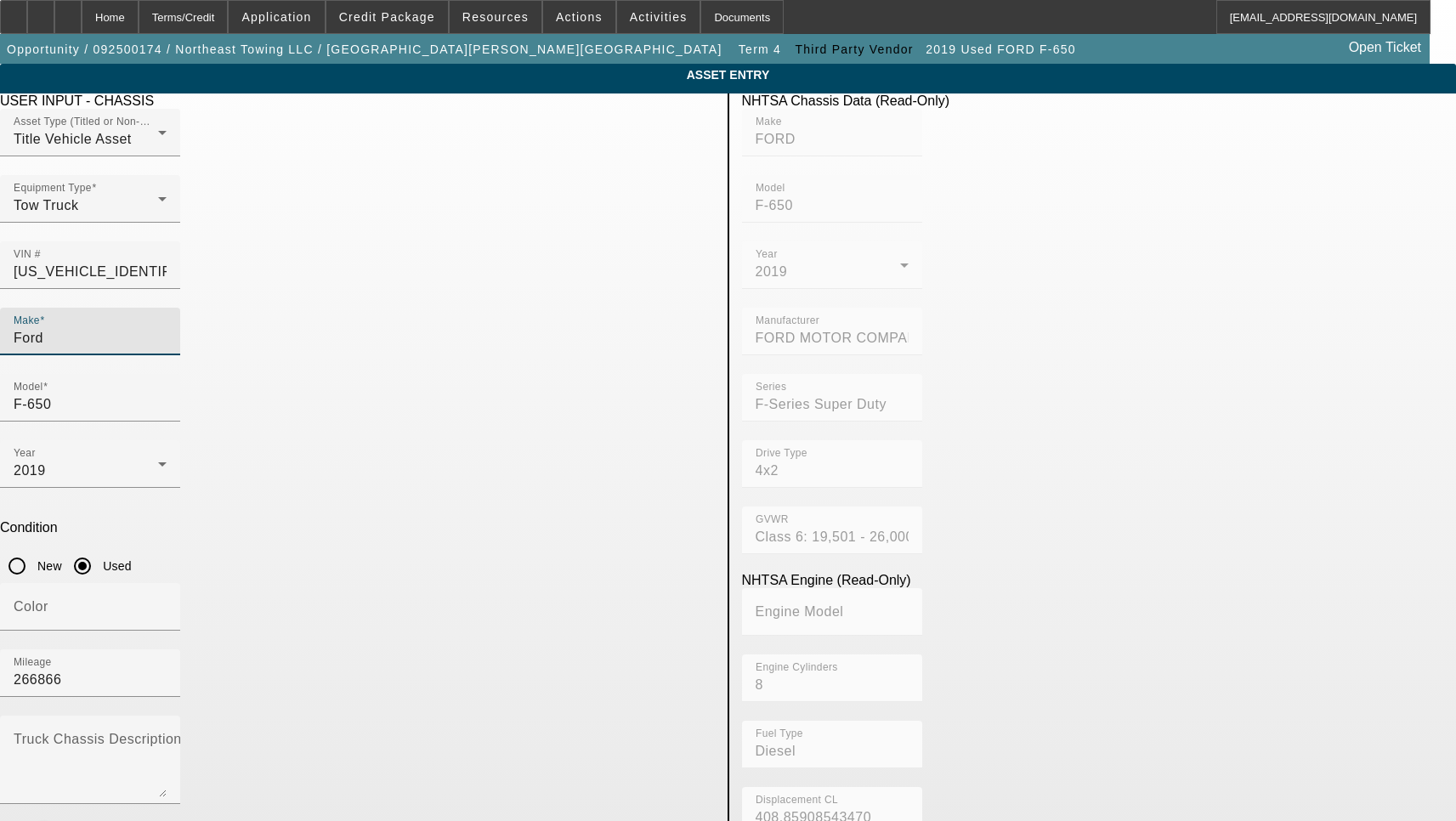
click at [166, 328] on input "Ford" at bounding box center [91, 338] width 153 height 20
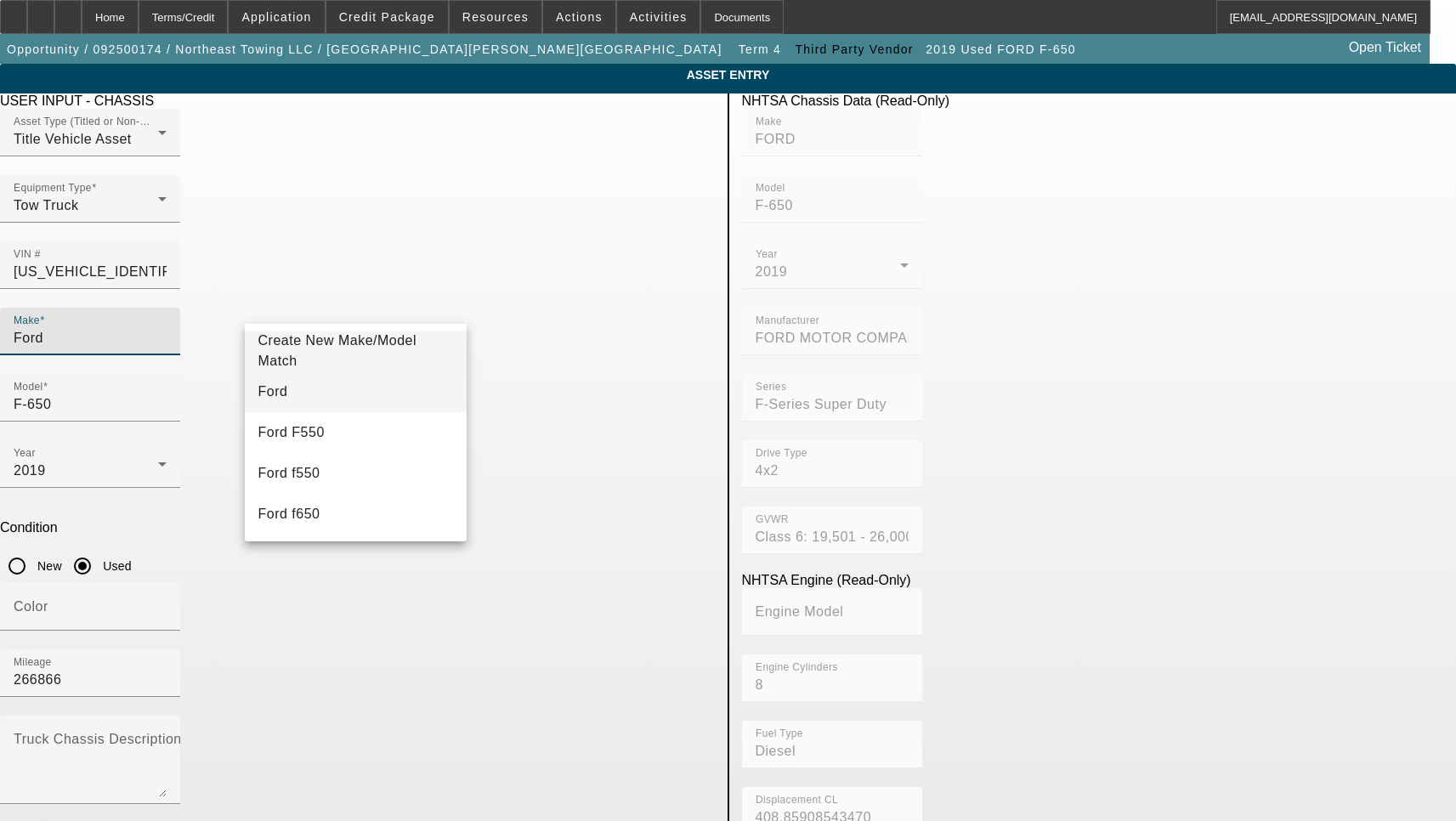
click at [337, 400] on mat-option "Ford" at bounding box center [356, 392] width 223 height 41
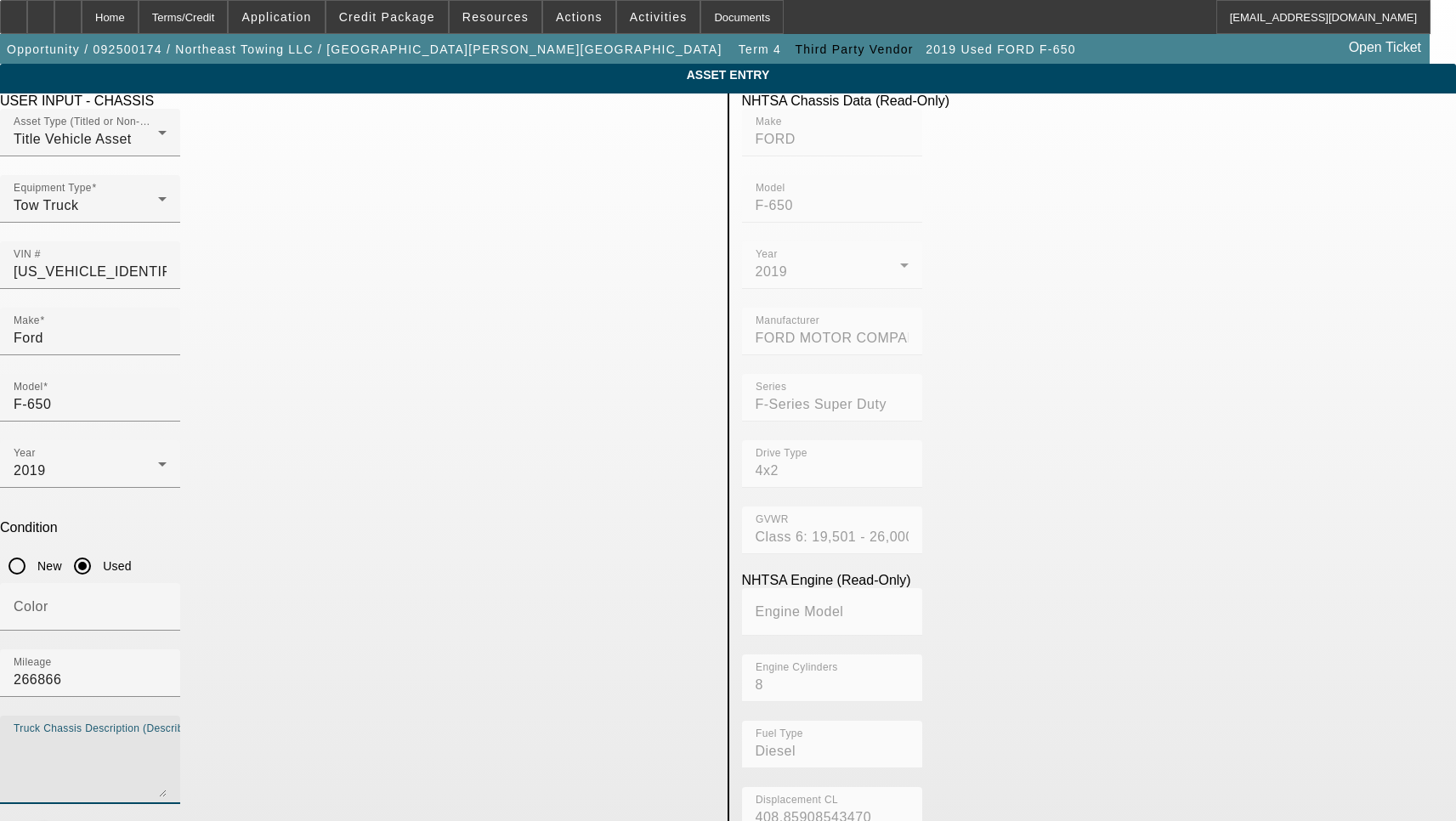
click at [166, 737] on textarea "Truck Chassis Description (Describe the truck chassis only)" at bounding box center [91, 767] width 153 height 61
type textarea "with:"
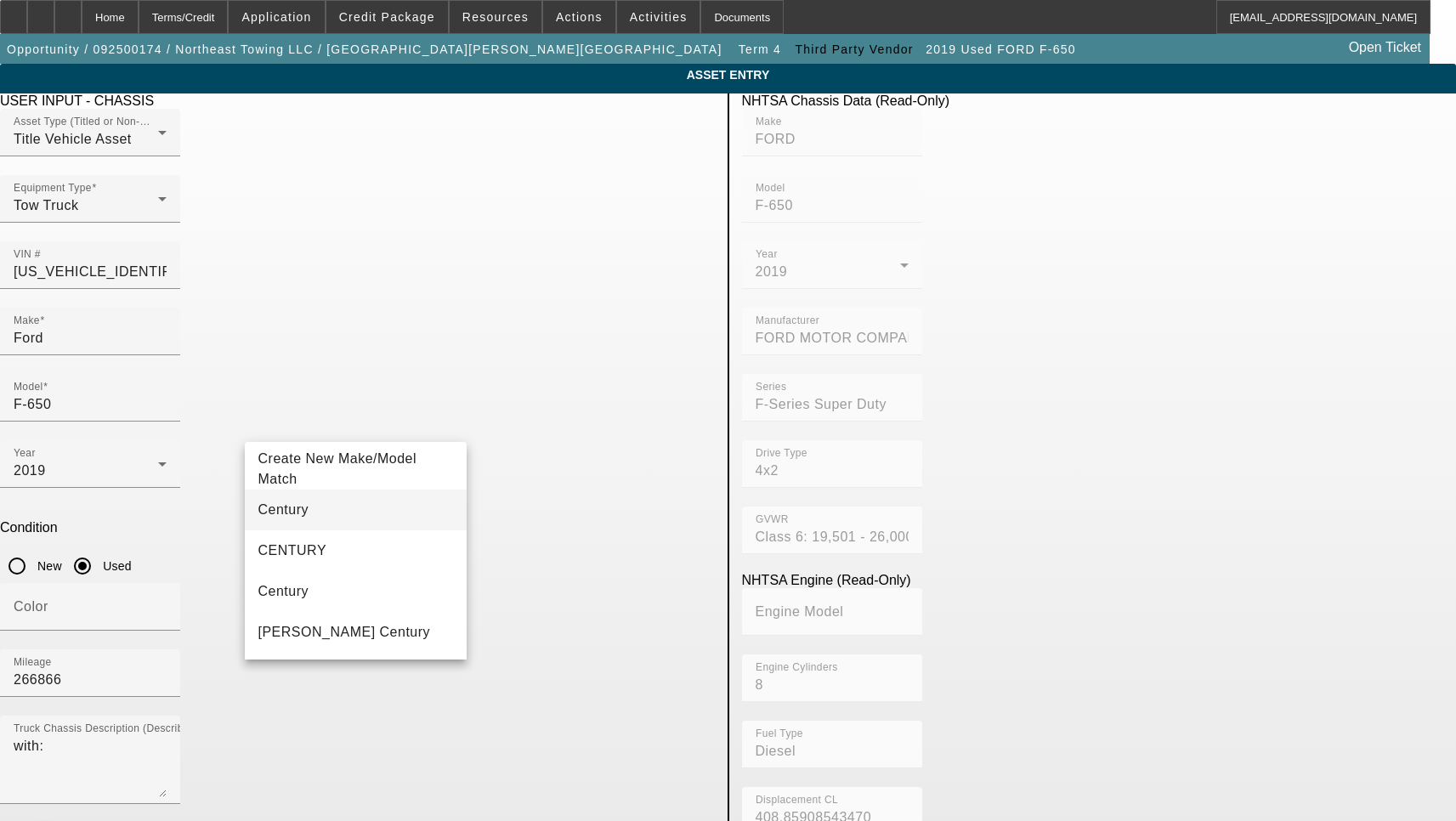
click at [298, 514] on mat-option "Century" at bounding box center [356, 509] width 223 height 41
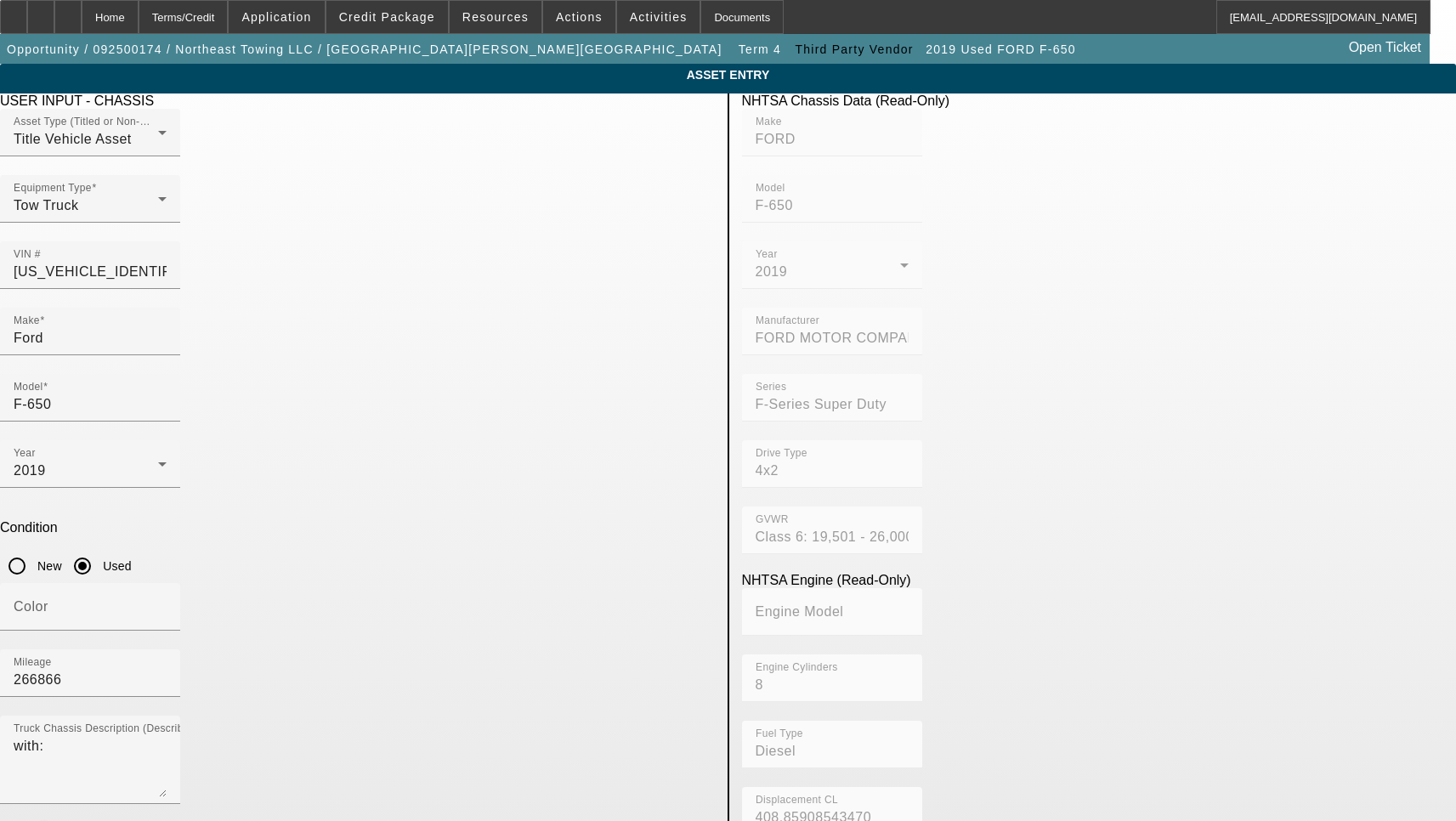
scroll to position [255, 0]
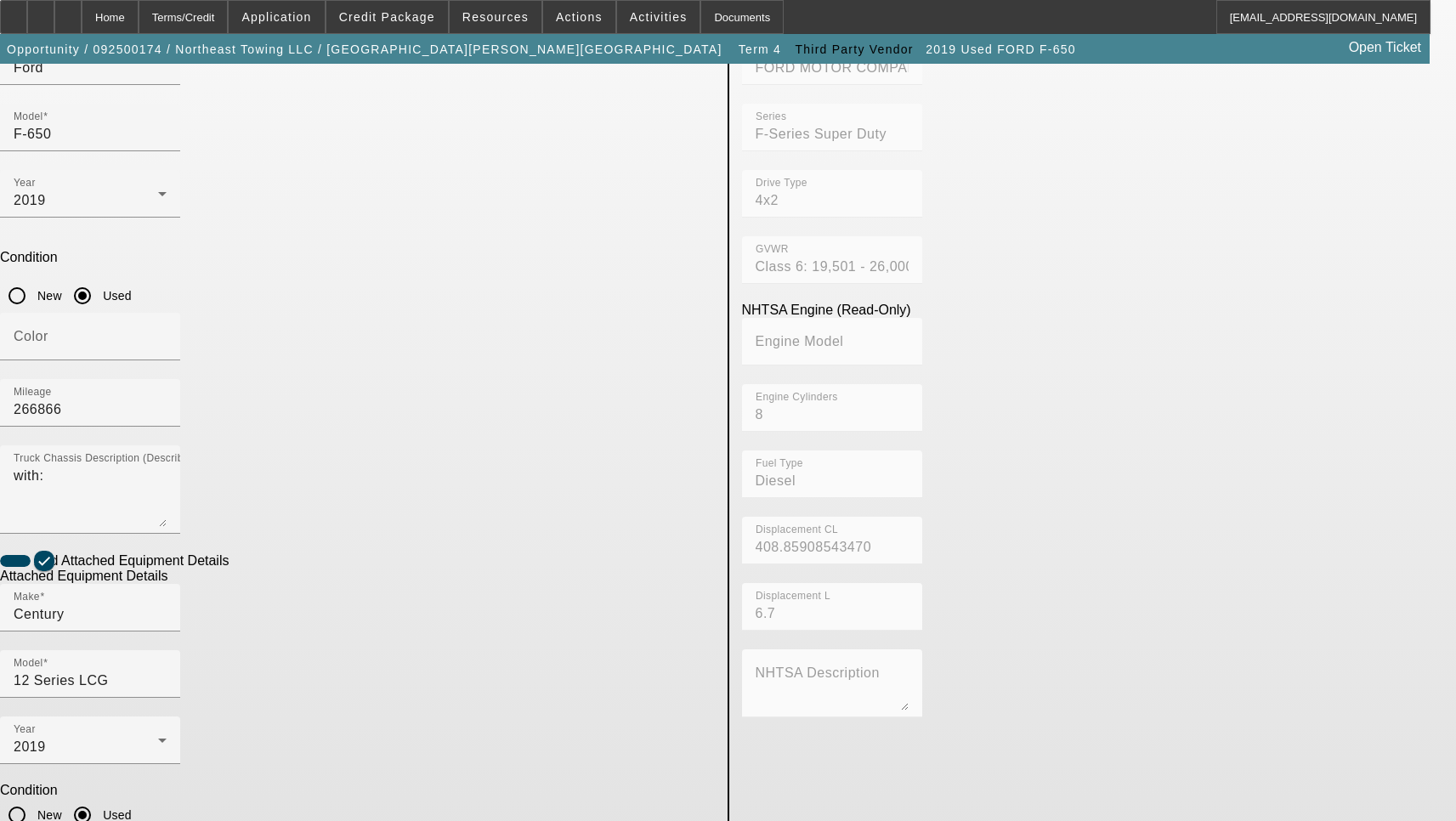
scroll to position [273, 0]
type textarea "Includes all options, attachments and accessories"
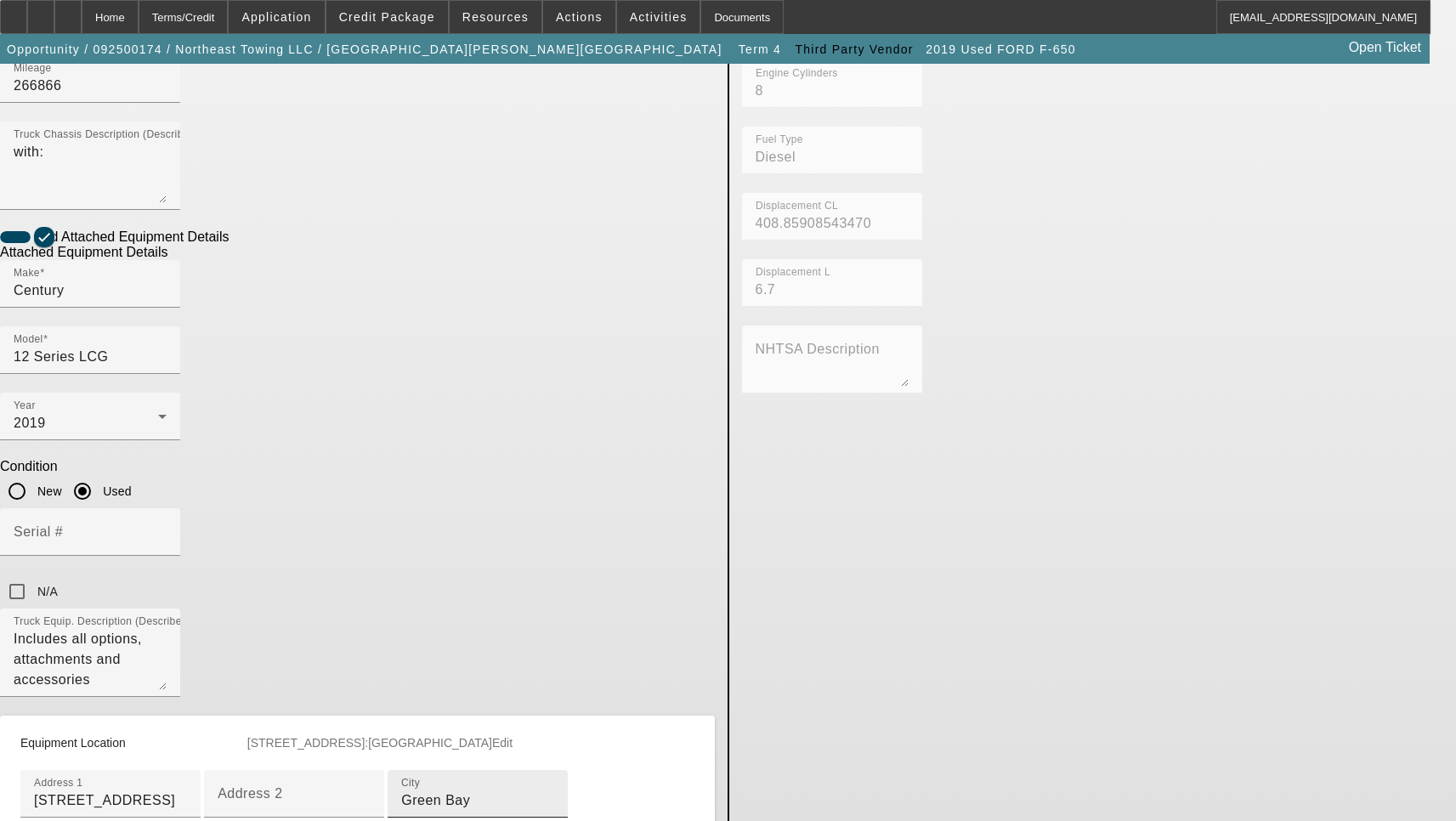
scroll to position [614, 0]
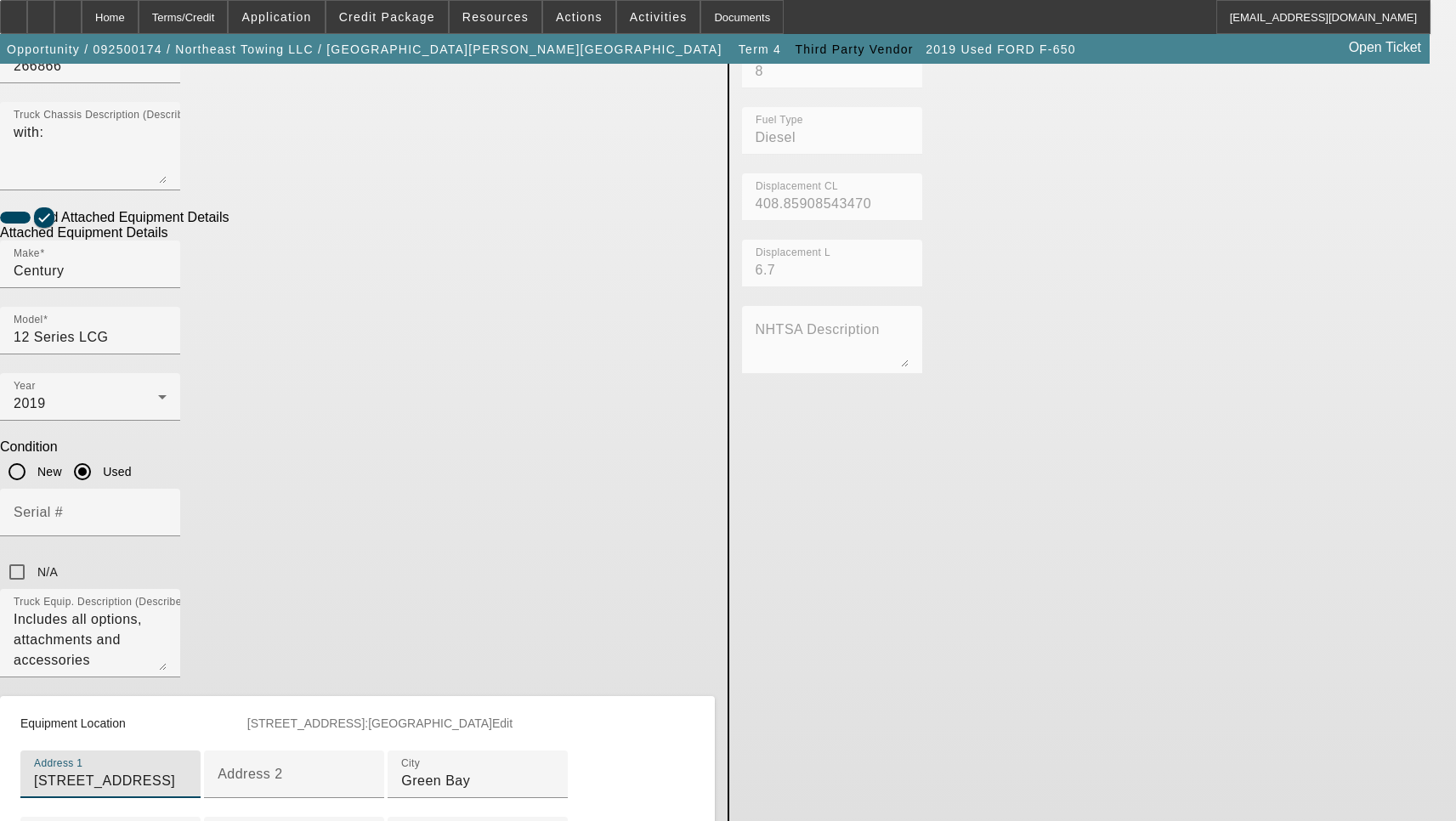
click at [187, 771] on input "[STREET_ADDRESS]" at bounding box center [111, 781] width 153 height 20
paste input "reet"
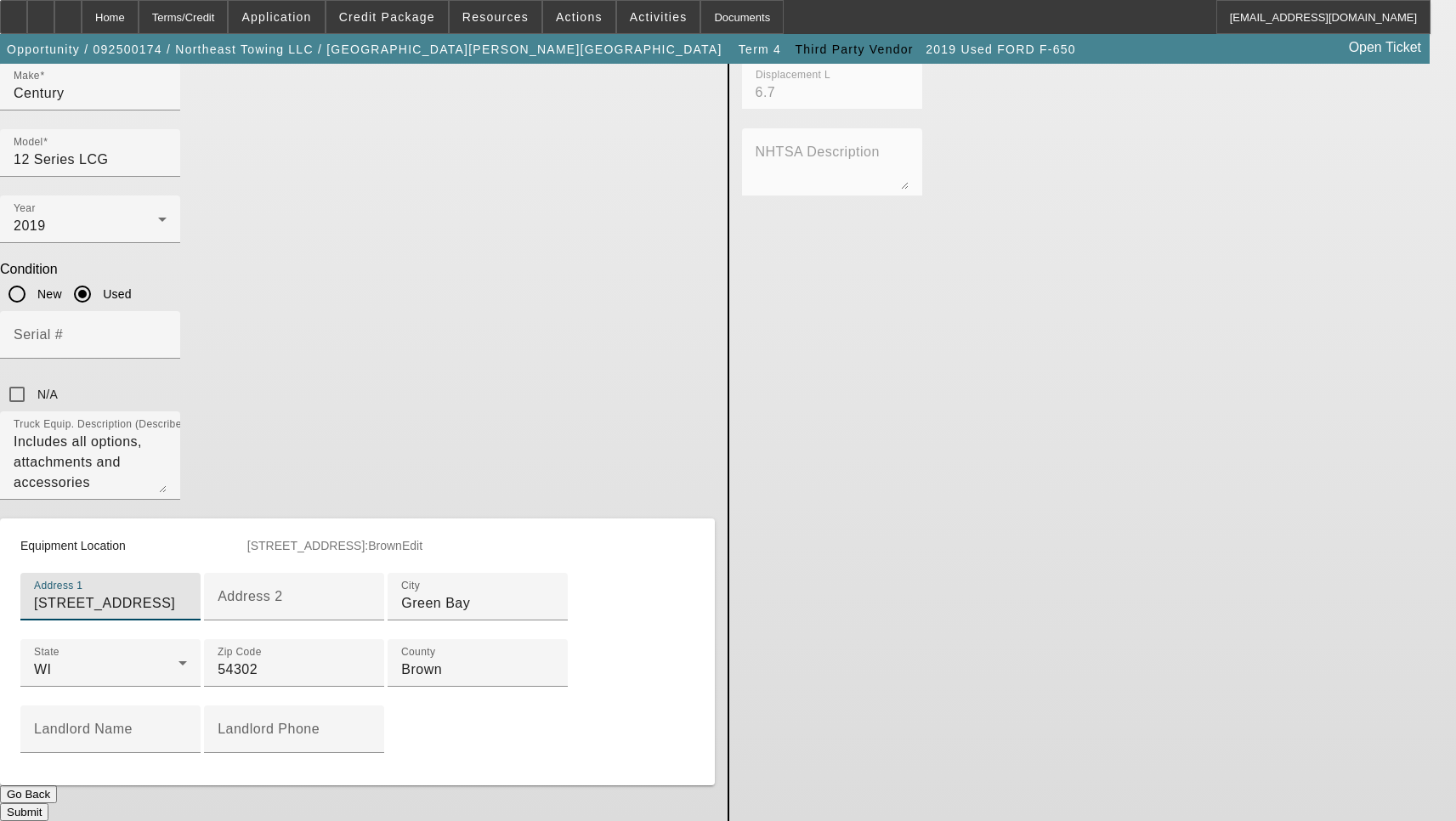
scroll to position [855, 0]
type input "[STREET_ADDRESS]"
click at [49, 804] on button "Submit" at bounding box center [24, 812] width 49 height 18
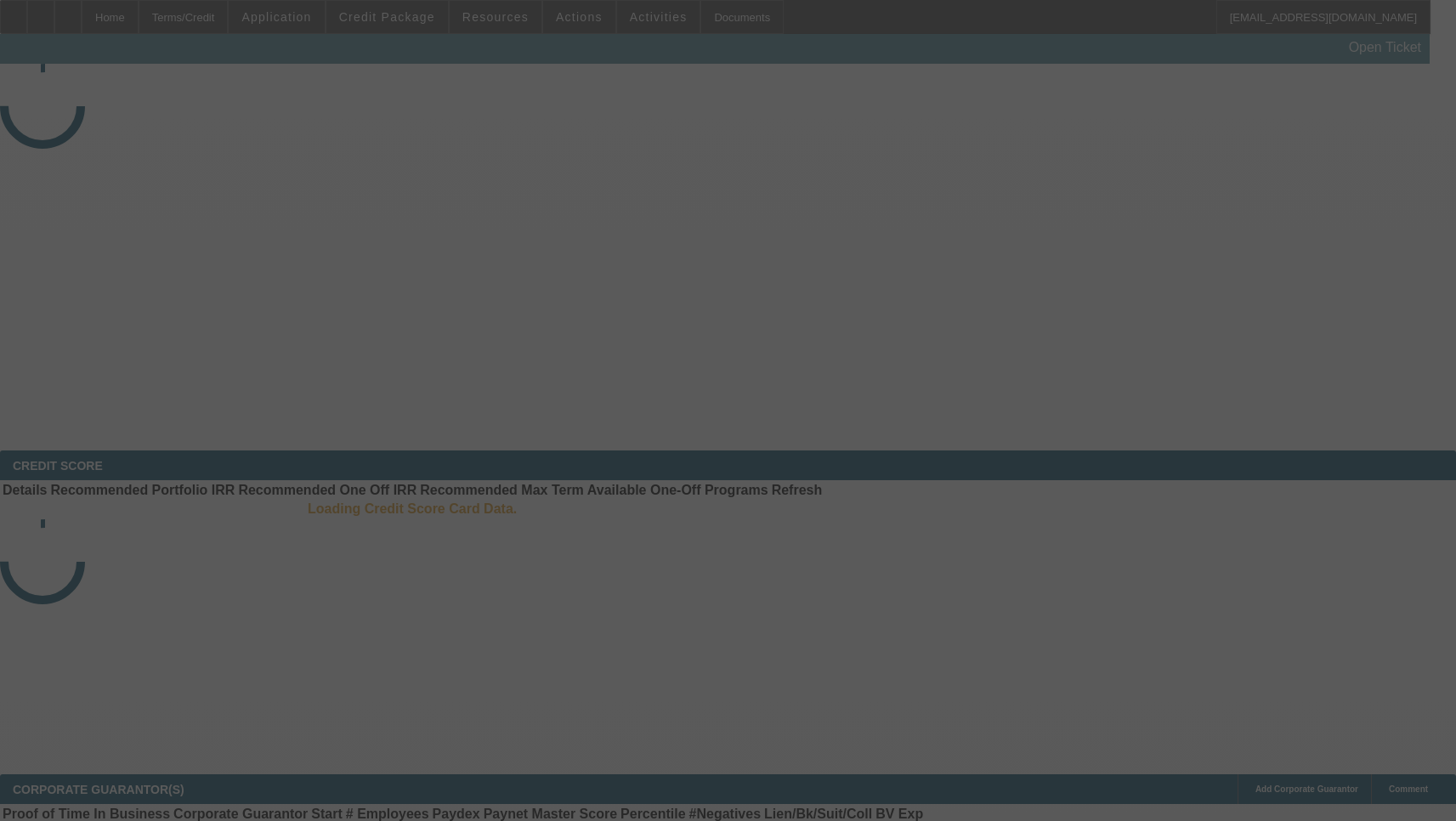
select select "3"
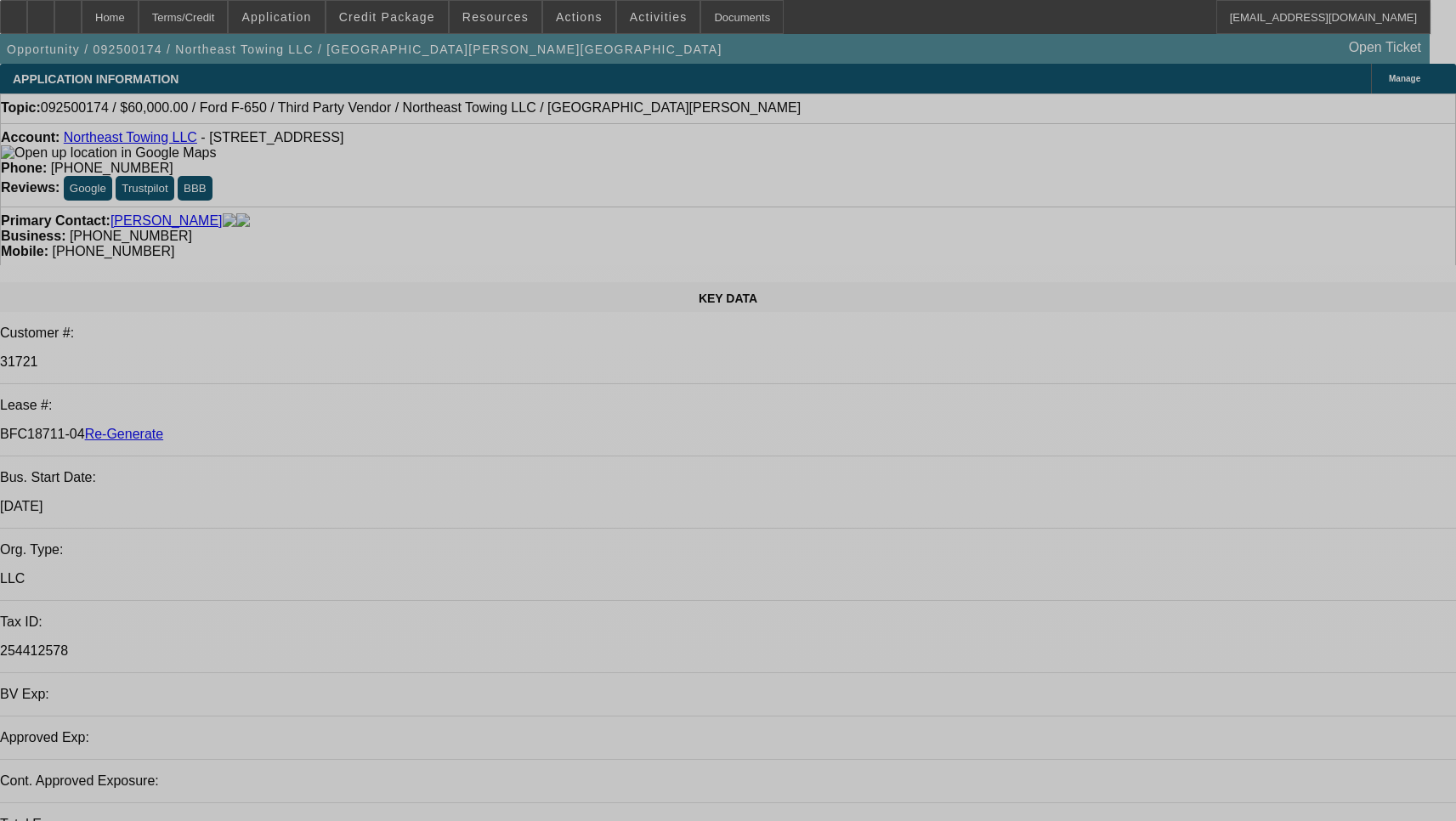
select select "0"
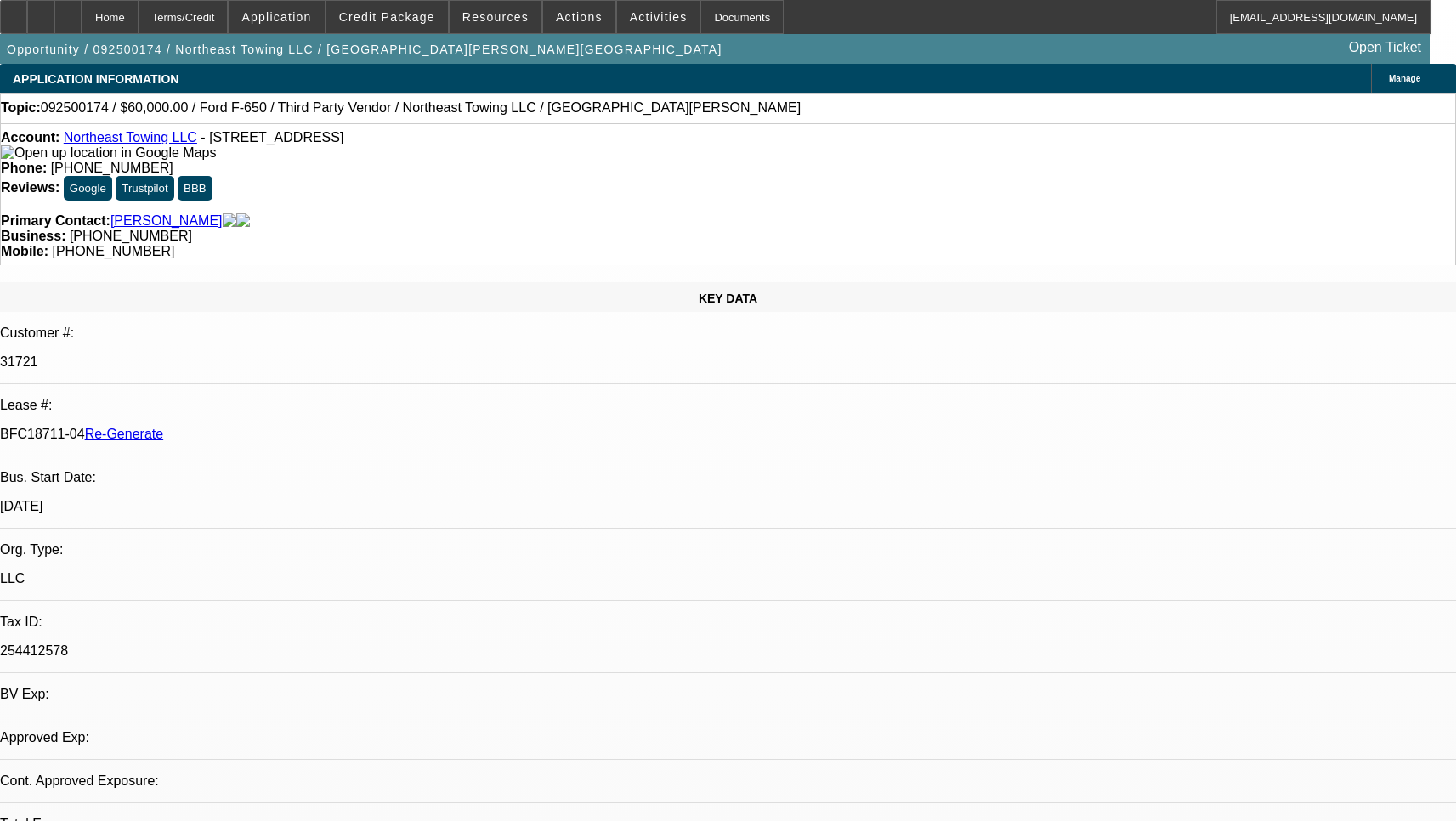
select select "0"
select select "3"
select select "0"
select select "6"
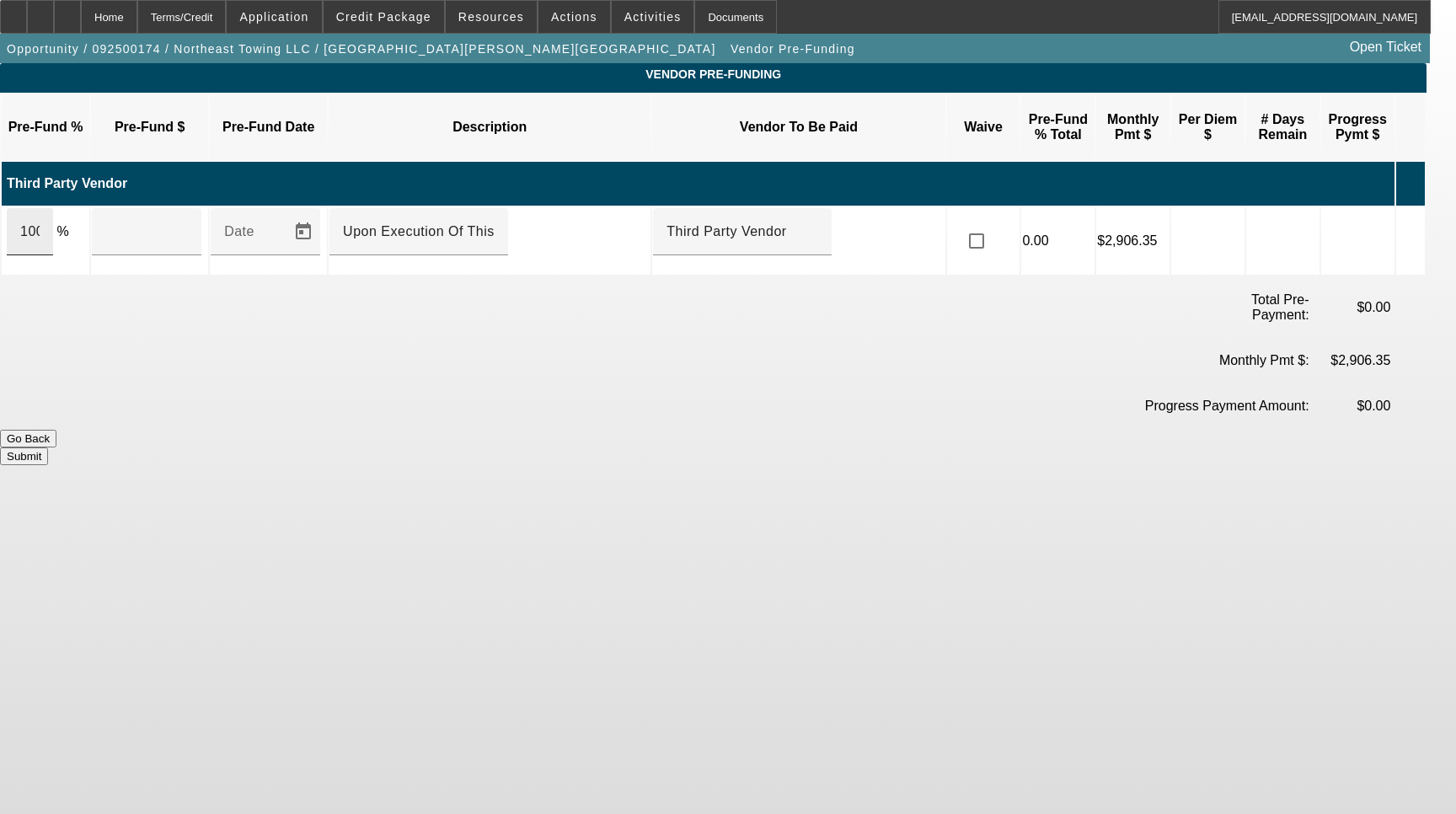
click at [54, 210] on div "100" at bounding box center [30, 231] width 47 height 47
type input "$60,000.00"
click at [993, 224] on input "checkbox" at bounding box center [976, 241] width 34 height 34
checkbox input "true"
click at [48, 447] on button "Submit" at bounding box center [24, 456] width 48 height 18
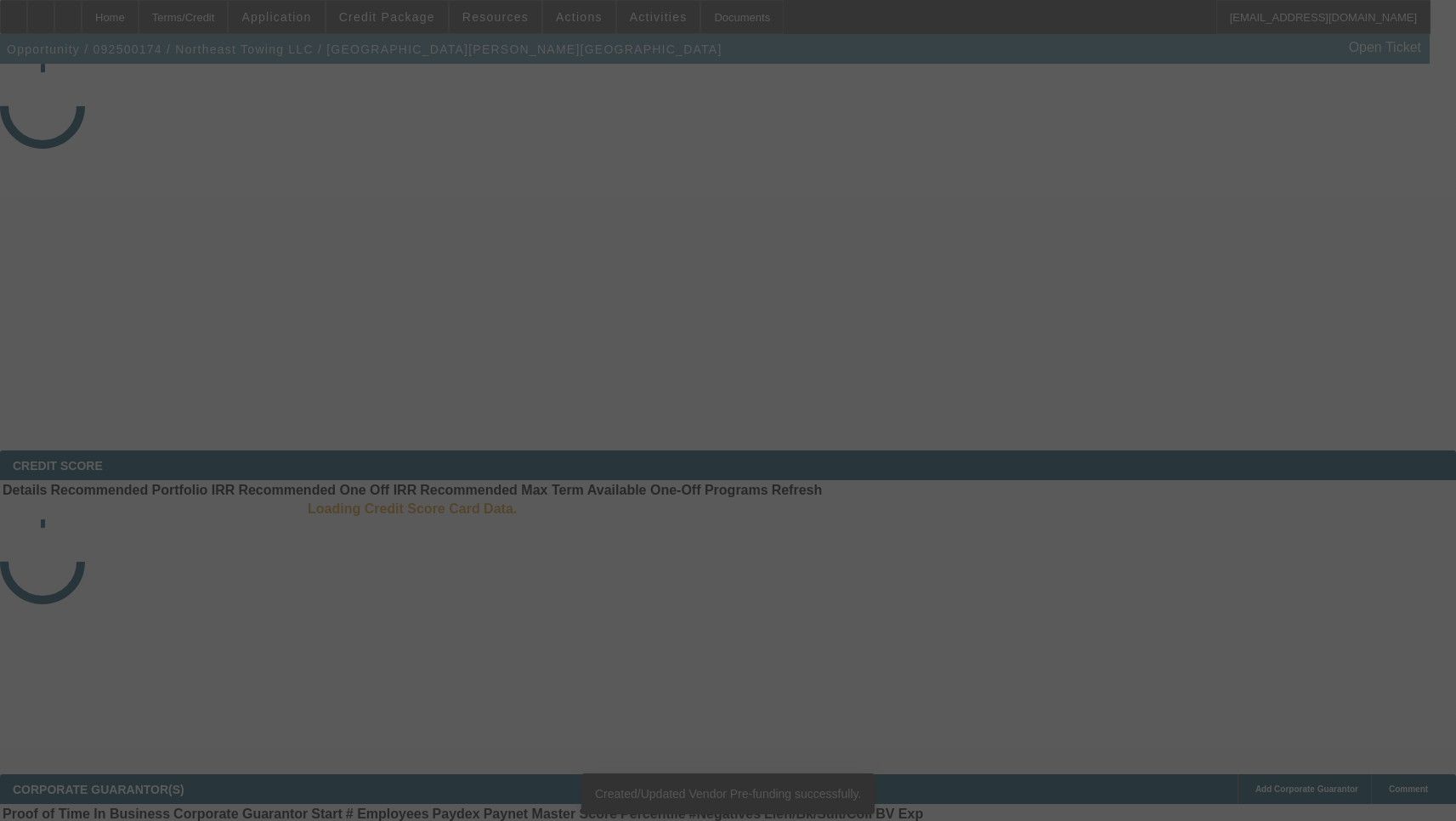
select select "3"
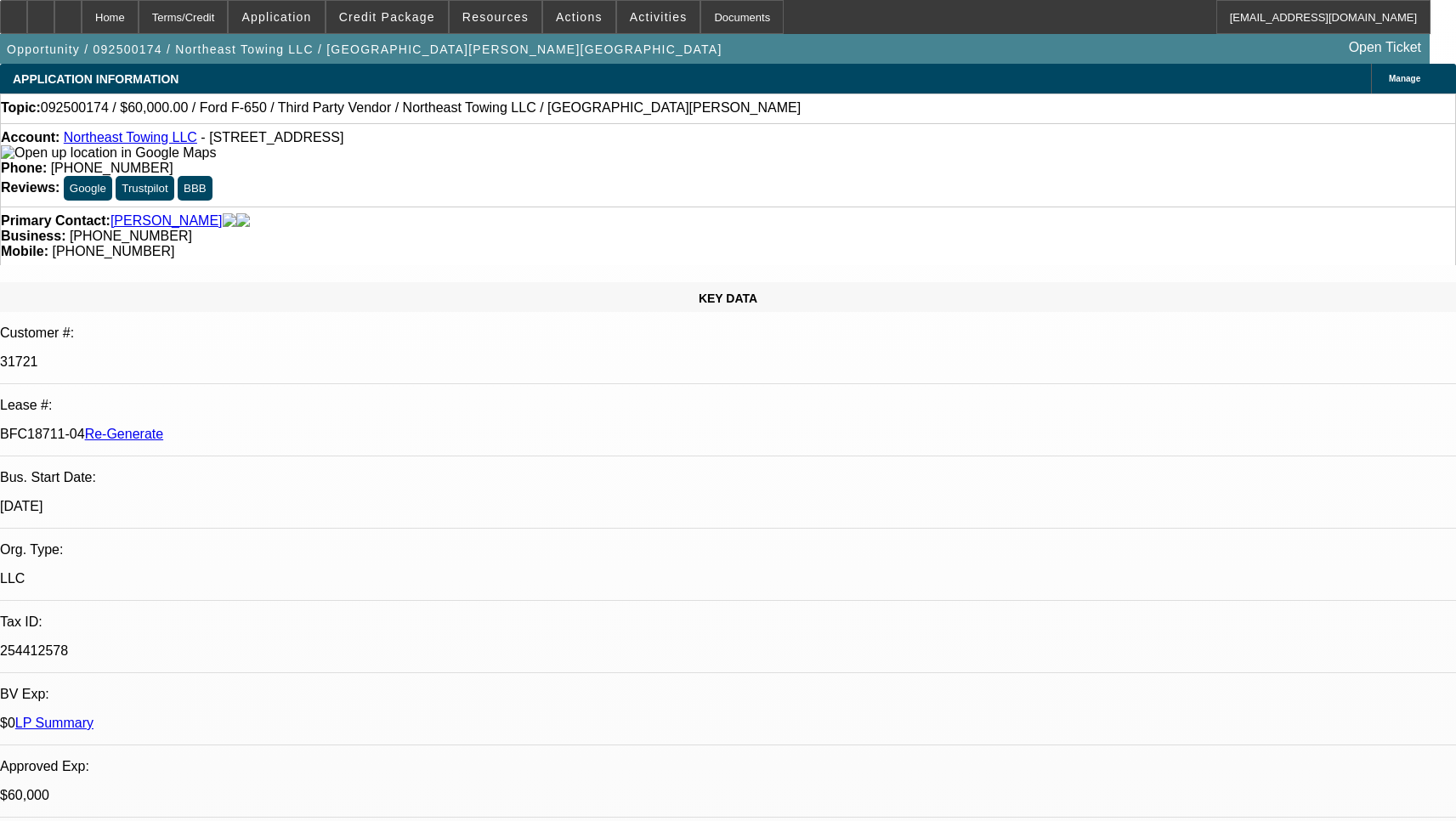
select select "0"
select select "3"
select select "0"
select select "6"
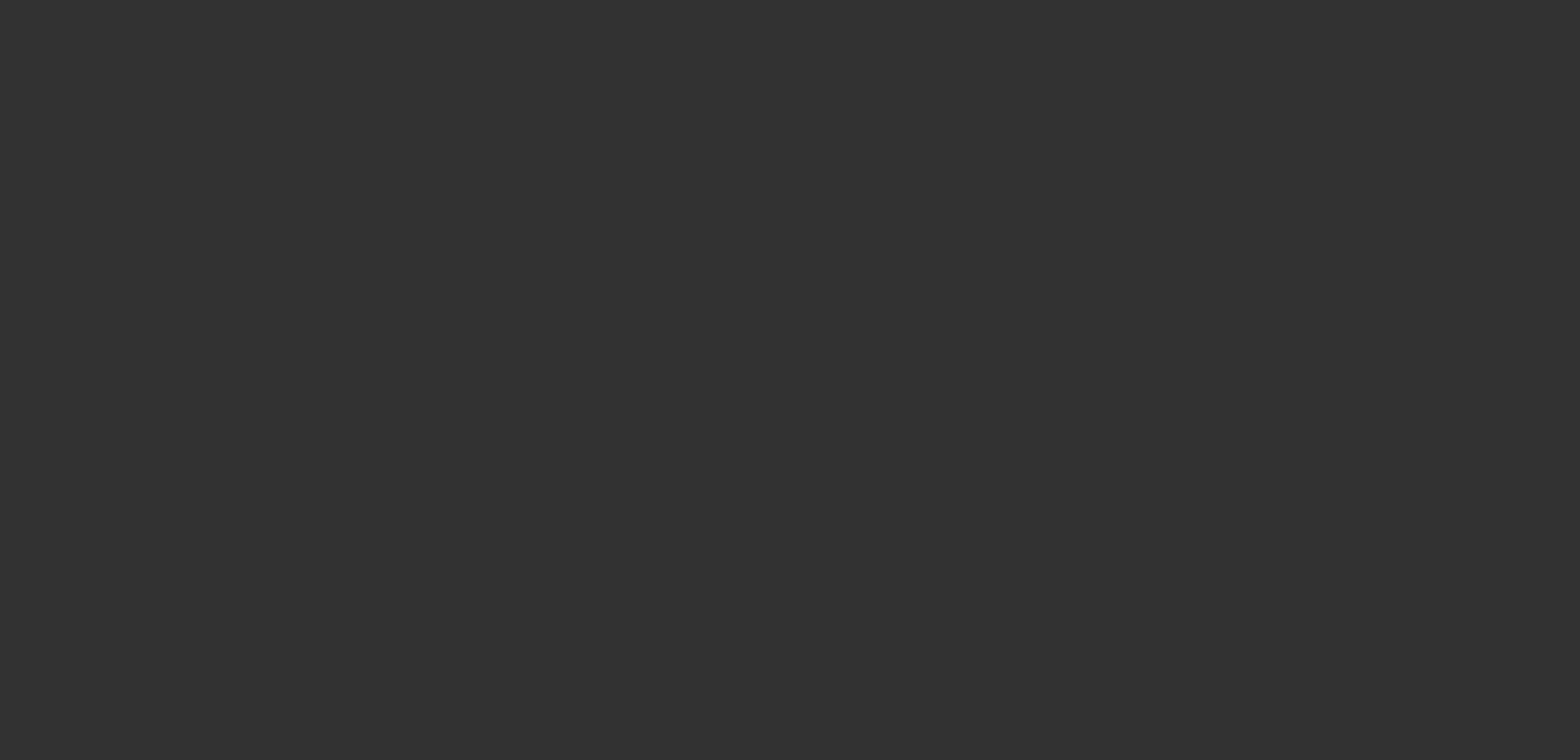
select select "3"
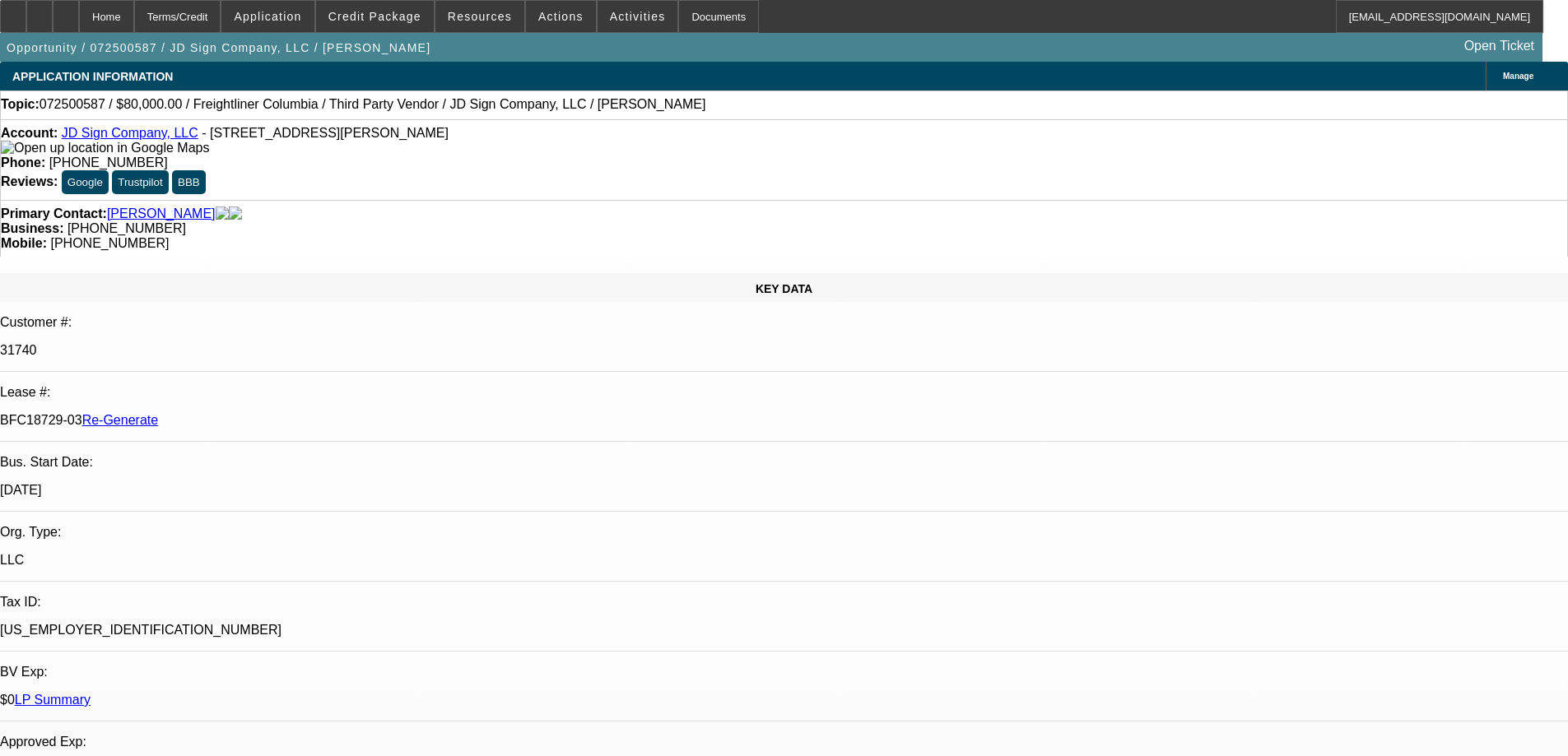
select select "0"
select select "2"
select select "0"
select select "6"
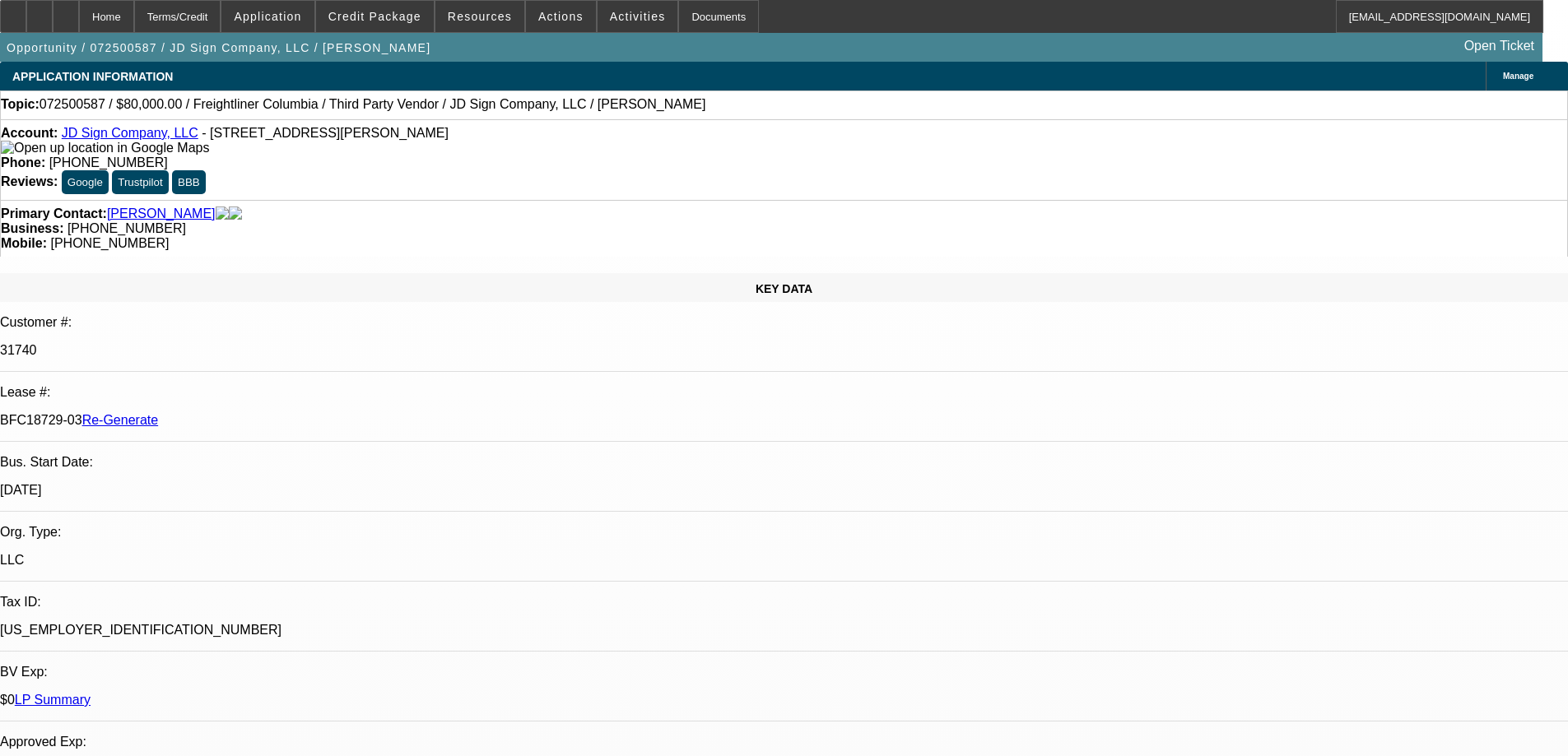
click at [566, 22] on span "Actions" at bounding box center [561, 17] width 46 height 13
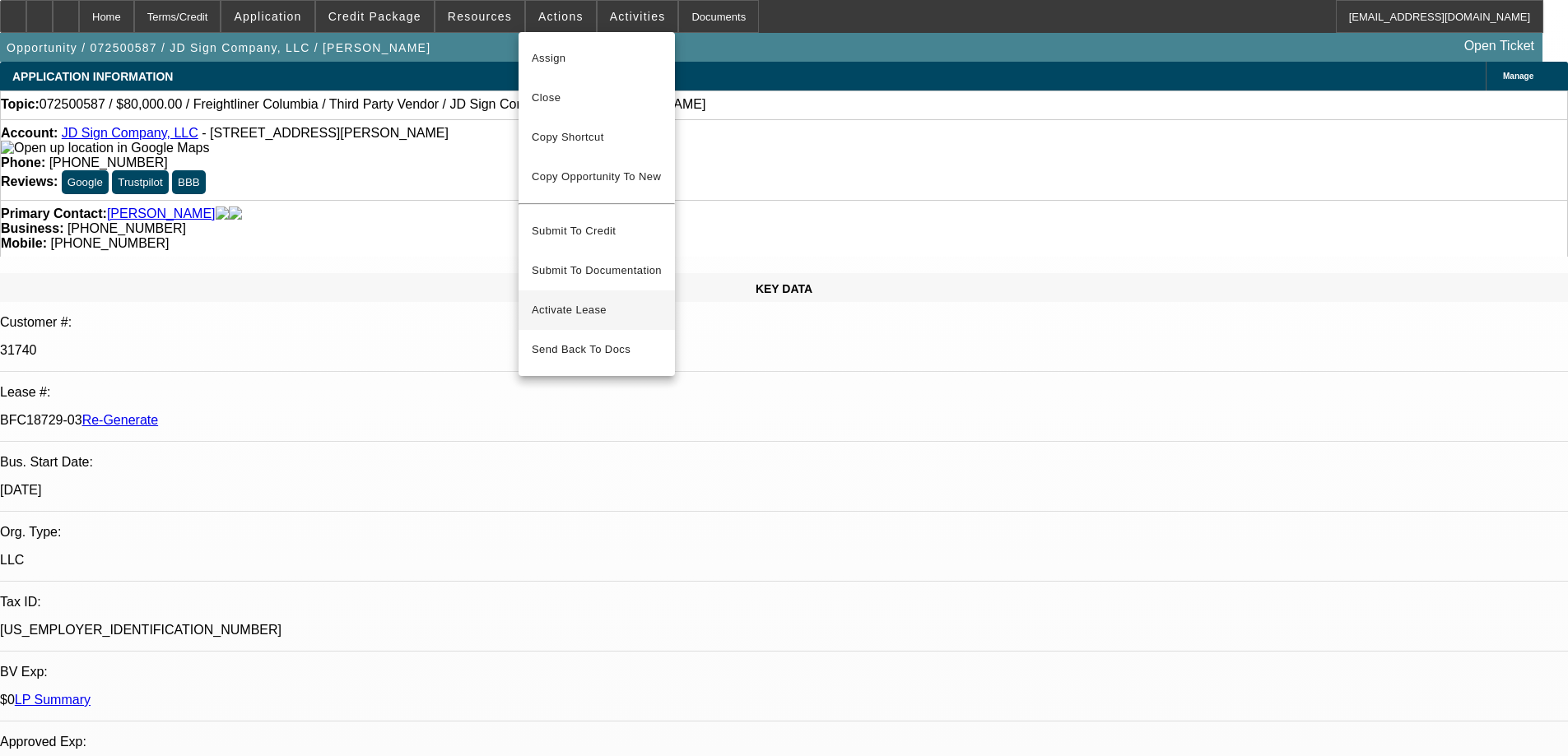
click at [564, 300] on span "Activate Lease" at bounding box center [597, 309] width 130 height 19
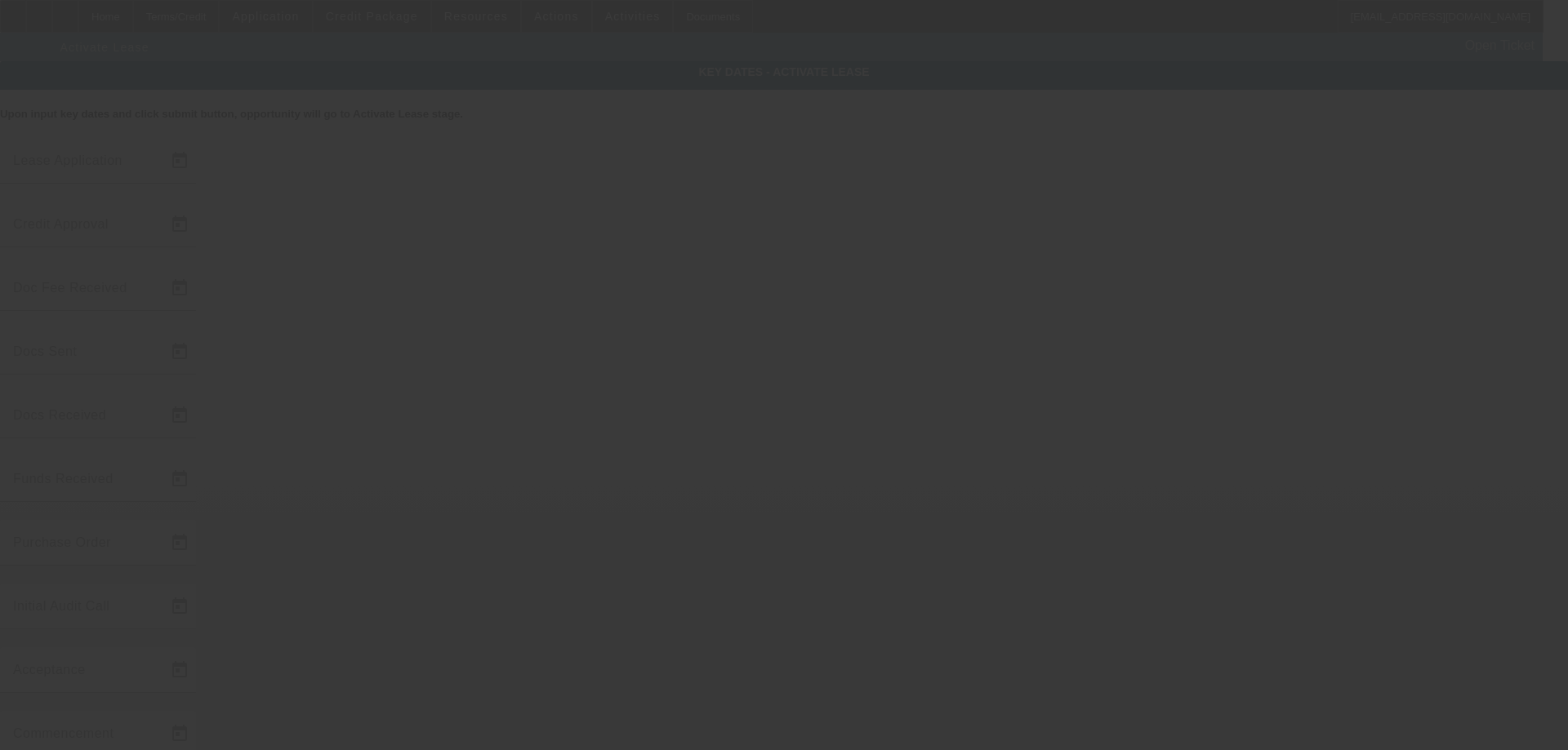
type input "7/24/2025"
type input "9/5/2025"
type input "9/15/2025"
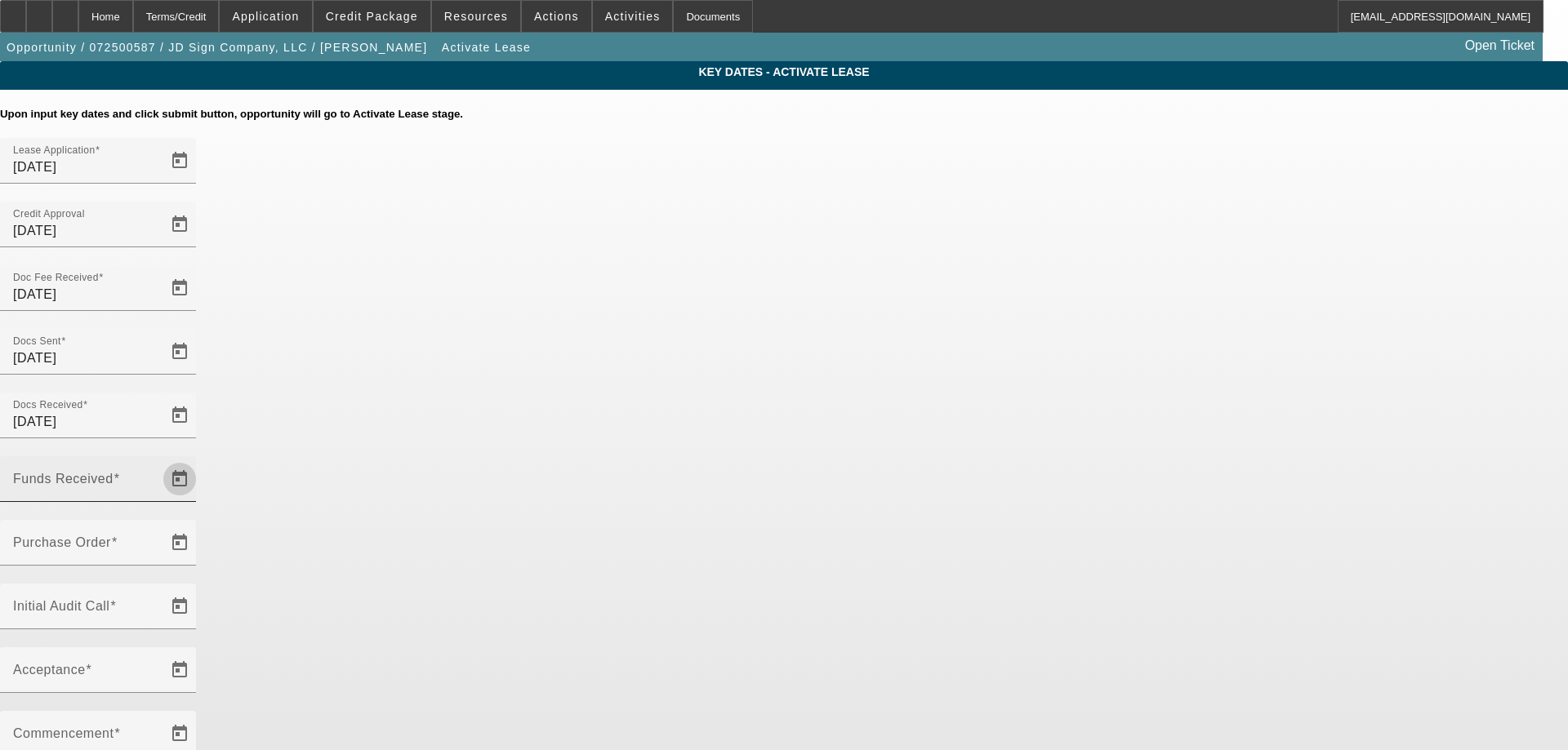
click at [199, 460] on span "Open calendar" at bounding box center [179, 479] width 39 height 39
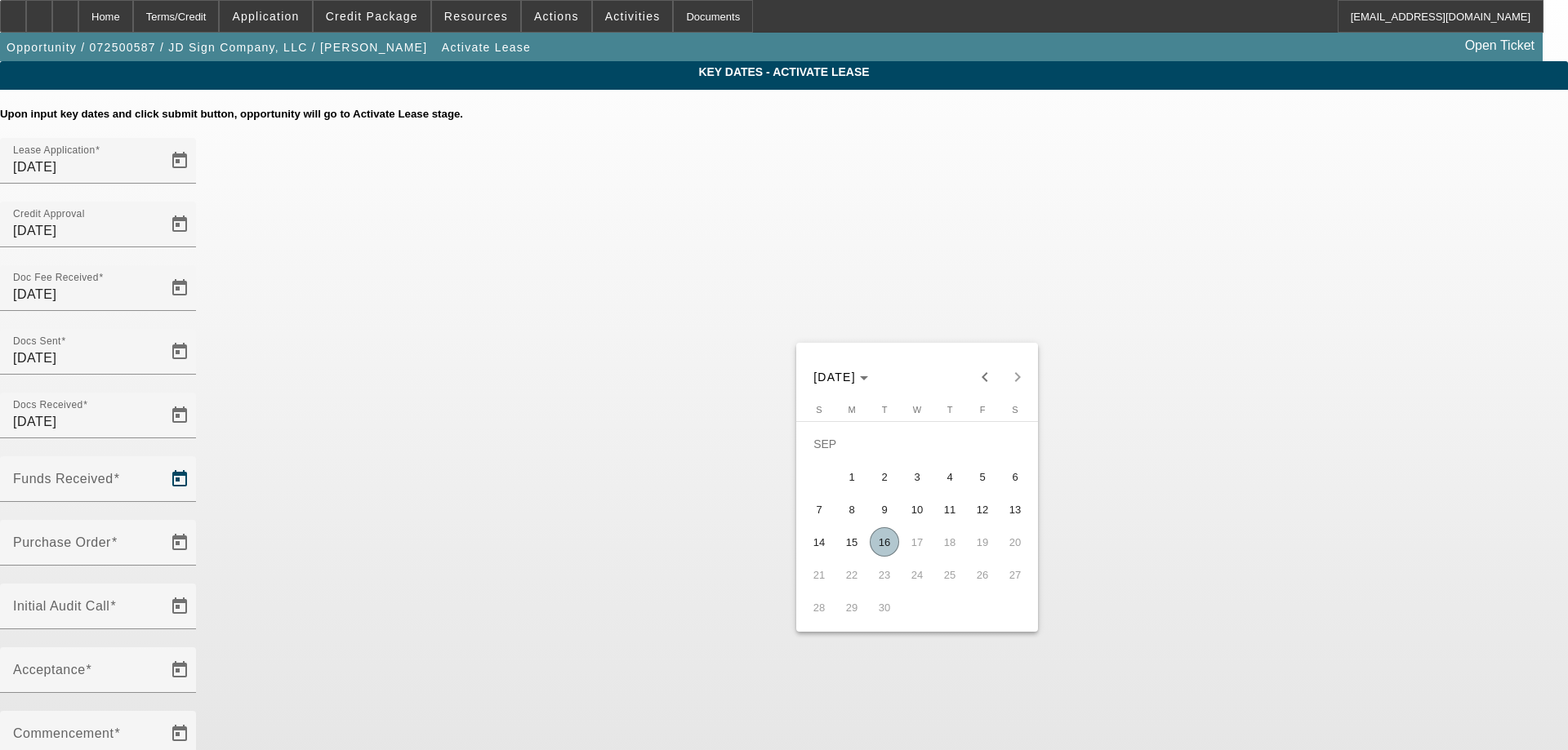
click at [855, 544] on span "15" at bounding box center [851, 542] width 29 height 29
type input "9/15/2025"
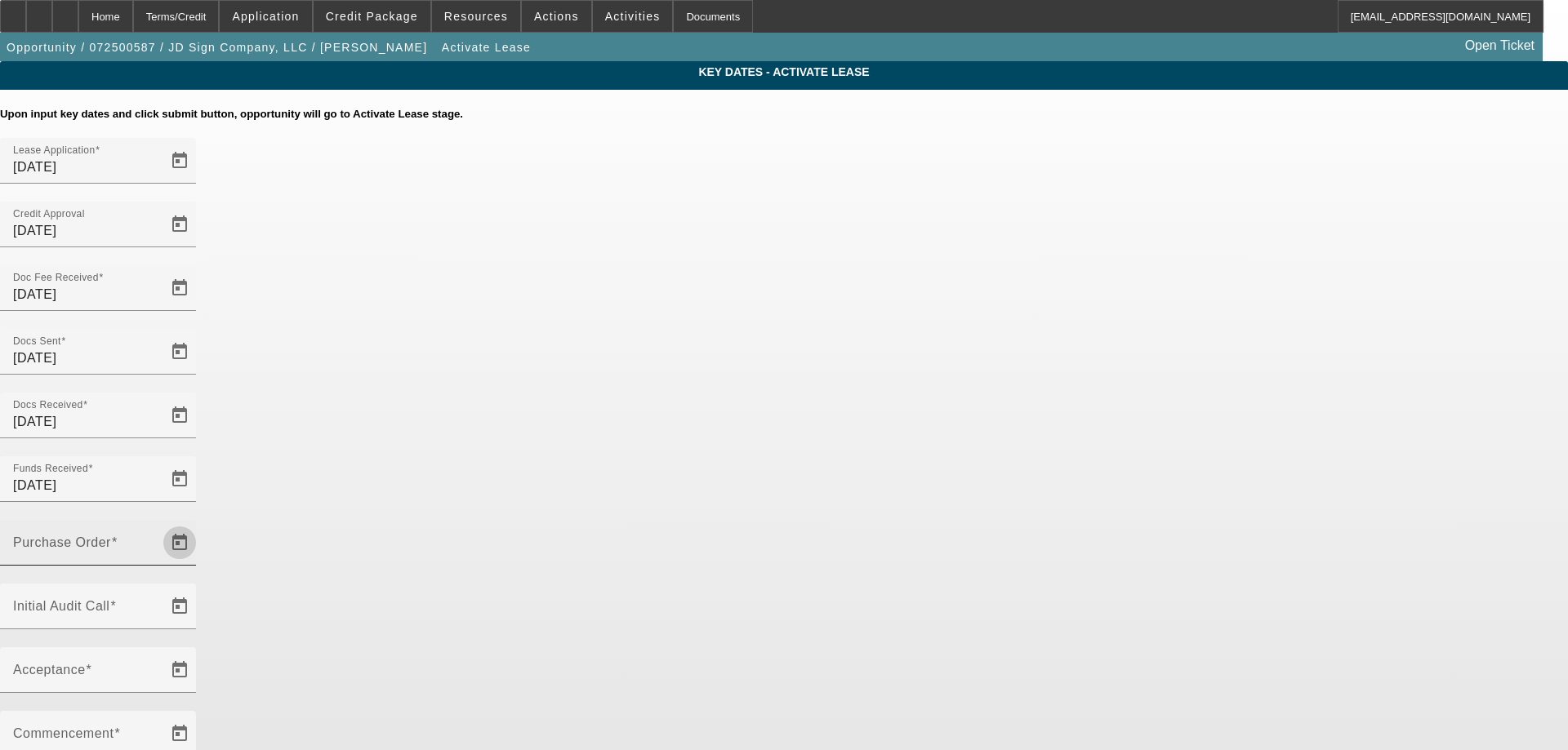
click at [199, 523] on span "Open calendar" at bounding box center [179, 543] width 39 height 39
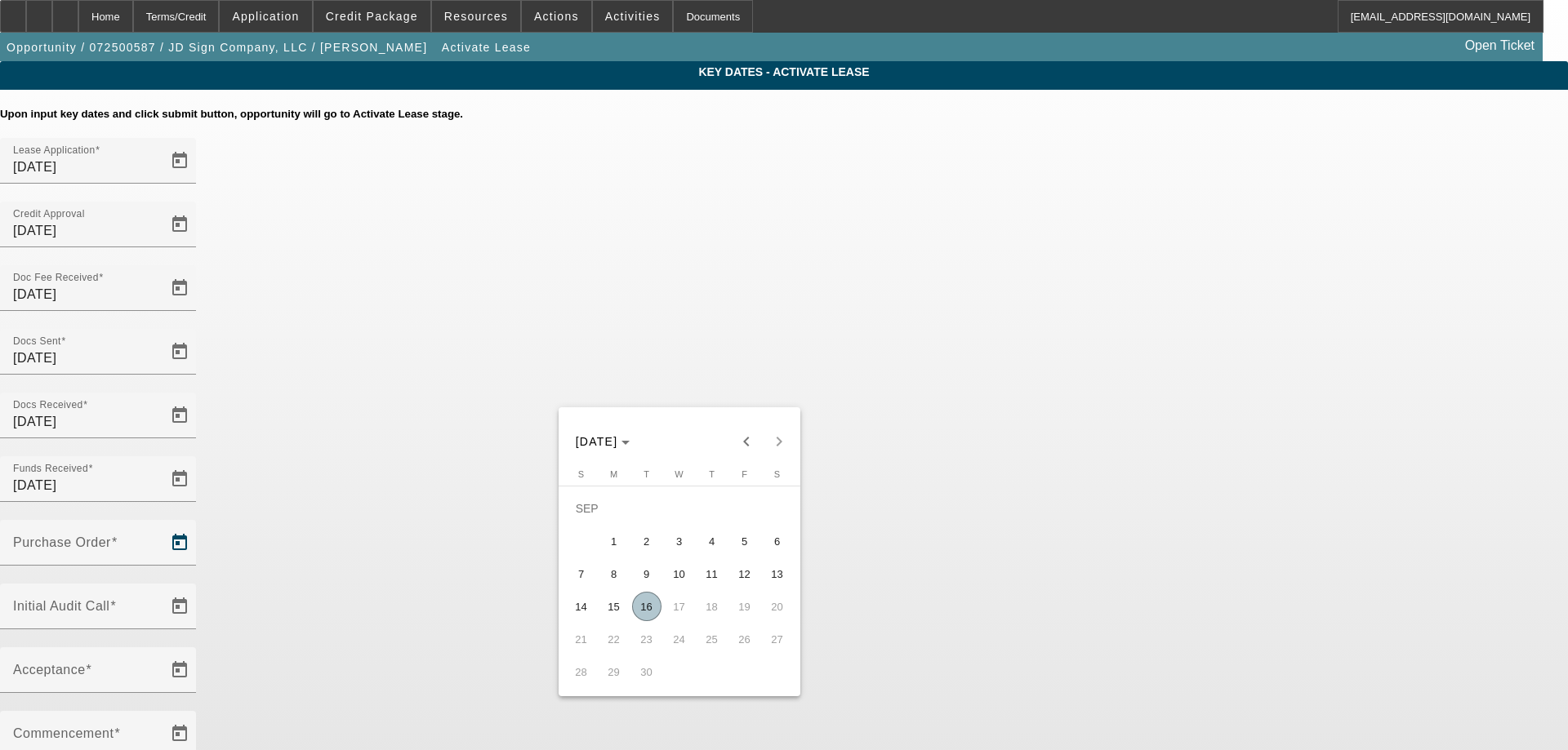
drag, startPoint x: 641, startPoint y: 608, endPoint x: 927, endPoint y: 398, distance: 354.8
click at [640, 607] on span "16" at bounding box center [646, 606] width 29 height 29
type input "[DATE]"
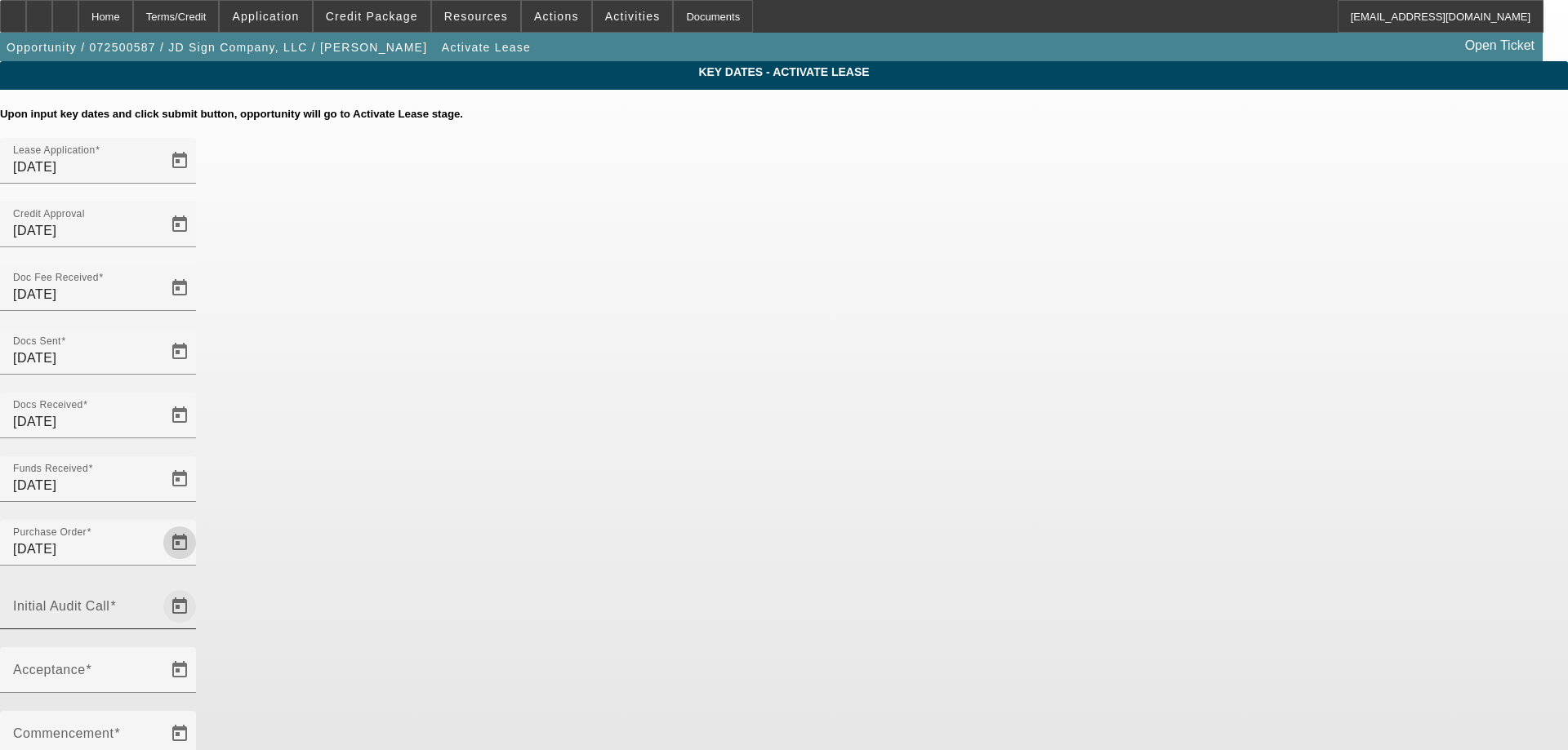
click at [199, 587] on span "Open calendar" at bounding box center [179, 606] width 39 height 39
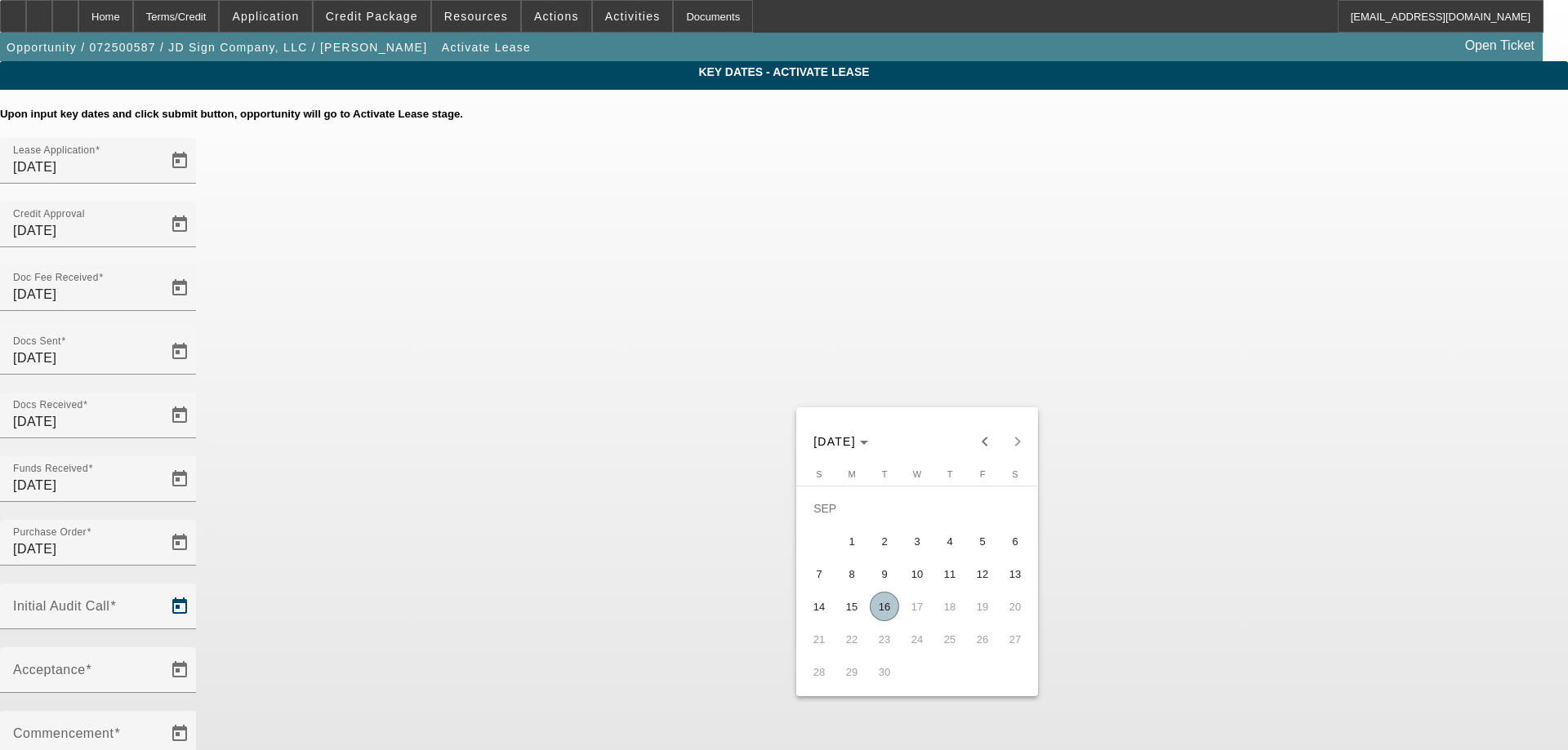
click at [890, 609] on span "16" at bounding box center [884, 606] width 29 height 29
type input "[DATE]"
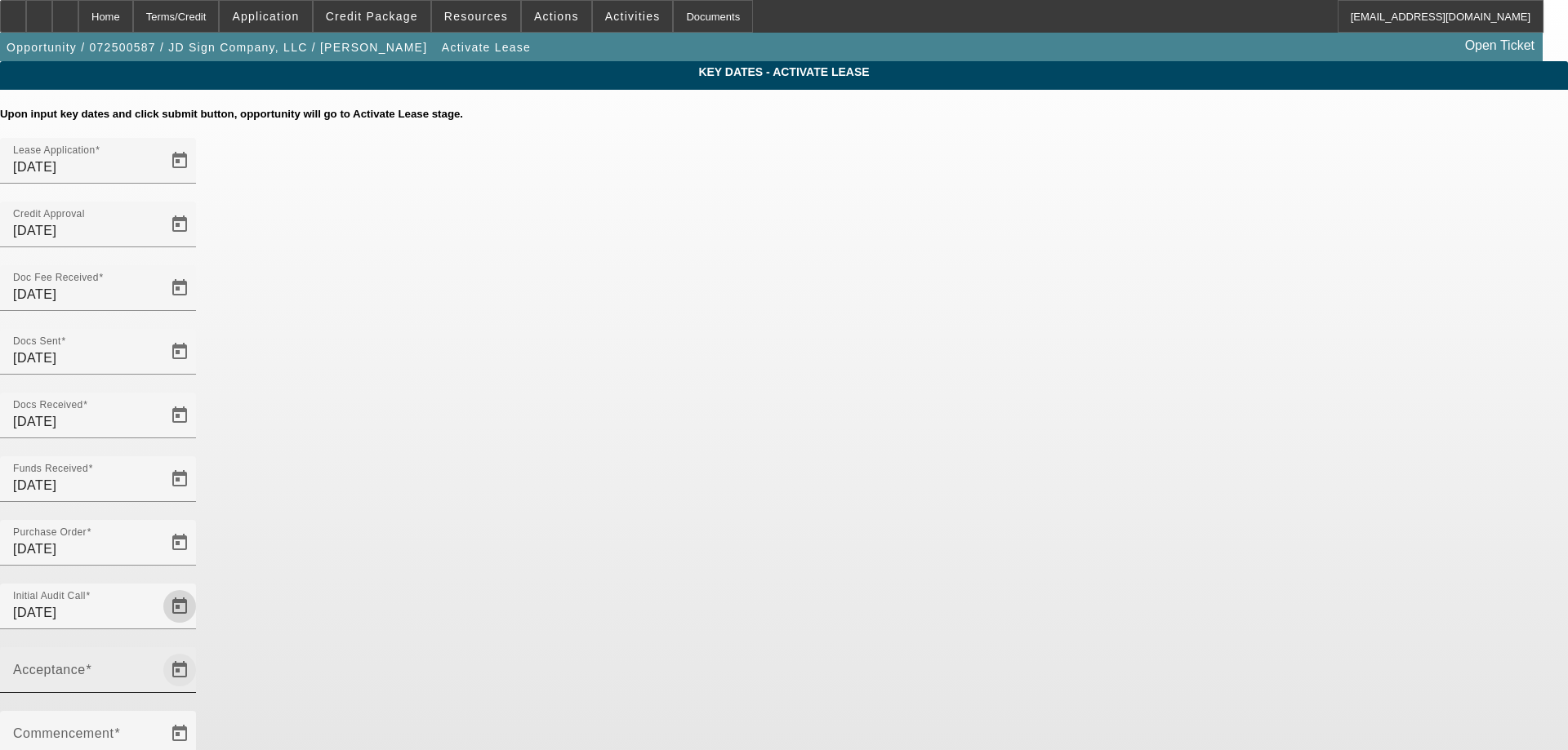
click at [199, 651] on span "Open calendar" at bounding box center [179, 670] width 39 height 39
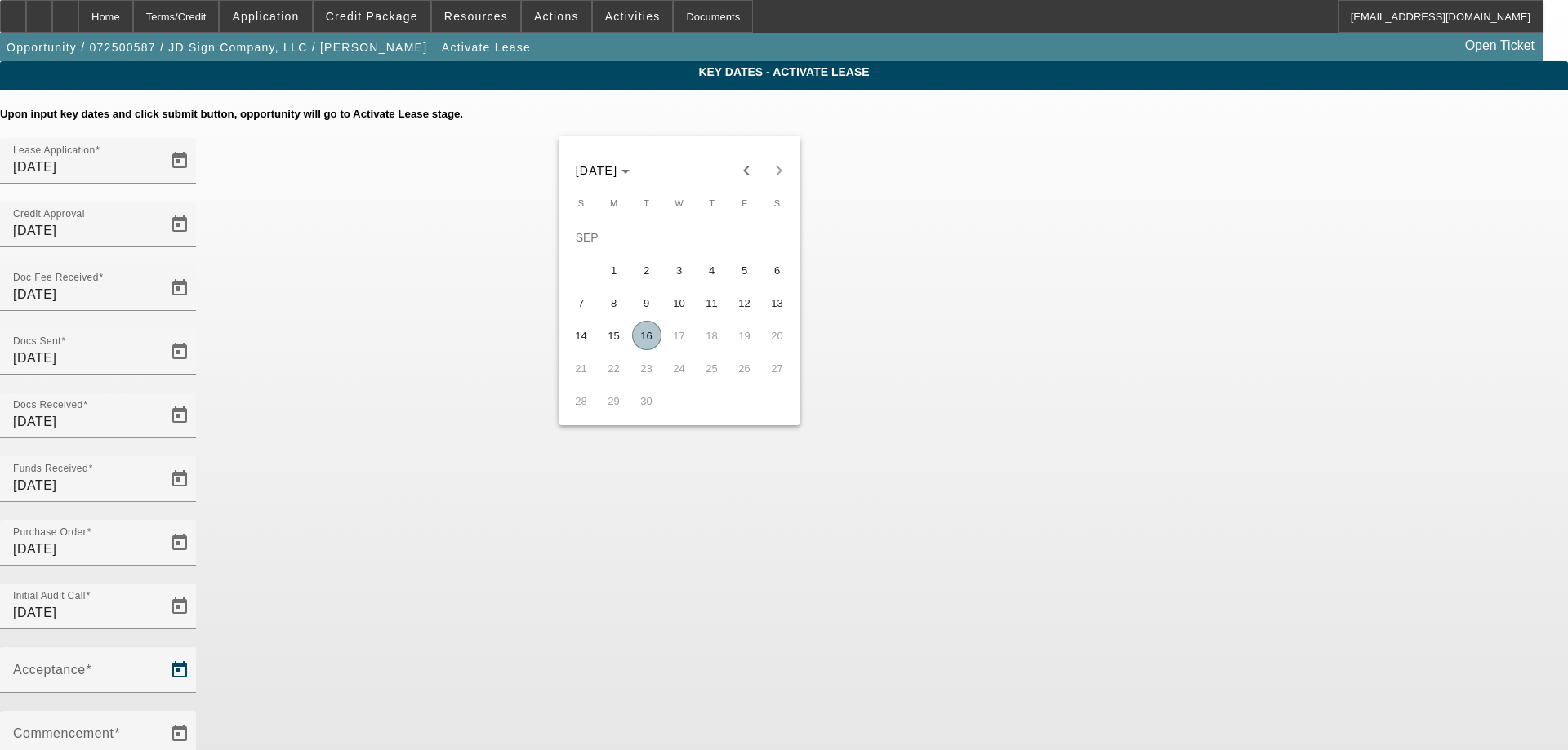
click at [645, 339] on span "16" at bounding box center [646, 335] width 29 height 29
type input "[DATE]"
type input "10/1/2025"
type input "11/1/2025"
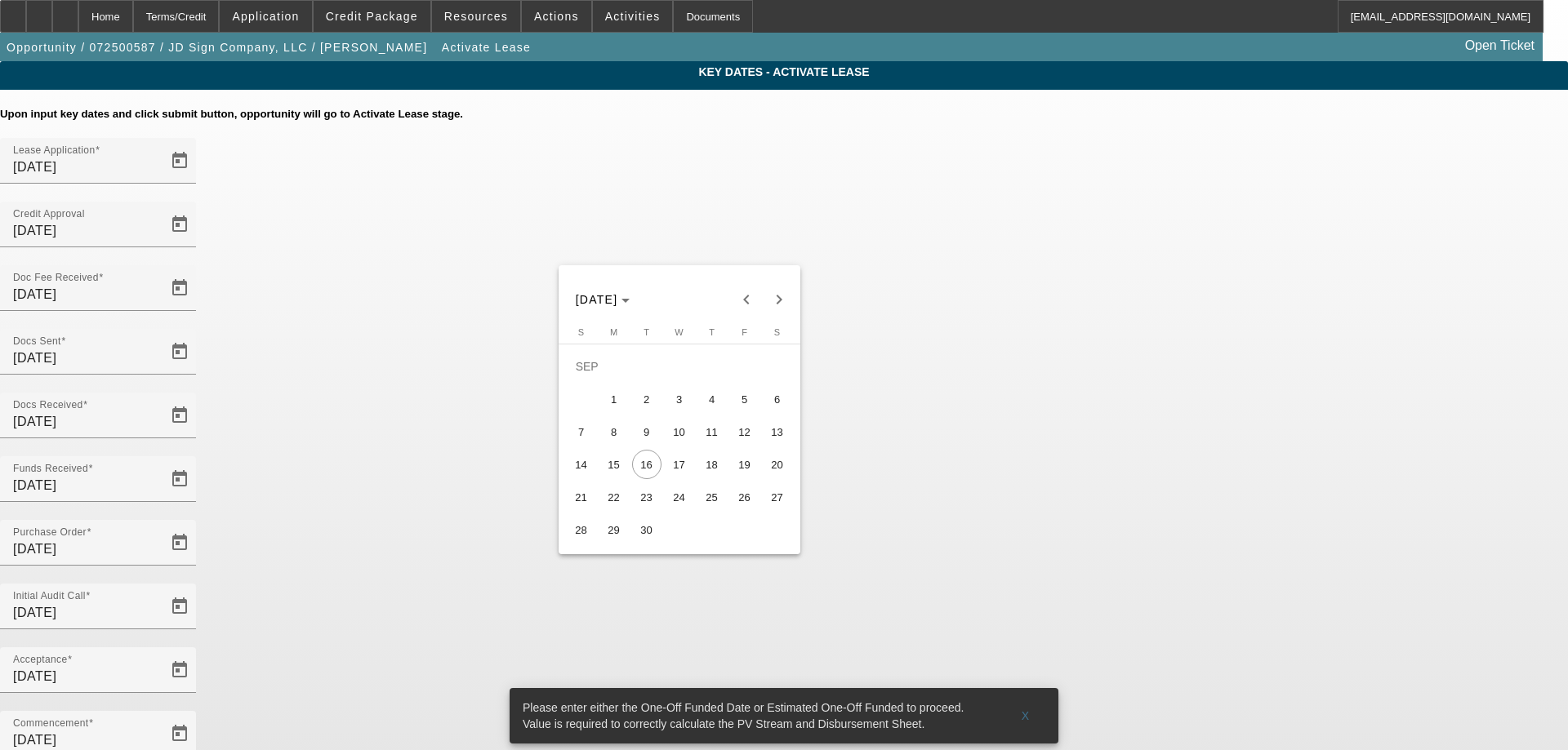
click at [684, 477] on span "17" at bounding box center [679, 464] width 29 height 29
type input "9/17/2025"
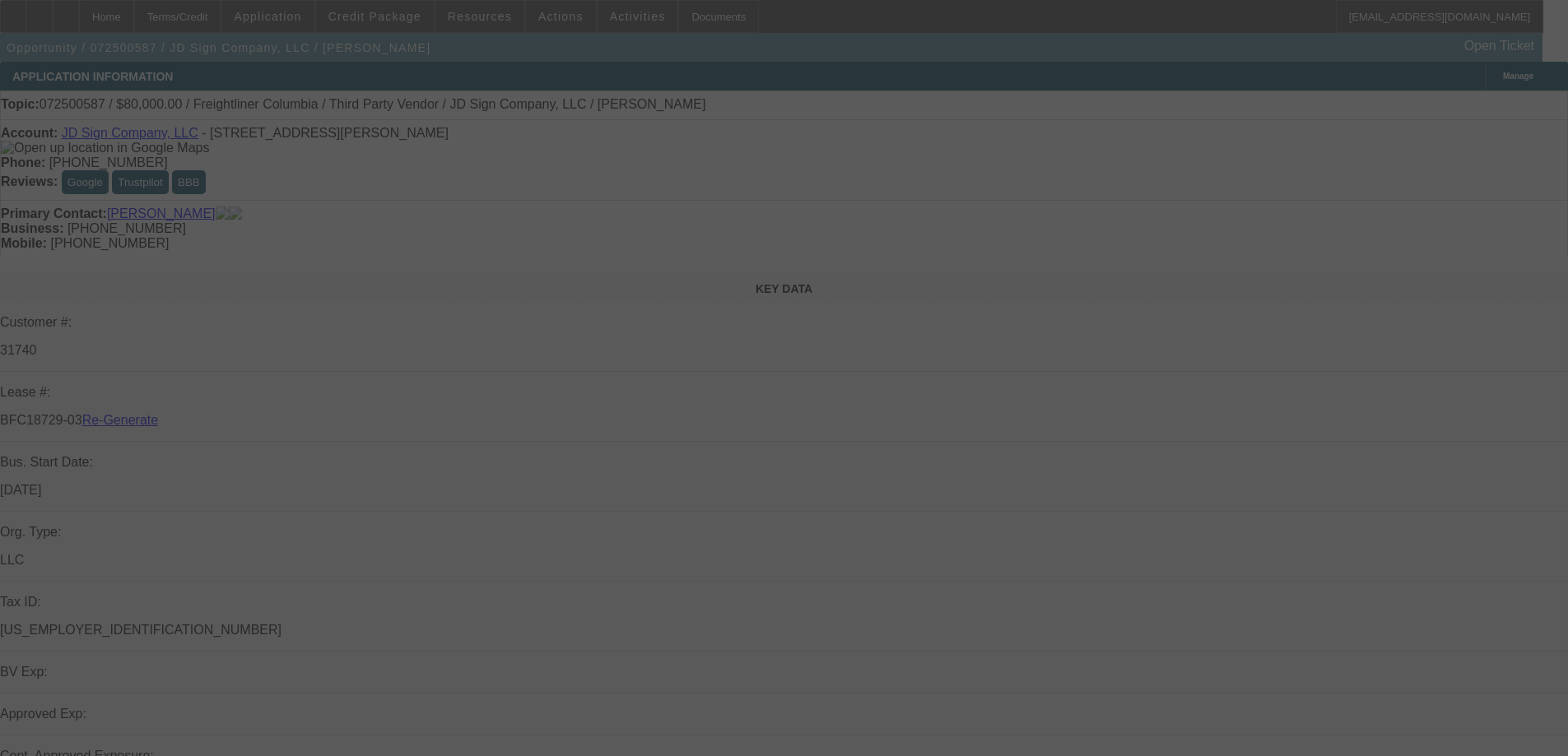
select select "4"
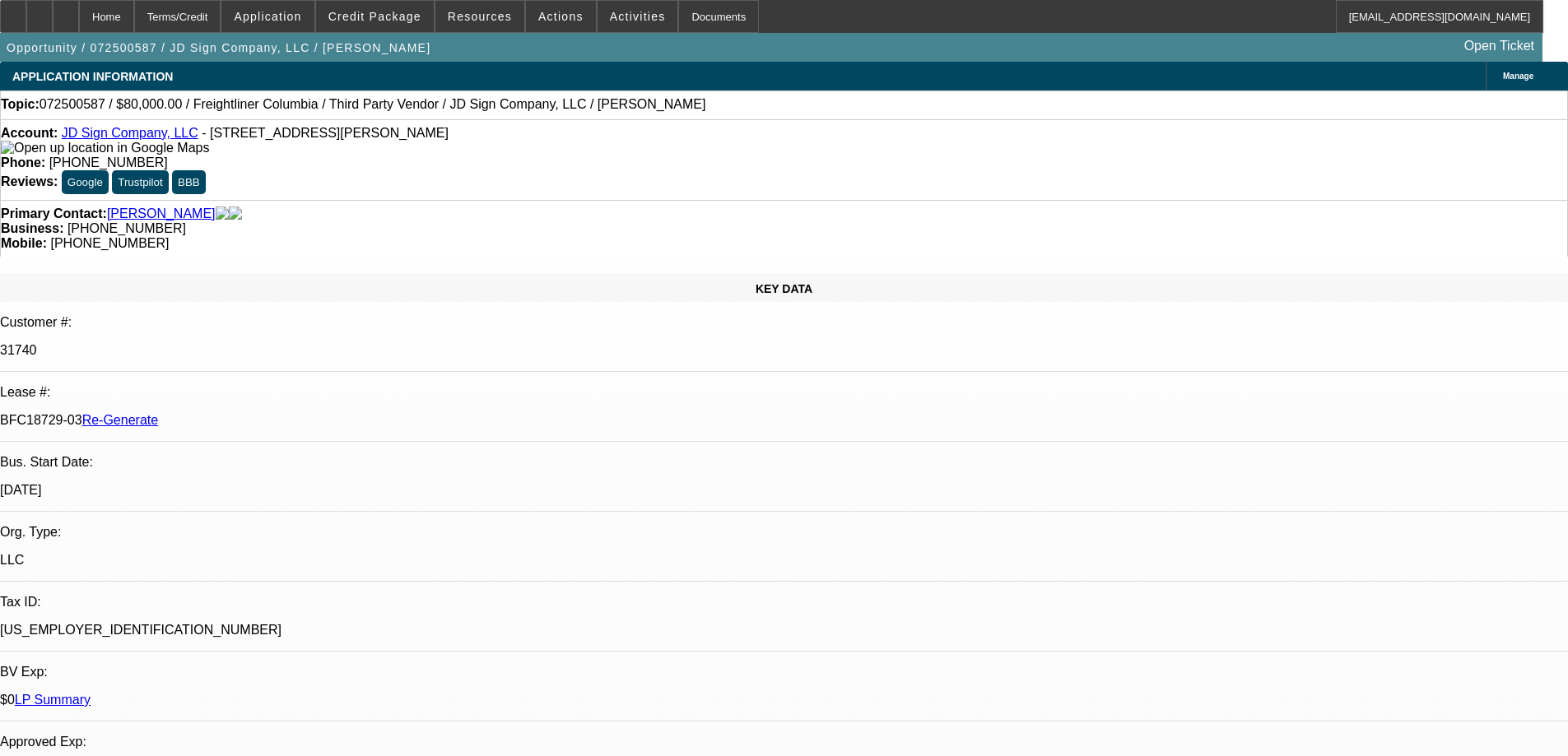
select select "0"
select select "2"
select select "0"
select select "6"
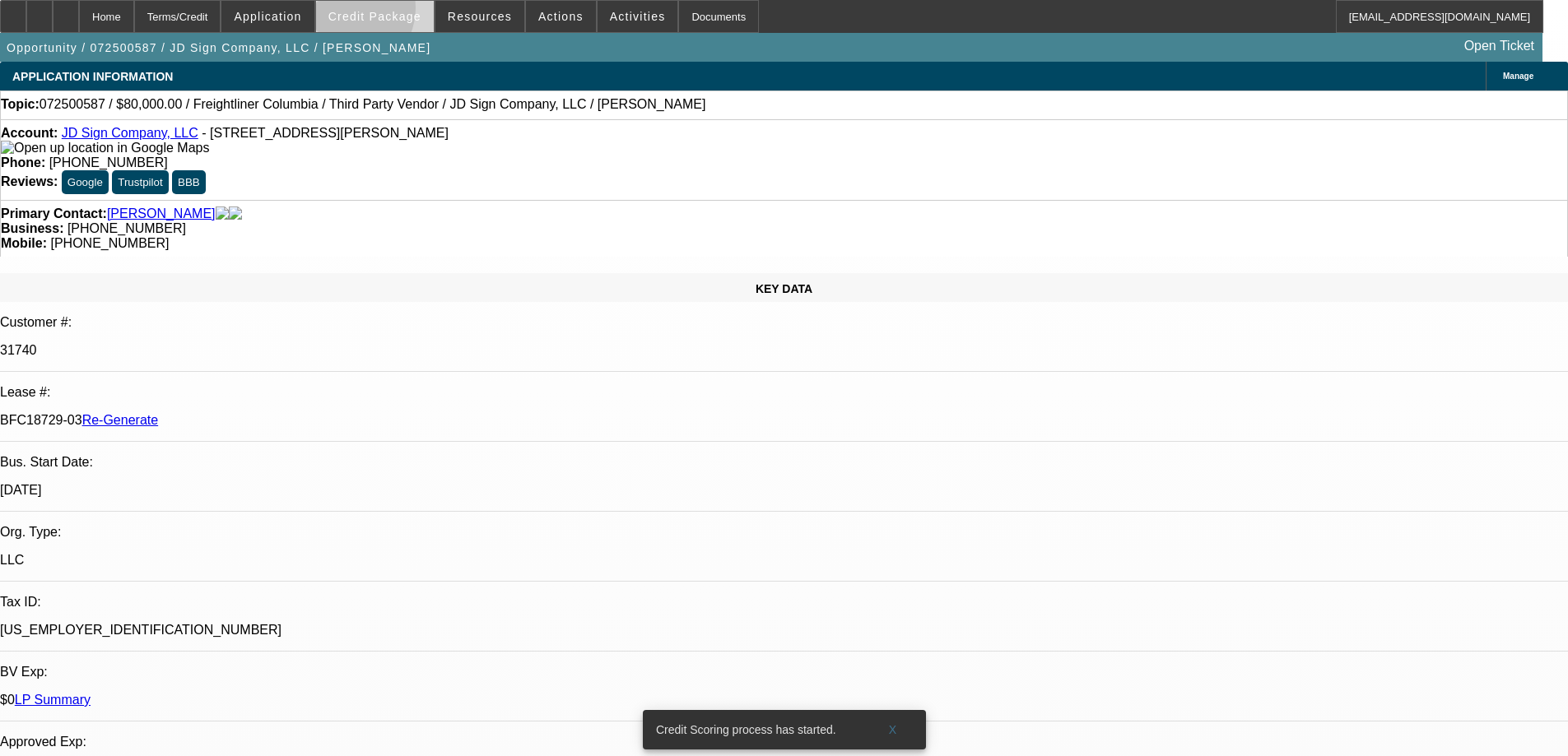
click at [368, 12] on span "Credit Package" at bounding box center [375, 17] width 93 height 13
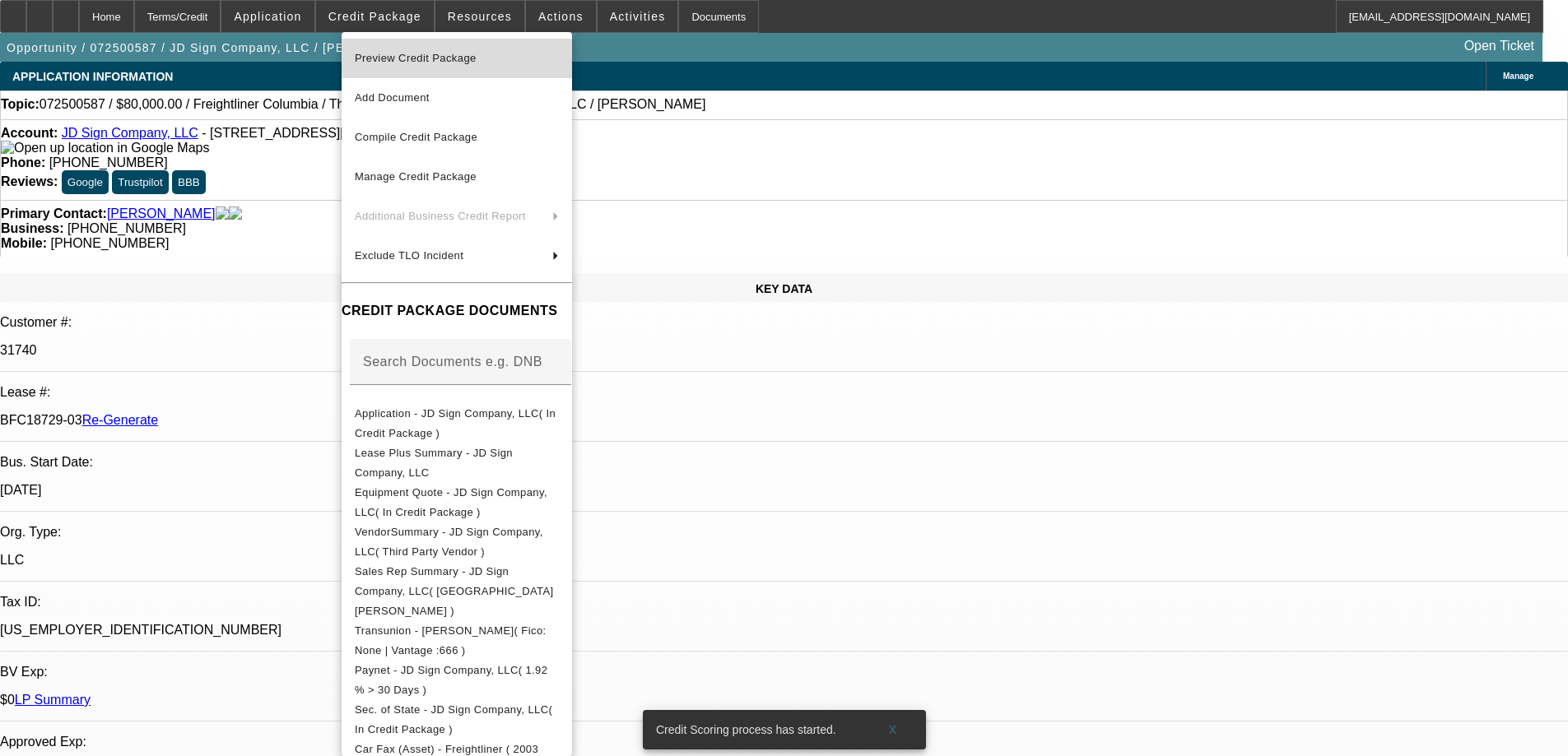
click at [389, 67] on span "Preview Credit Package" at bounding box center [457, 58] width 204 height 19
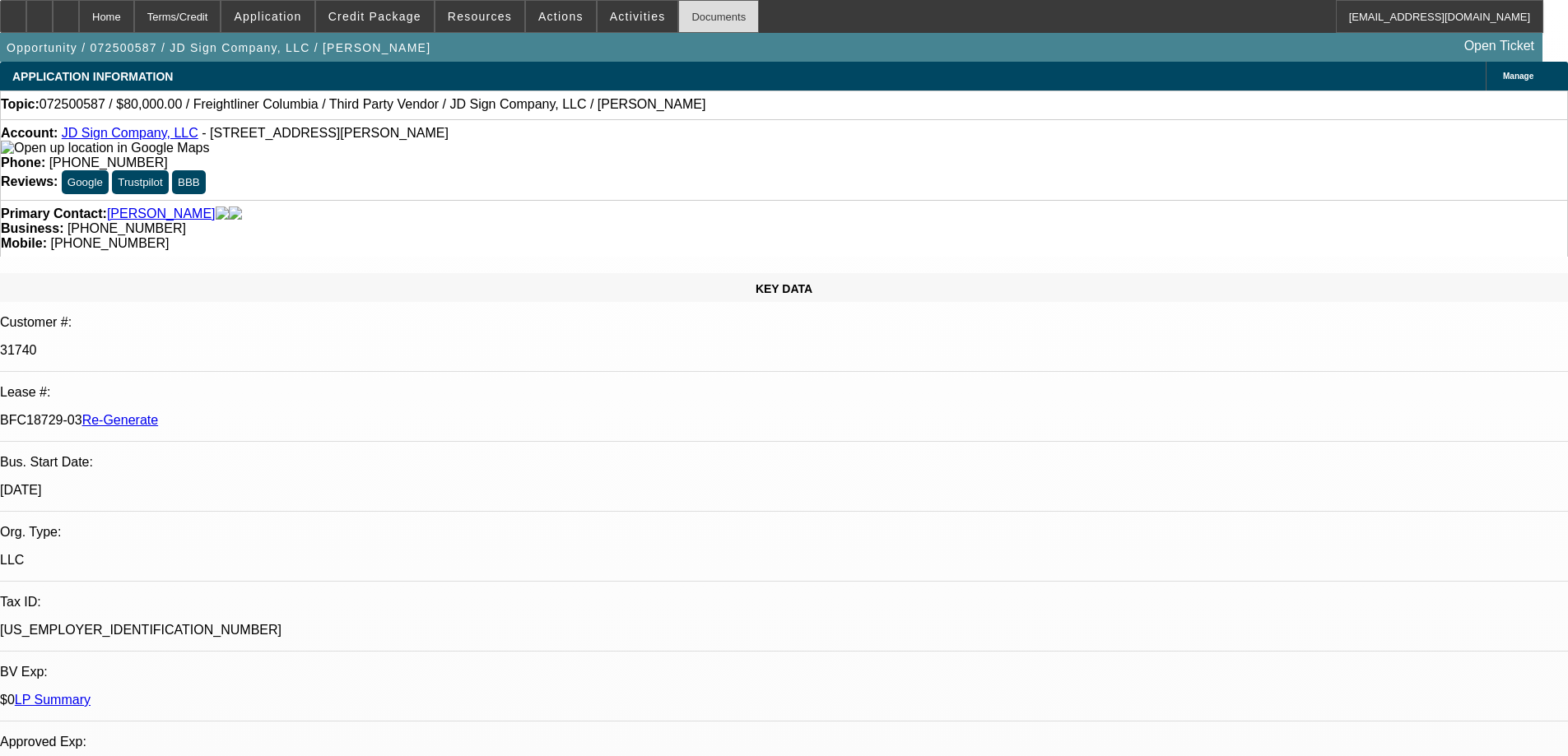
click at [688, 23] on div "Documents" at bounding box center [719, 16] width 81 height 33
click at [642, 20] on span at bounding box center [638, 16] width 81 height 40
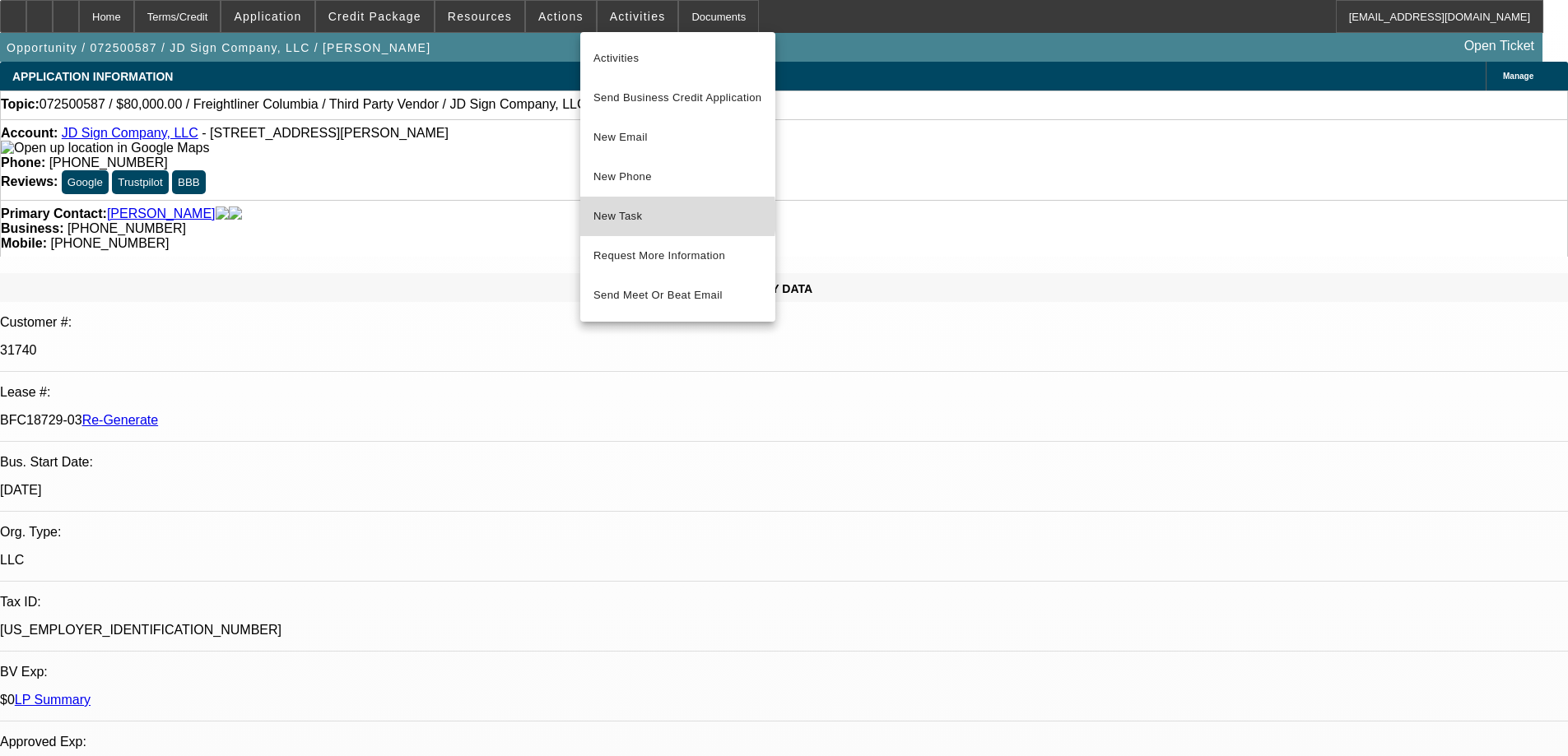
click at [647, 217] on span "New Task" at bounding box center [678, 216] width 169 height 19
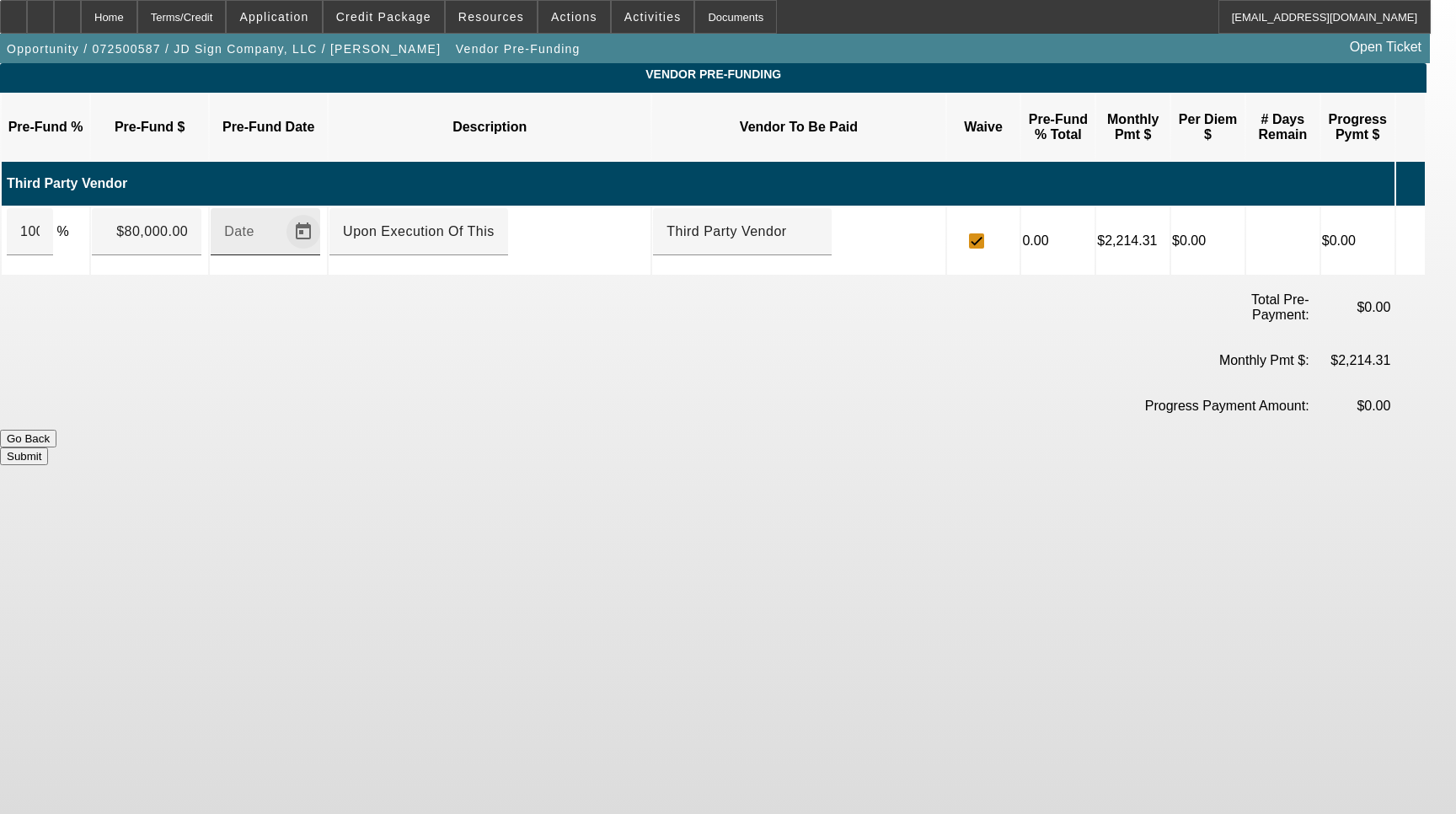
click at [324, 212] on span "Open calendar" at bounding box center [303, 231] width 41 height 41
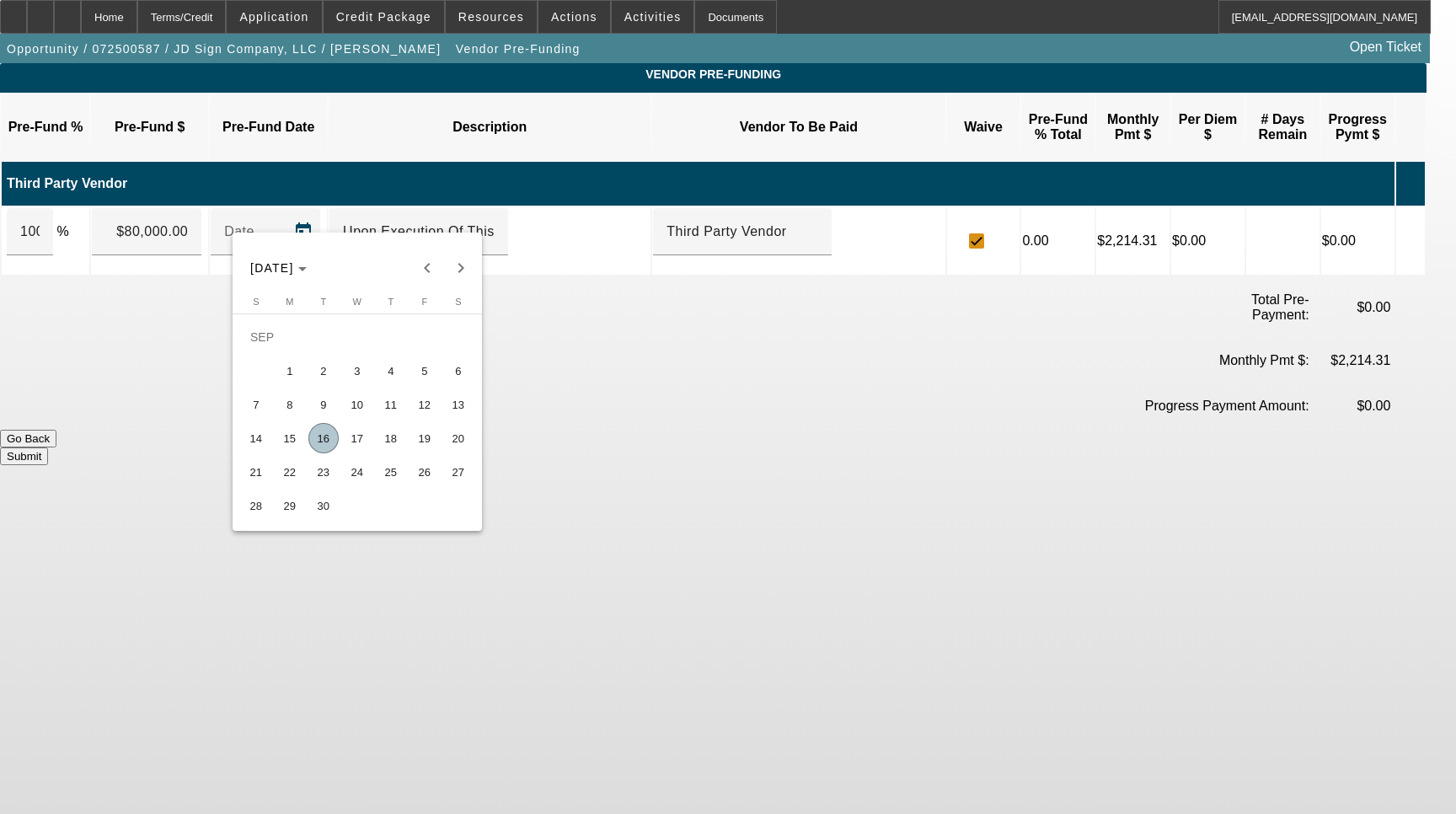
click at [329, 447] on span "16" at bounding box center [323, 438] width 30 height 30
type input "[DATE]"
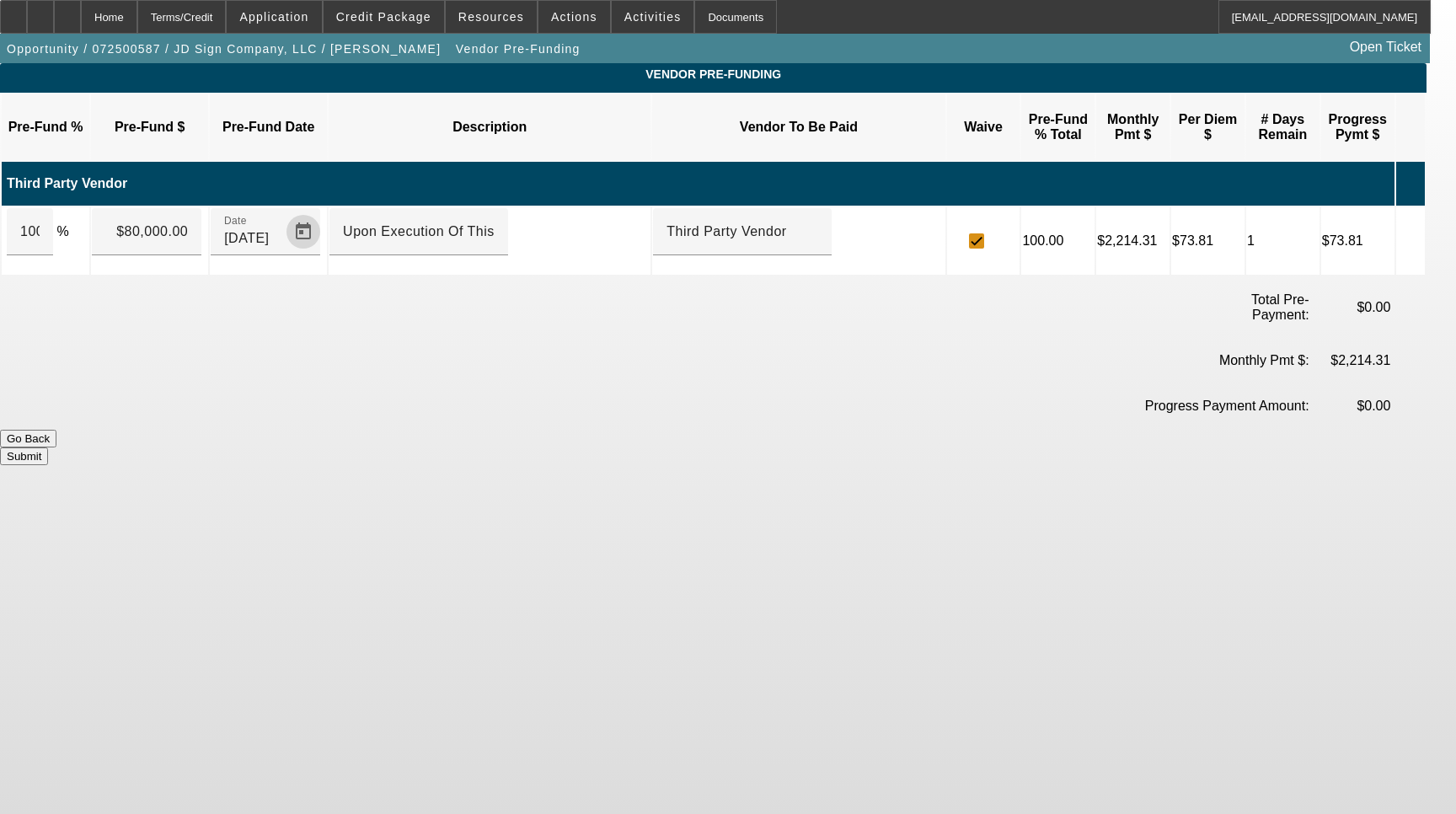
click at [48, 447] on button "Submit" at bounding box center [24, 456] width 48 height 18
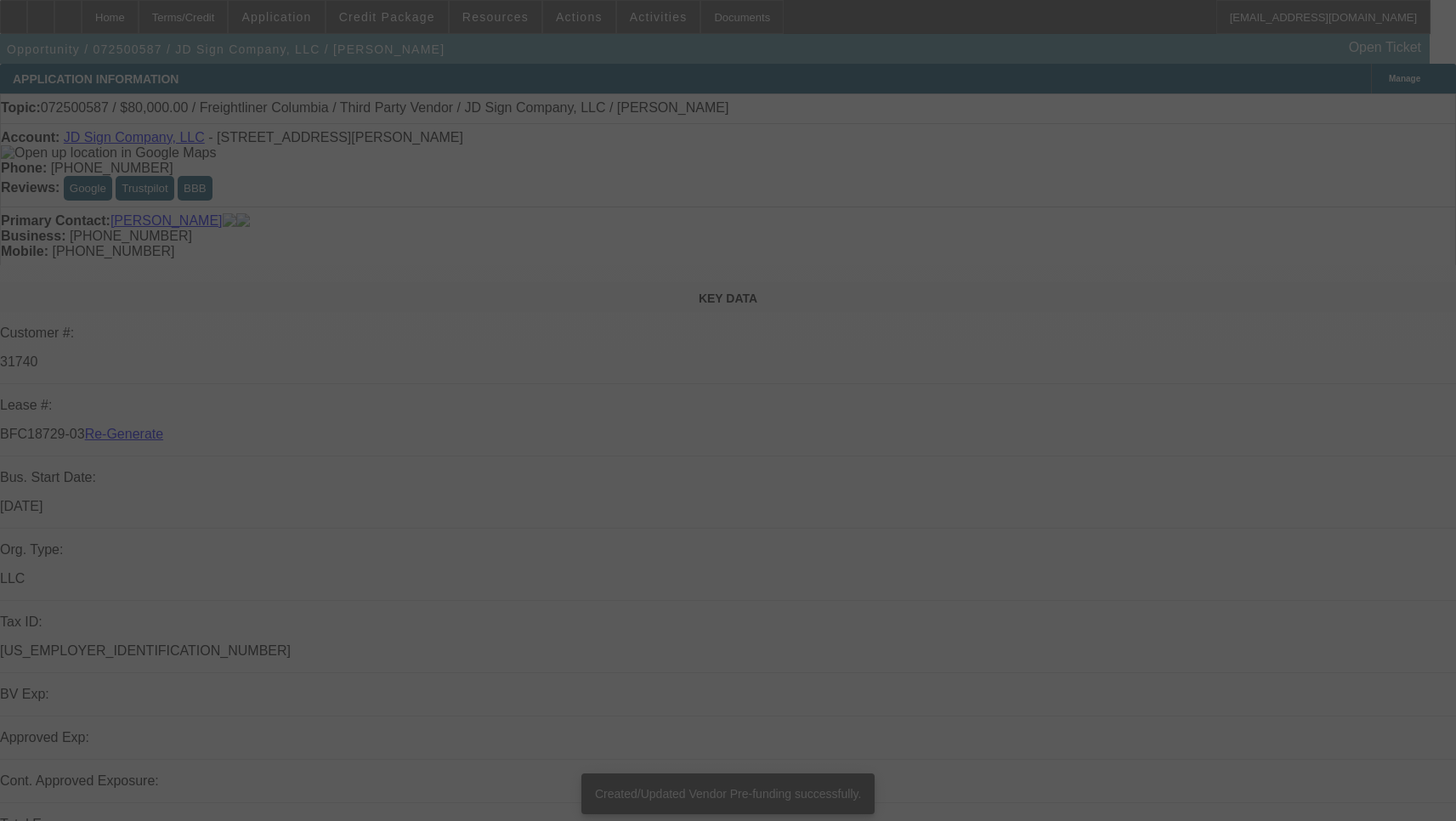
select select "4"
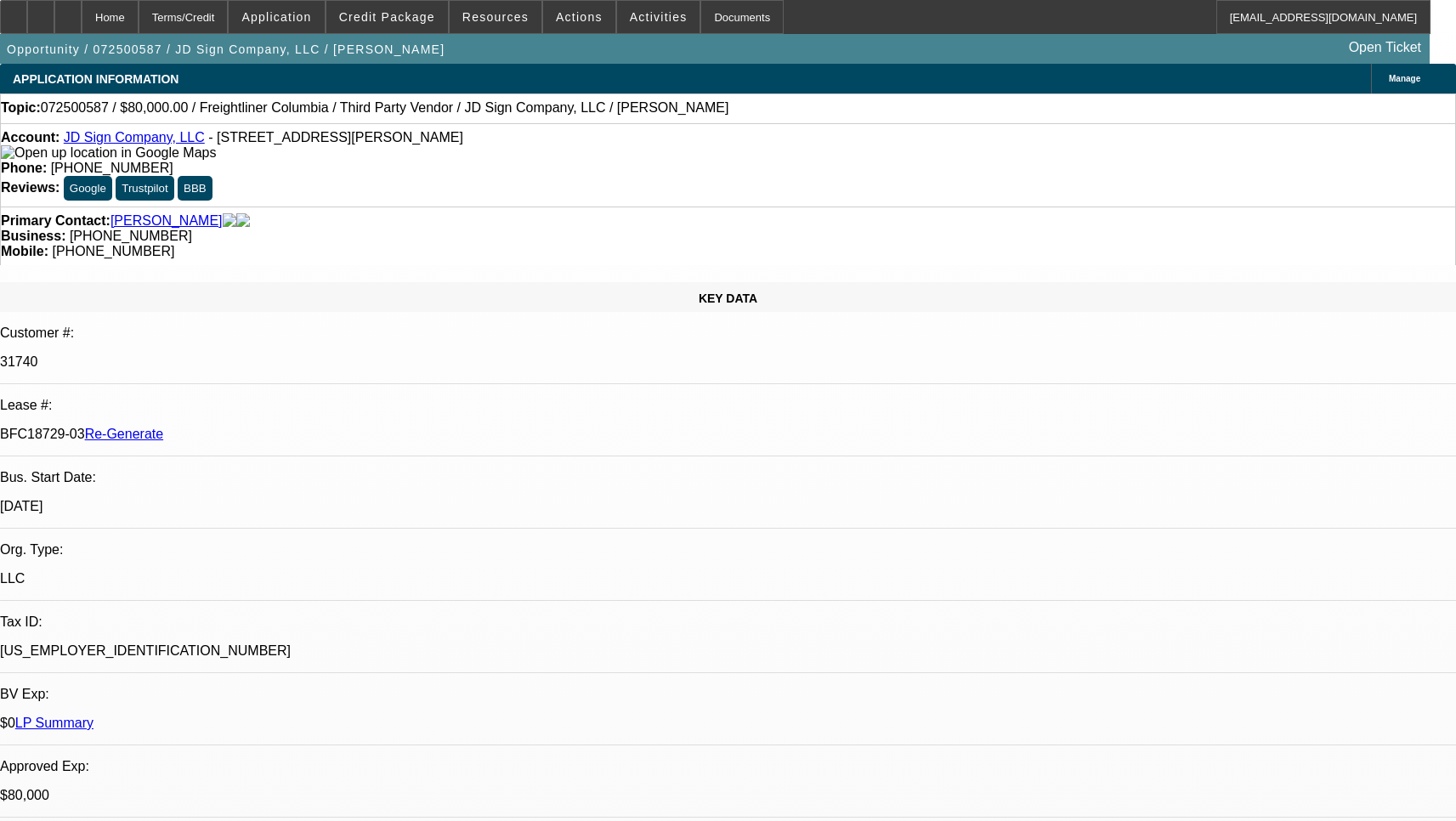
select select "0"
select select "2"
select select "0"
select select "1"
select select "2"
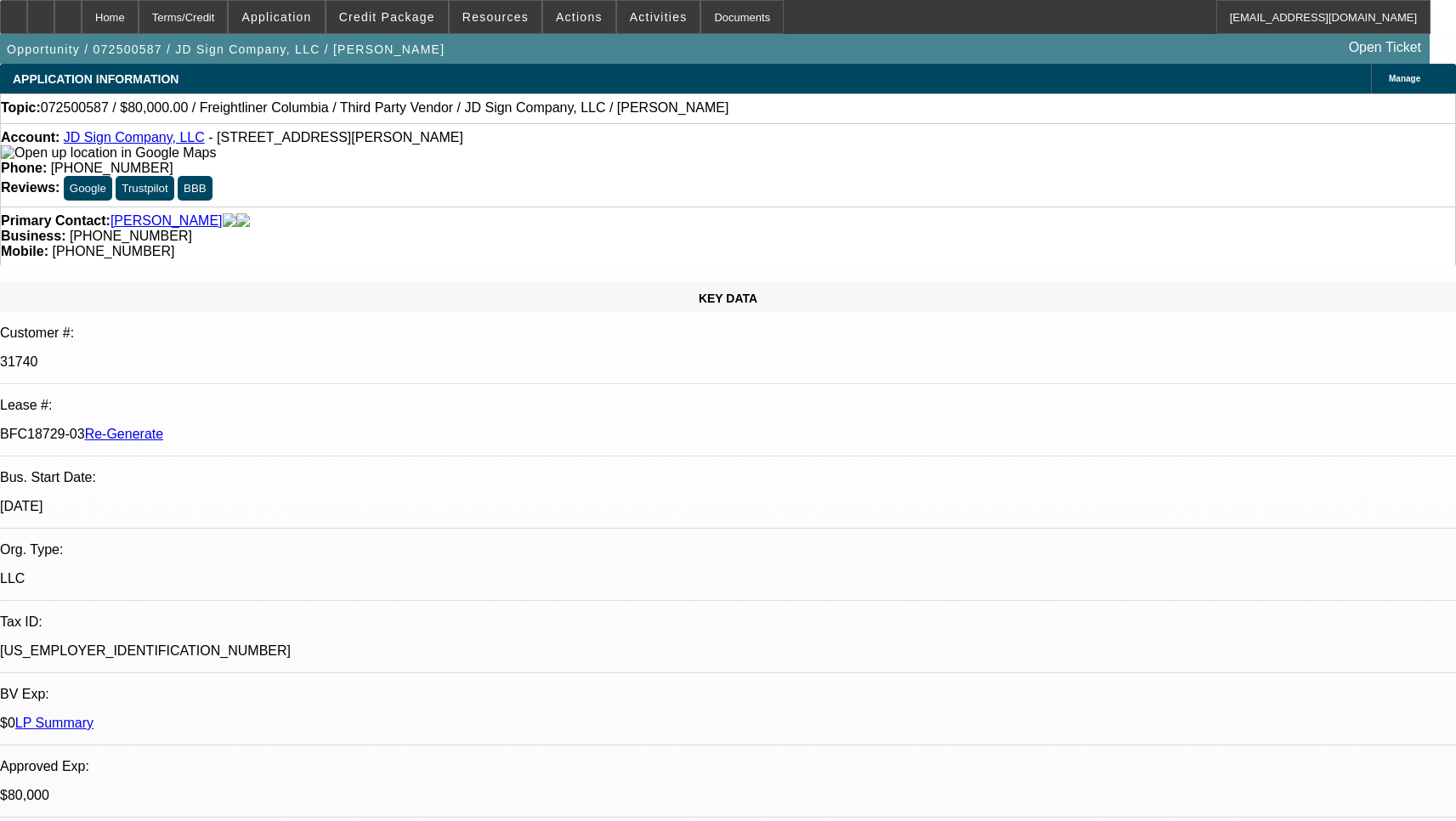
select select "6"
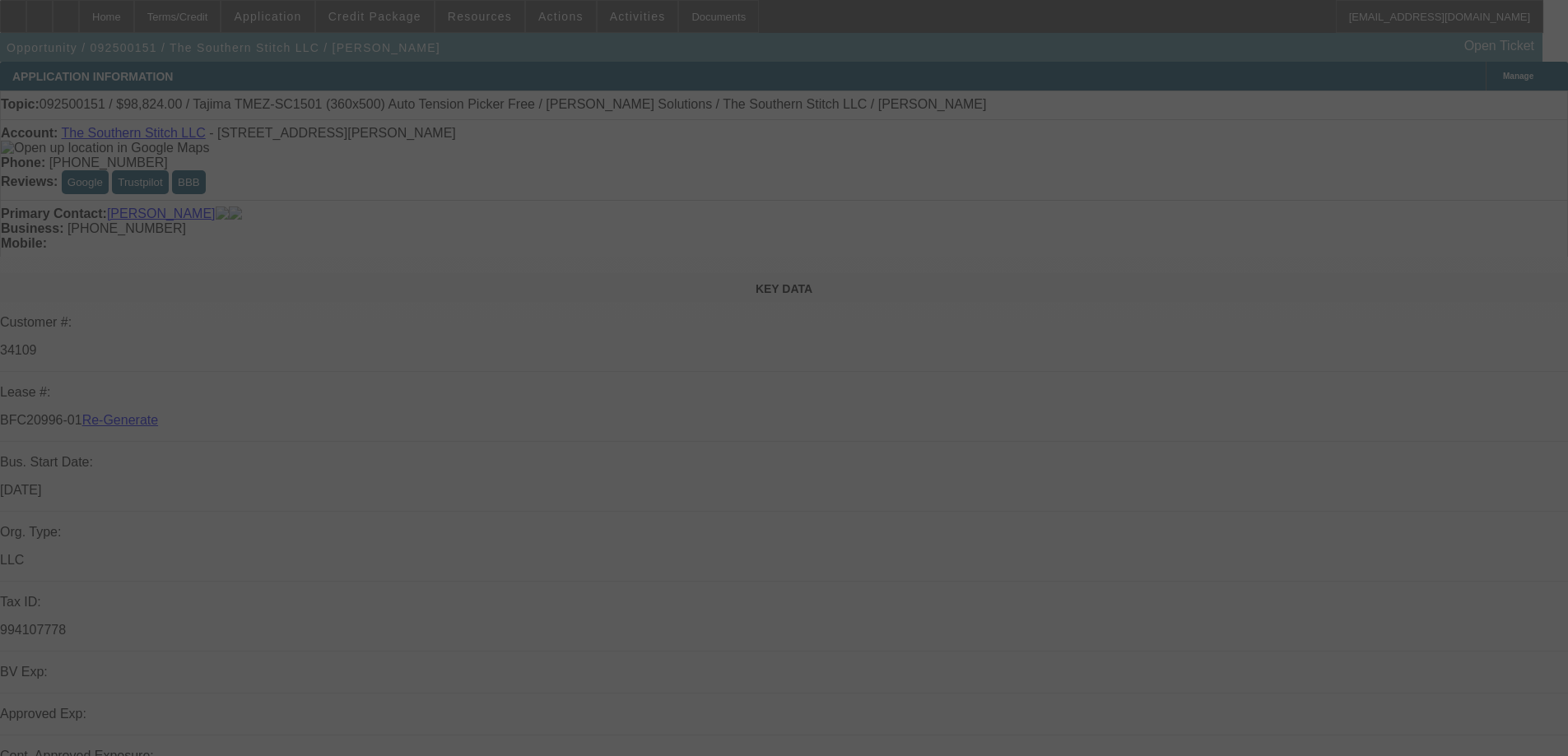
select select "3"
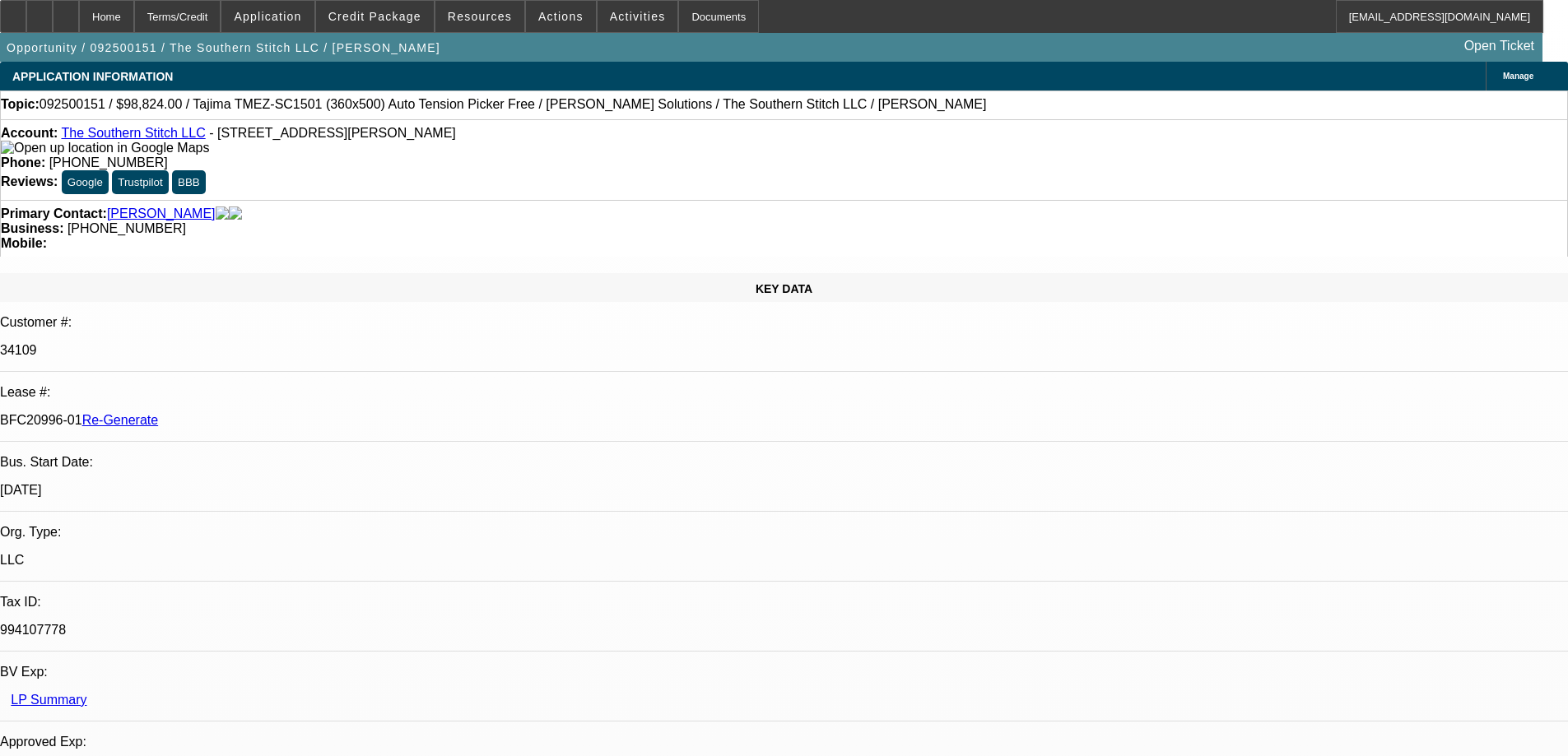
select select "0.2"
select select "2"
select select "0.1"
select select "4"
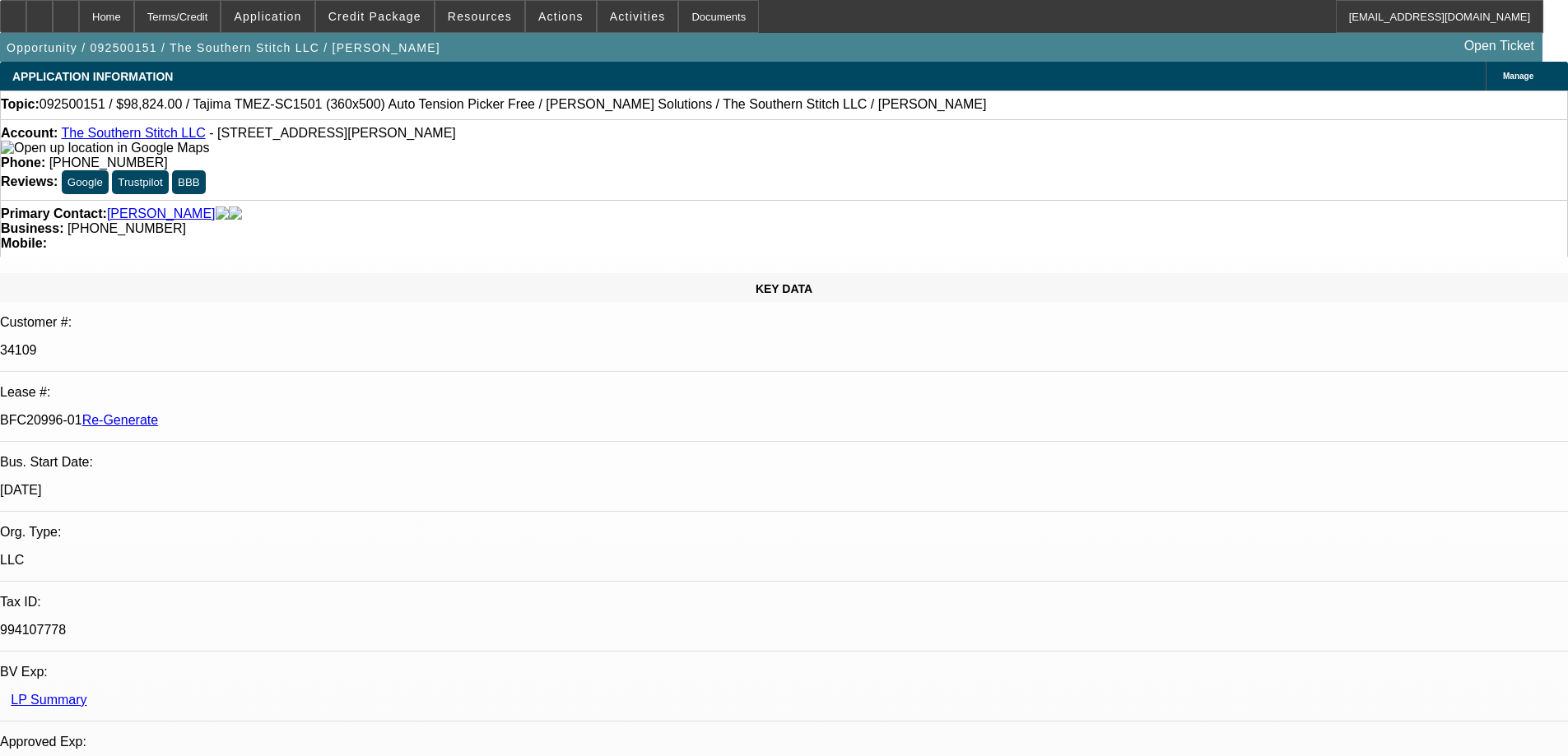
click at [26, 4] on div at bounding box center [13, 16] width 26 height 33
click at [507, 18] on span at bounding box center [480, 16] width 89 height 40
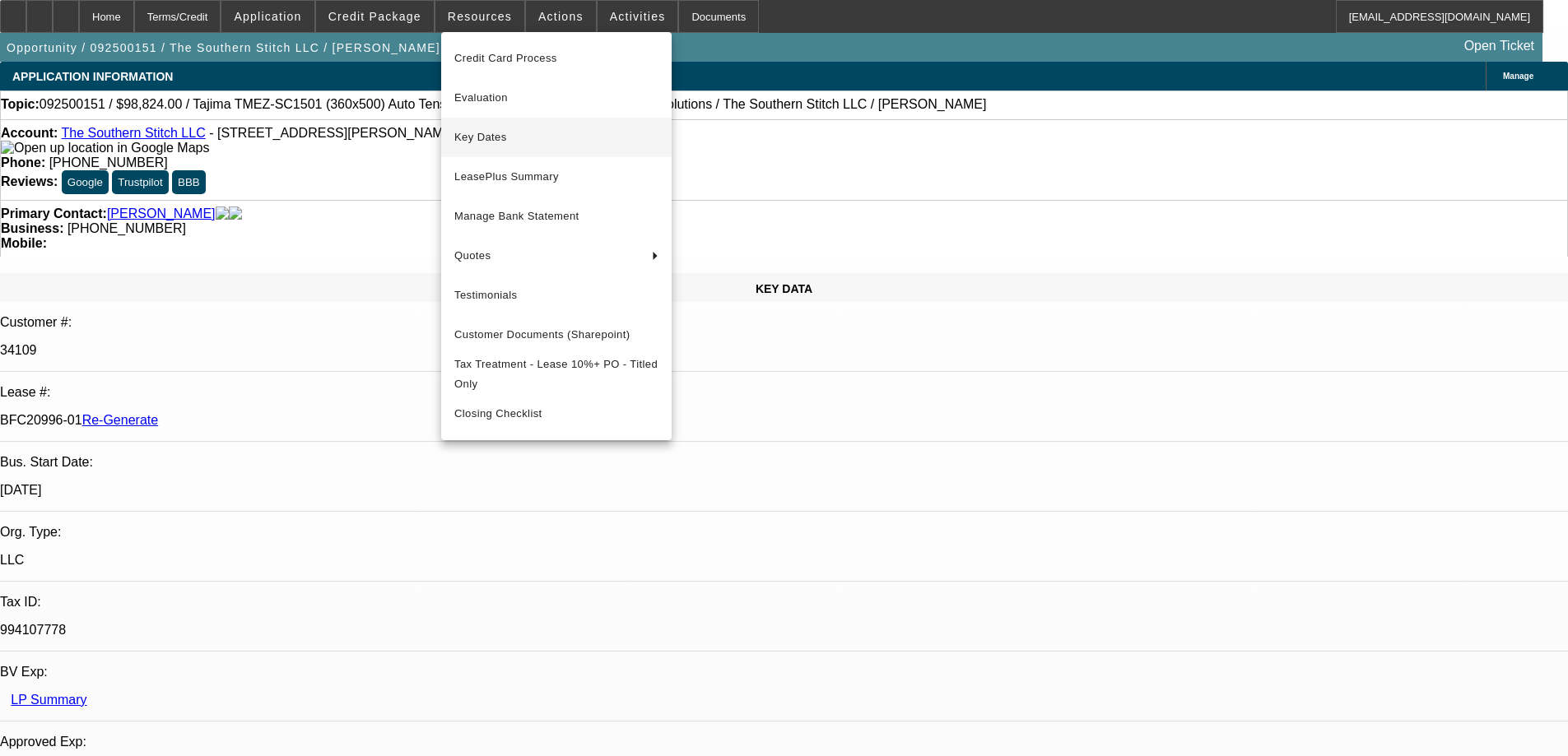
click at [500, 147] on button "Key Dates" at bounding box center [556, 137] width 230 height 40
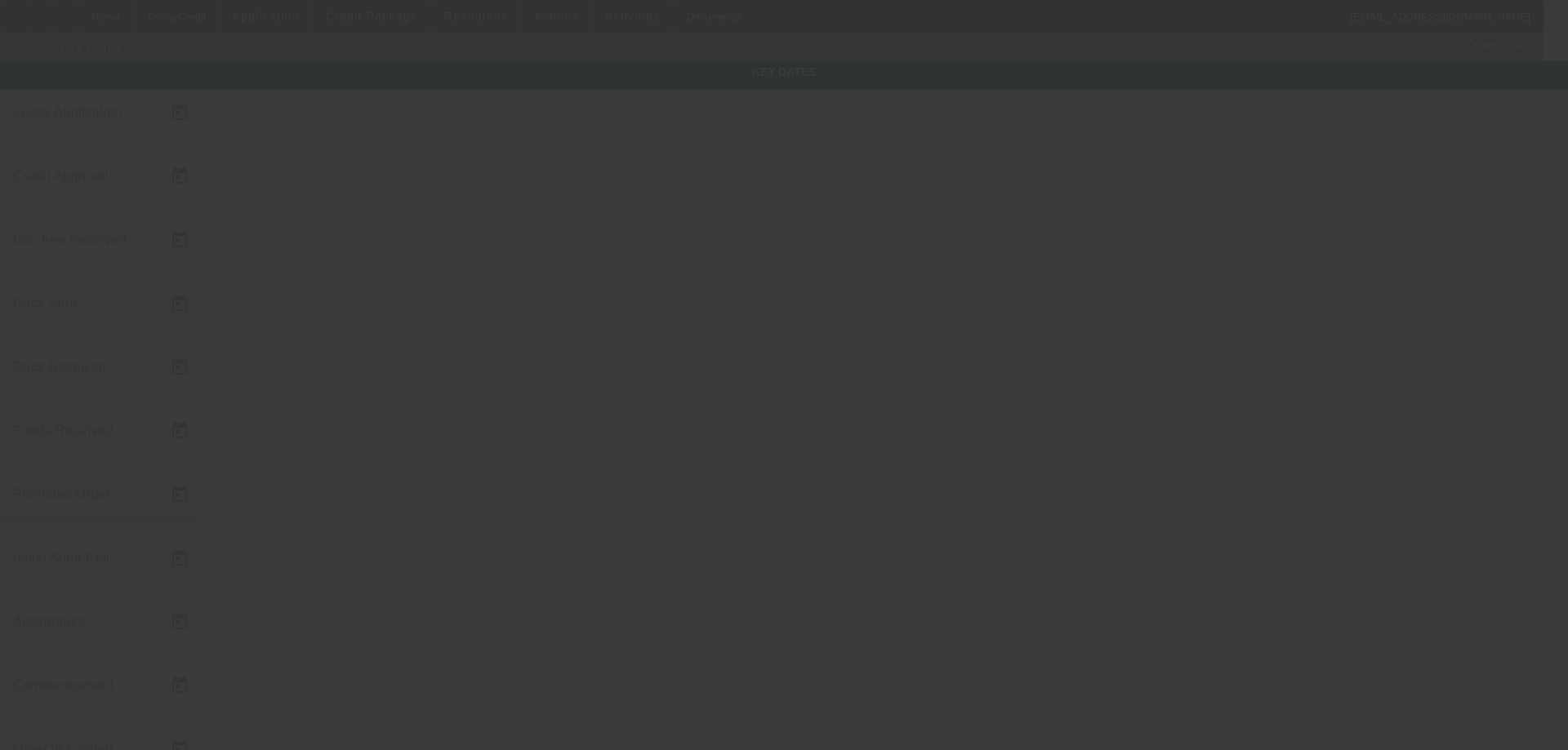
type input "[DATE]"
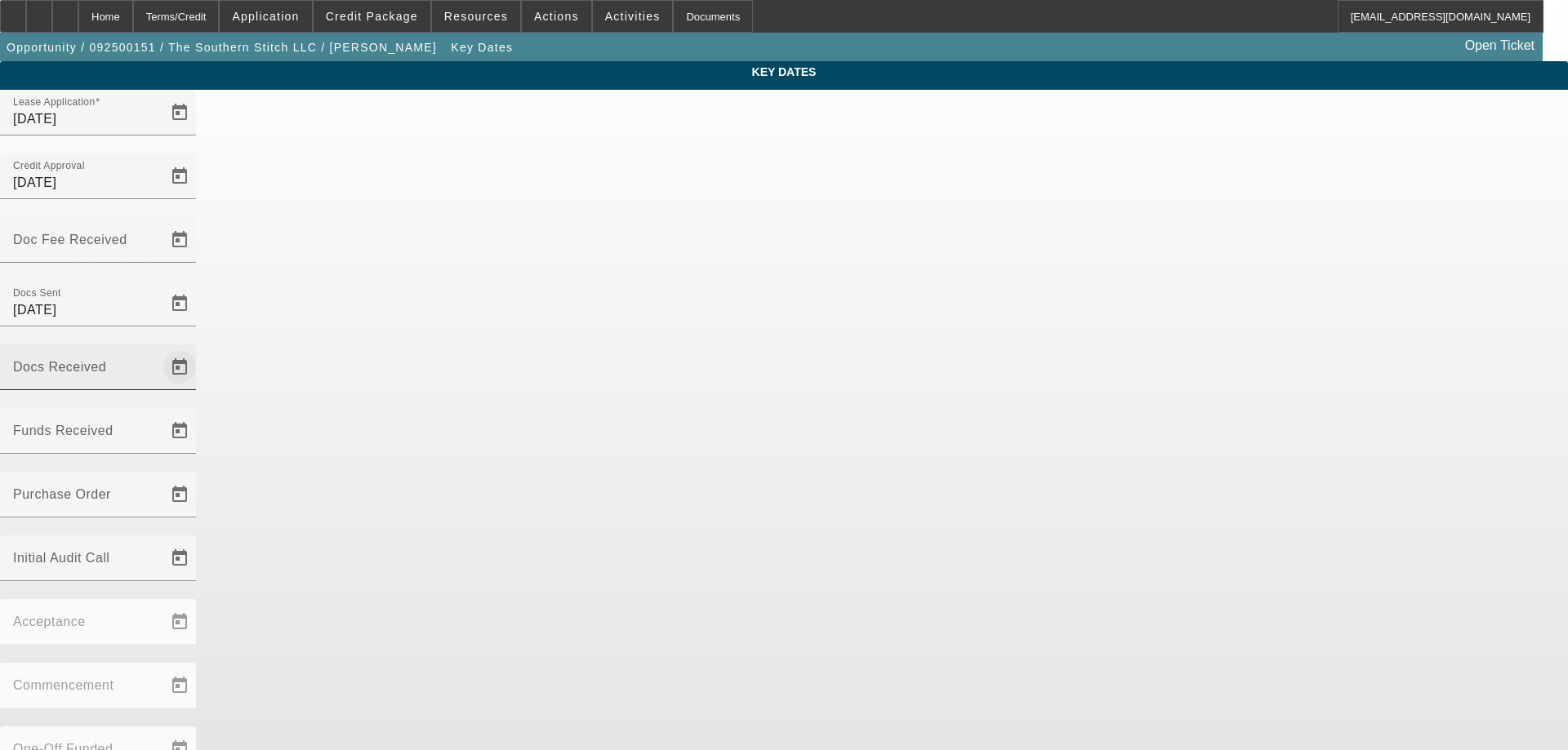
click at [199, 348] on span "Open calendar" at bounding box center [179, 367] width 39 height 39
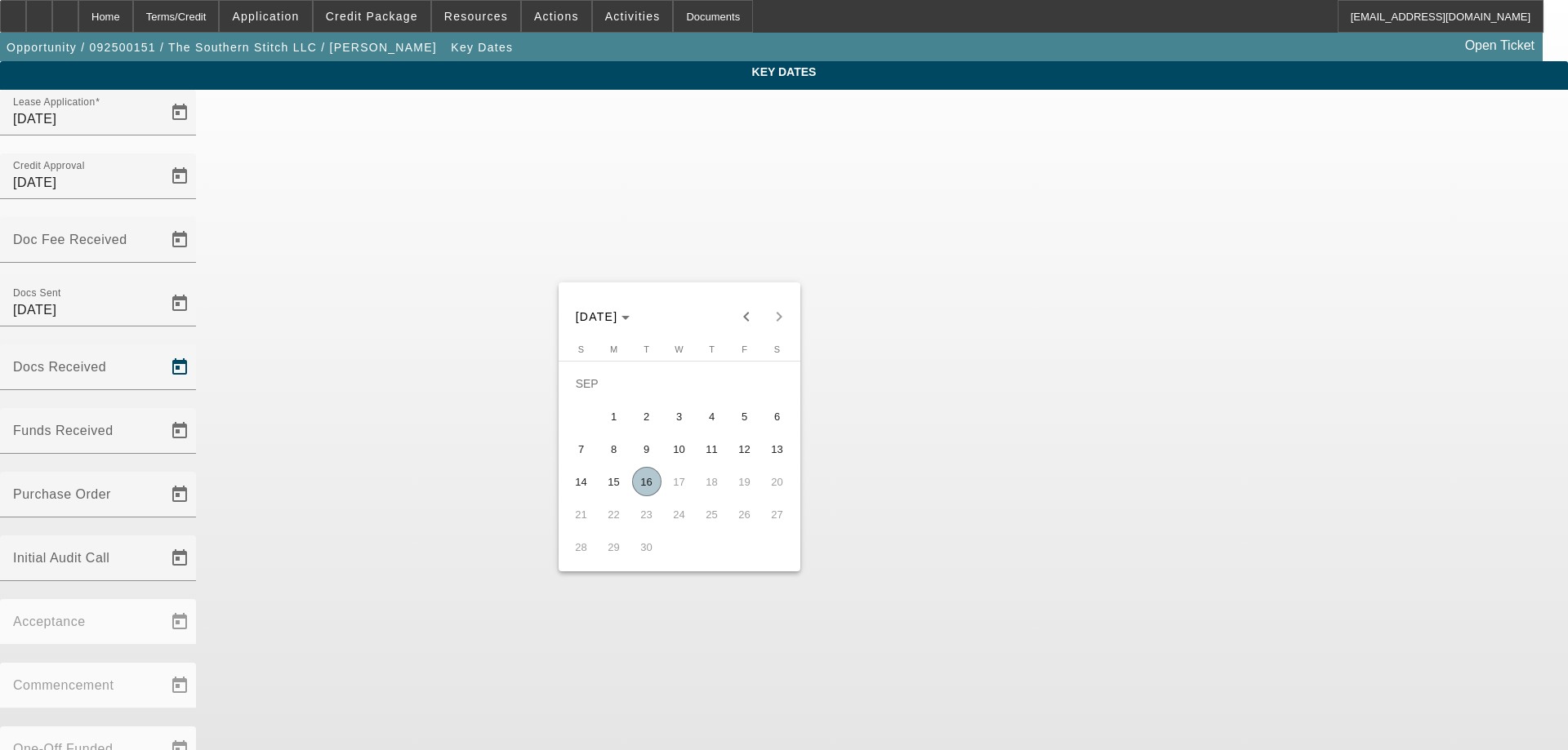
click at [644, 484] on span "16" at bounding box center [646, 481] width 29 height 29
type input "[DATE]"
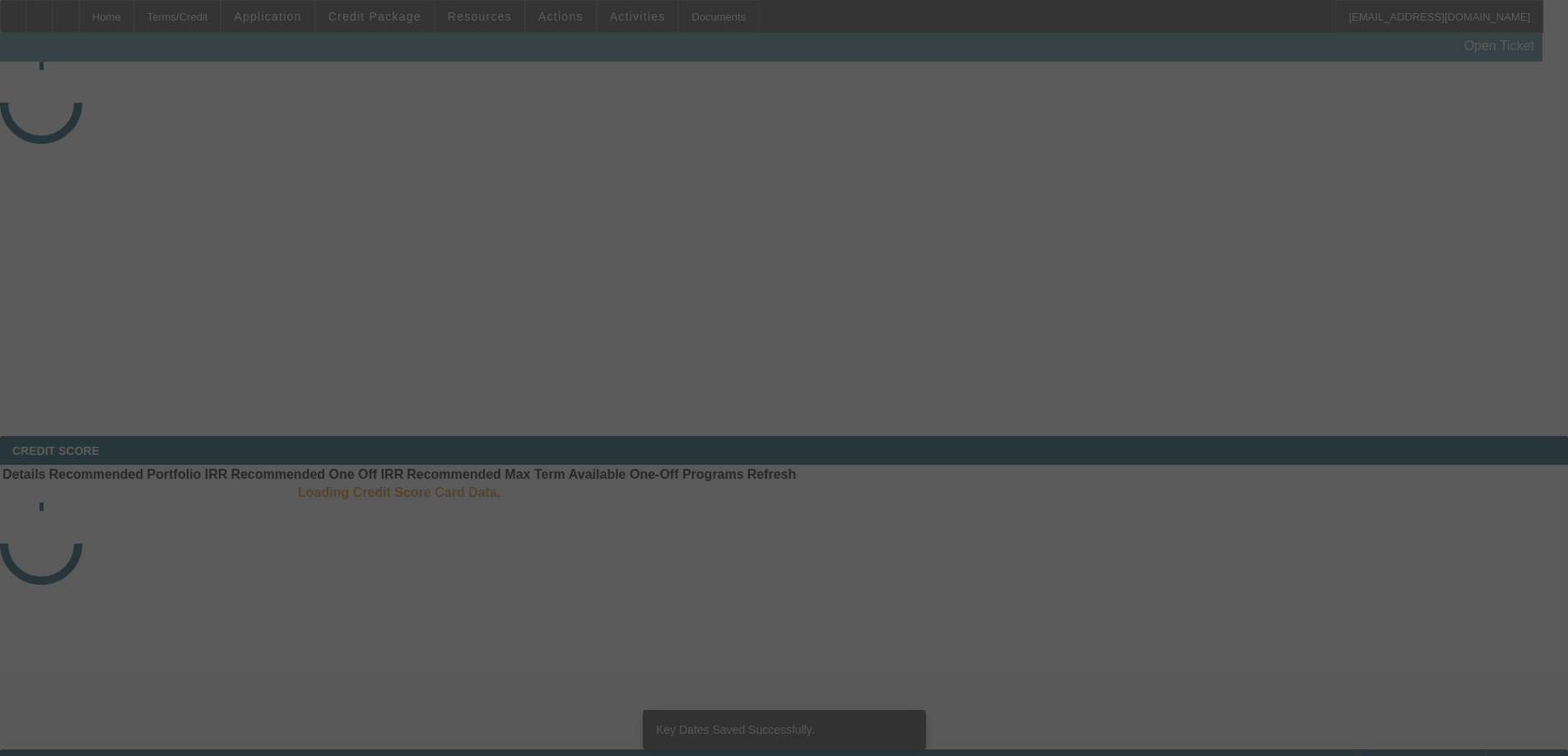
select select "3"
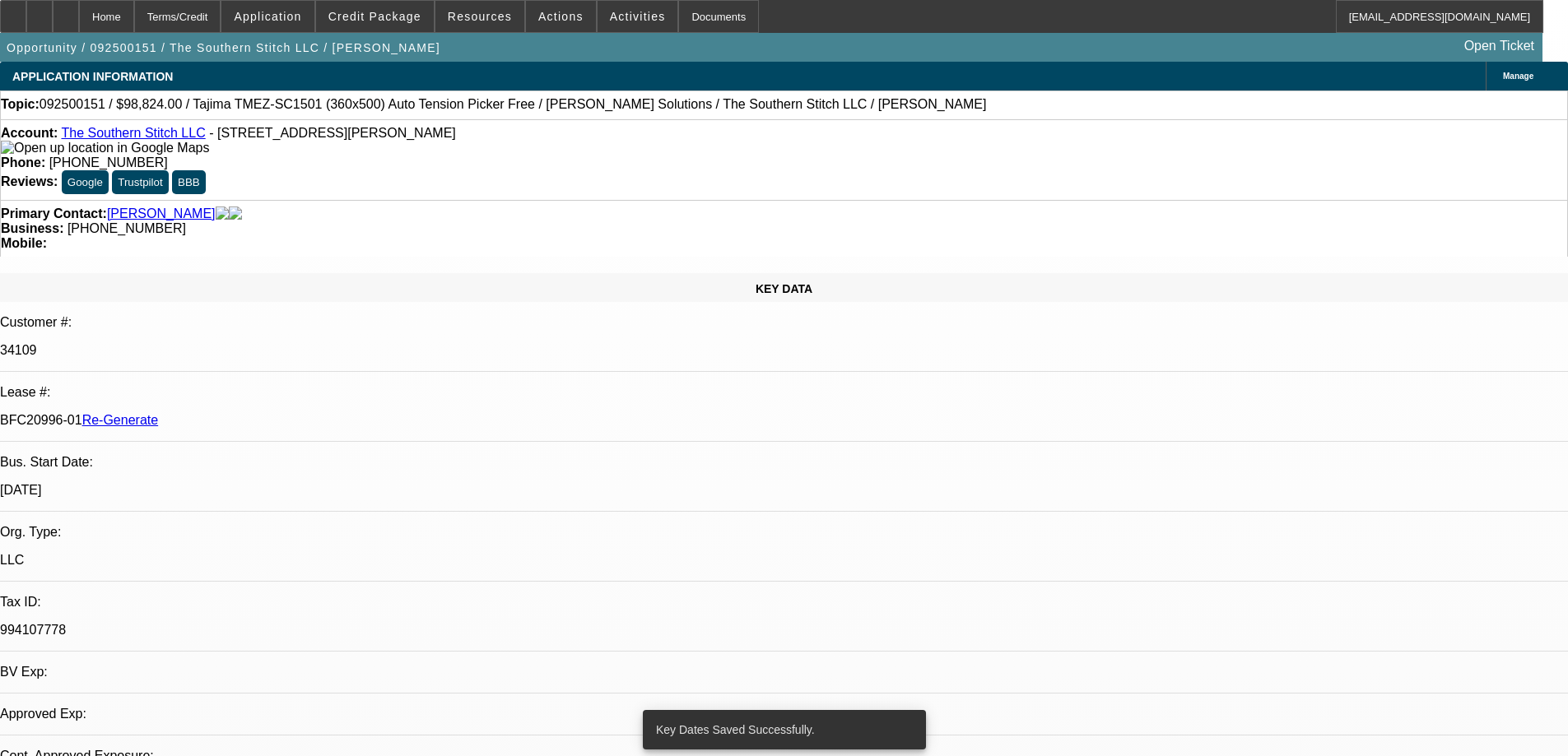
select select "0.2"
select select "2"
select select "0.1"
select select "4"
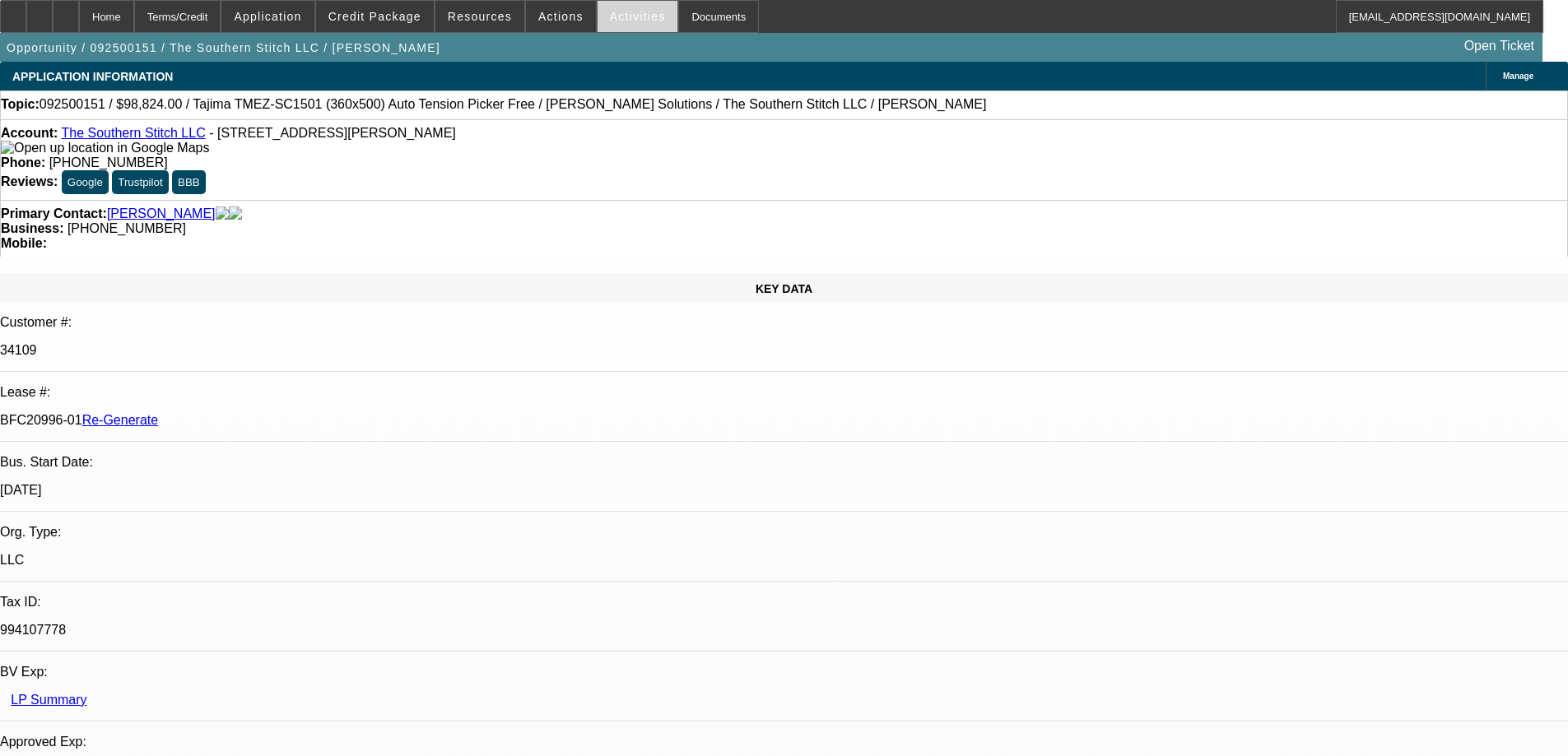
click at [605, 24] on span at bounding box center [638, 16] width 81 height 40
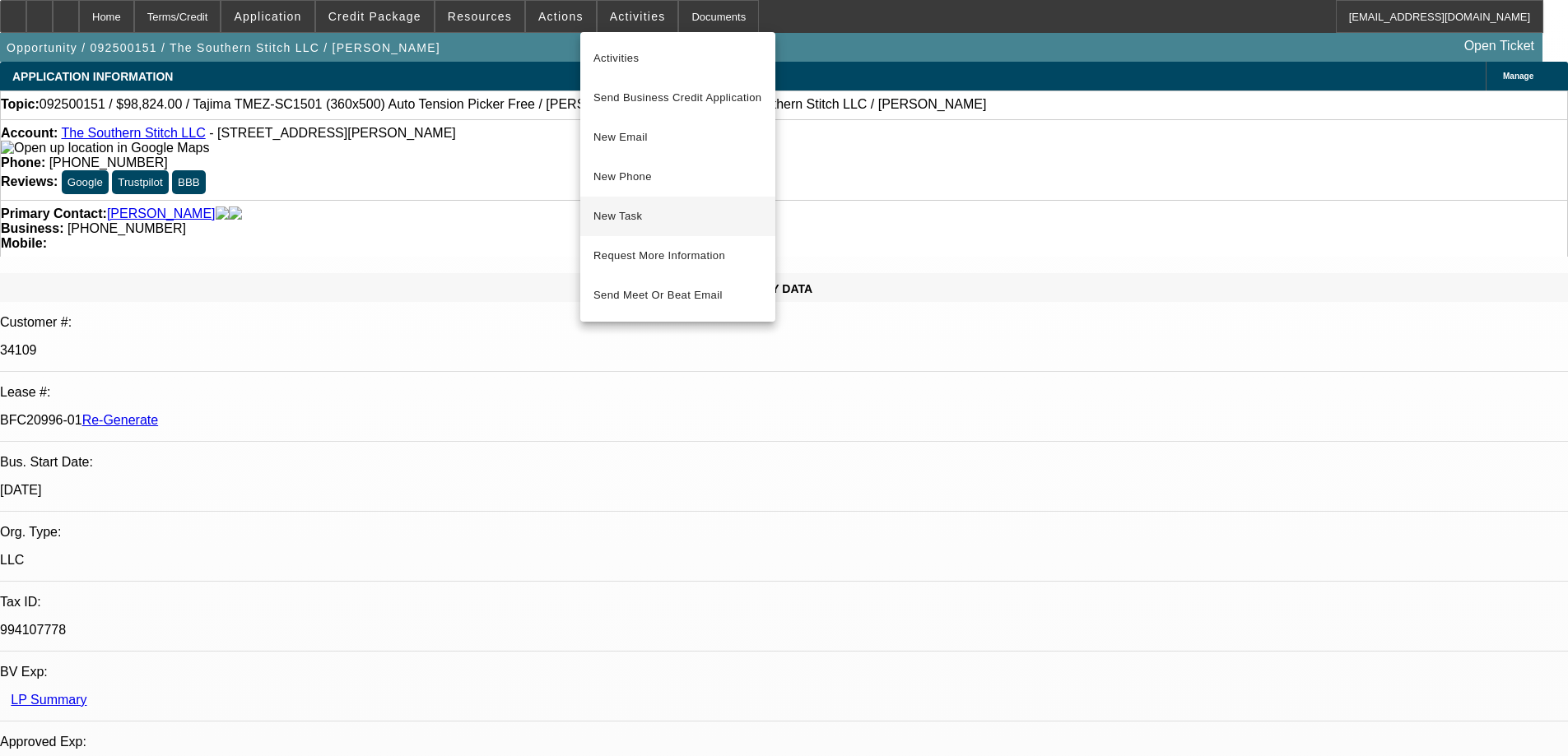
click at [634, 219] on span "New Task" at bounding box center [678, 216] width 169 height 19
